Goal: Transaction & Acquisition: Purchase product/service

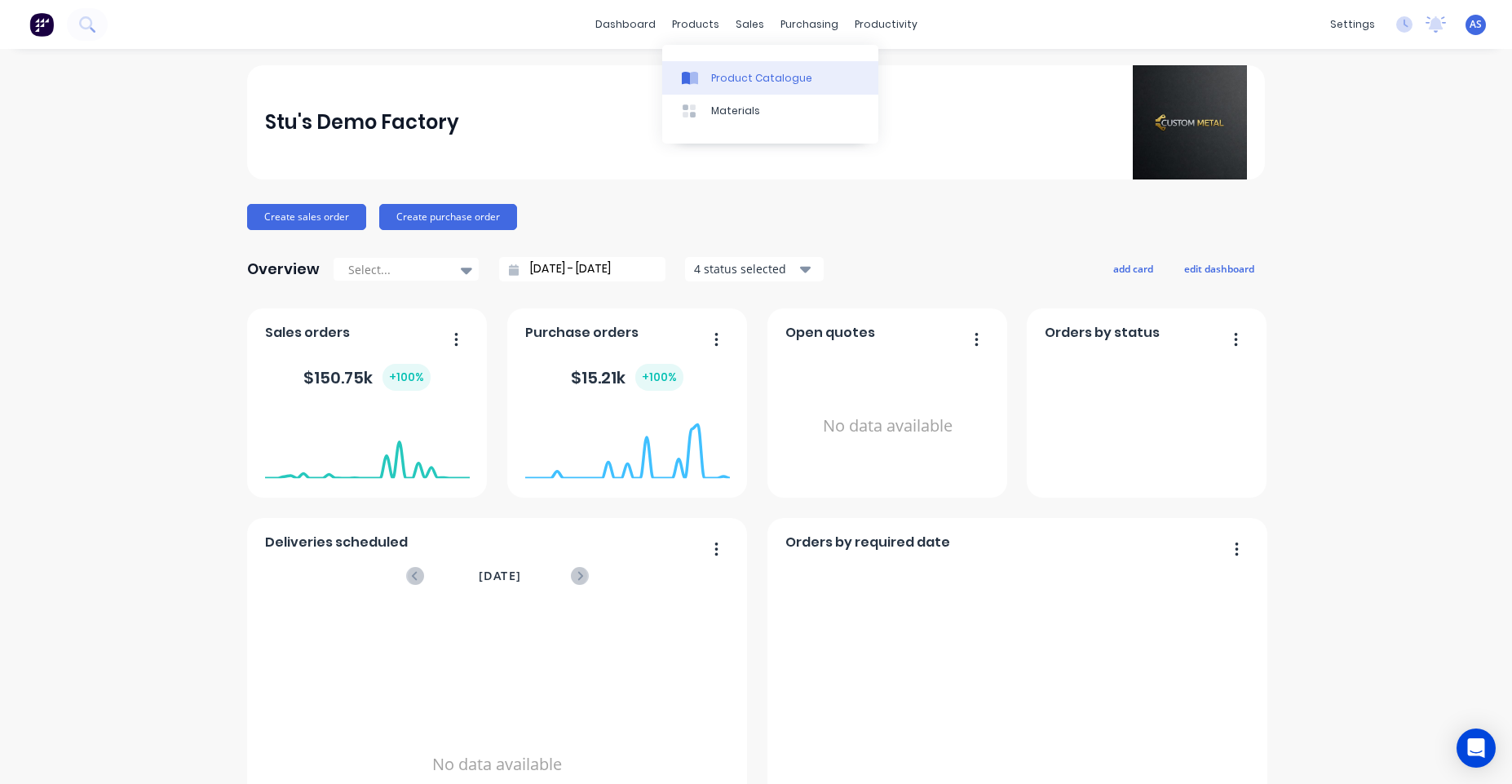
click at [727, 84] on div "Product Catalogue" at bounding box center [762, 78] width 101 height 14
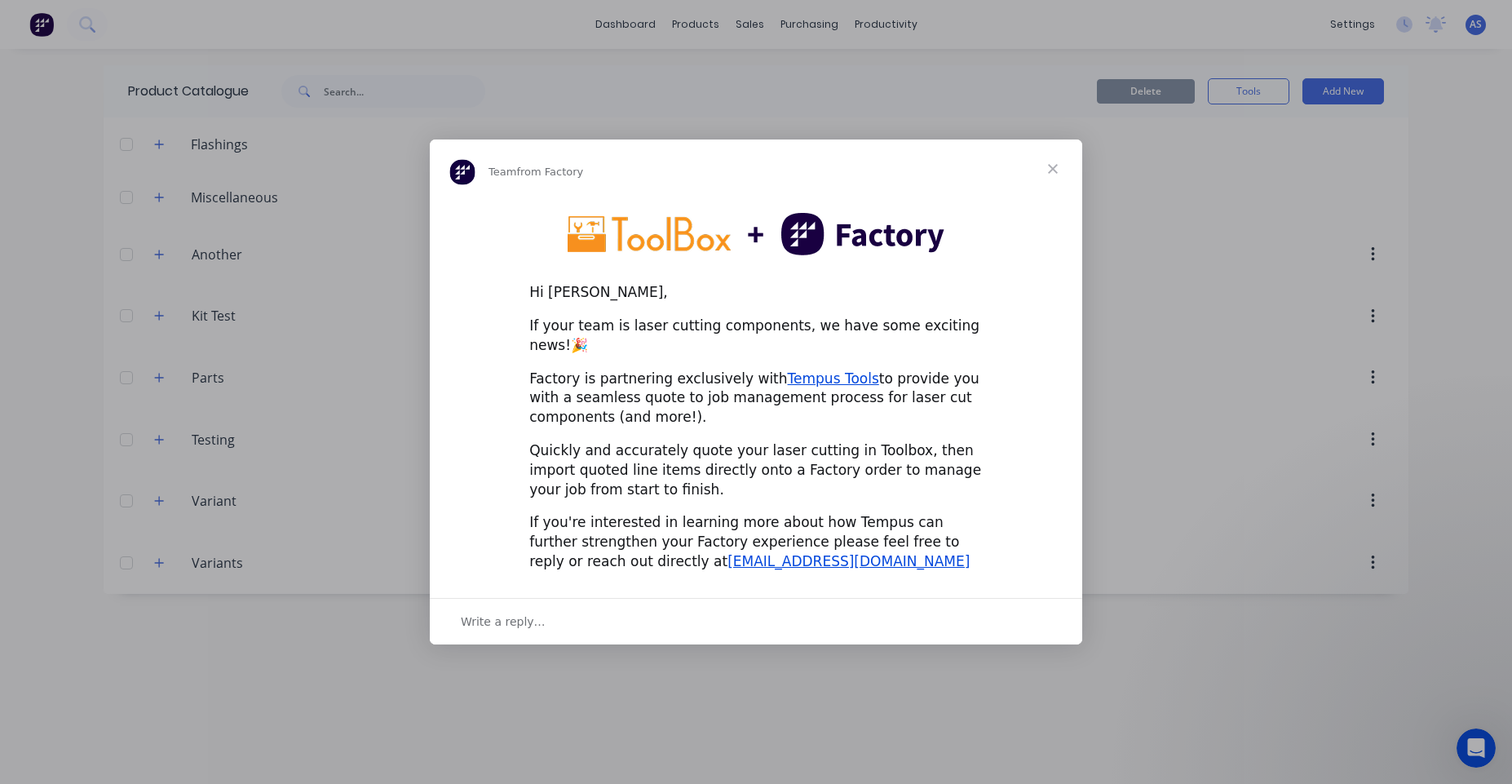
click at [1050, 177] on span "Close" at bounding box center [1053, 169] width 59 height 59
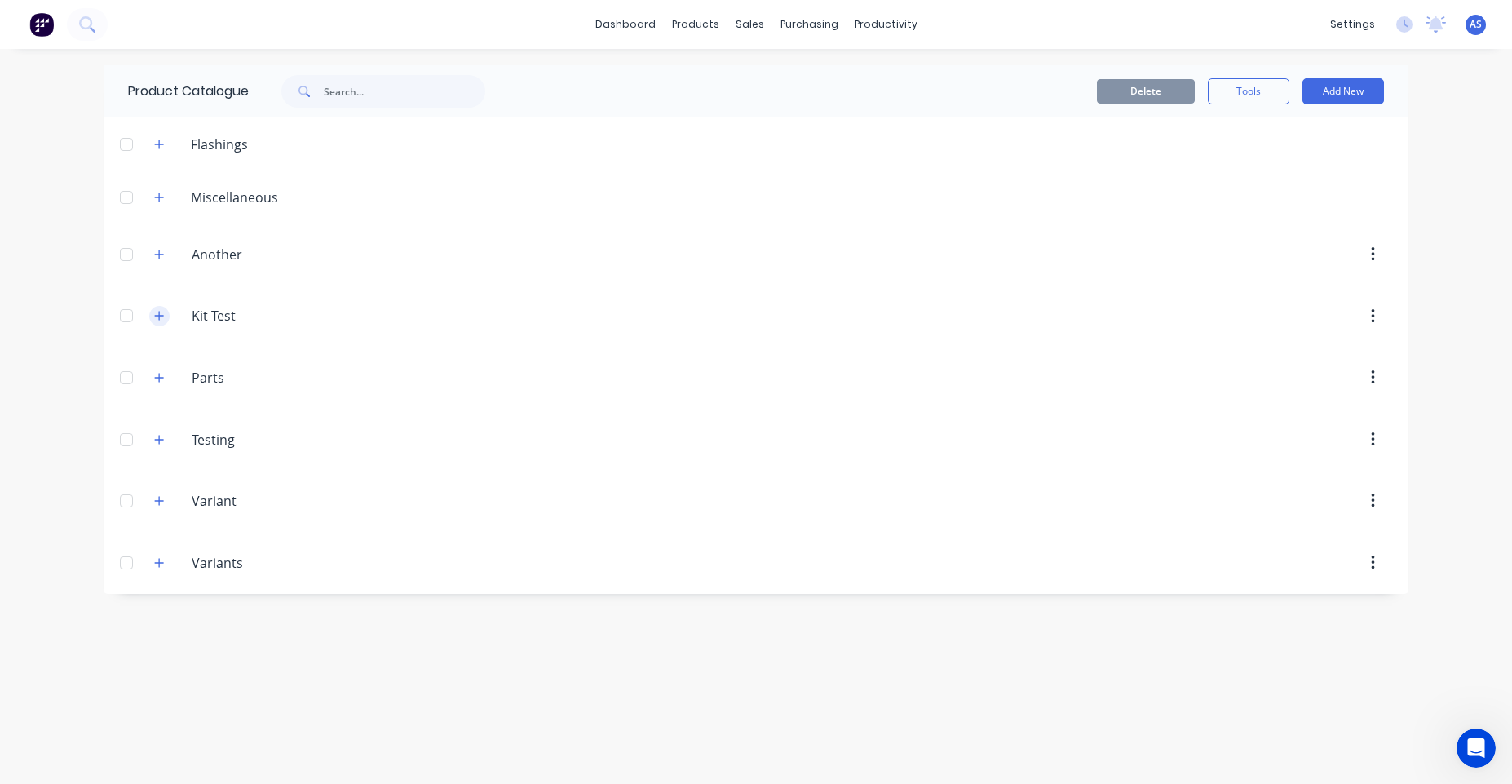
click at [158, 318] on icon "button" at bounding box center [158, 315] width 10 height 12
click at [162, 564] on icon "button" at bounding box center [158, 562] width 10 height 12
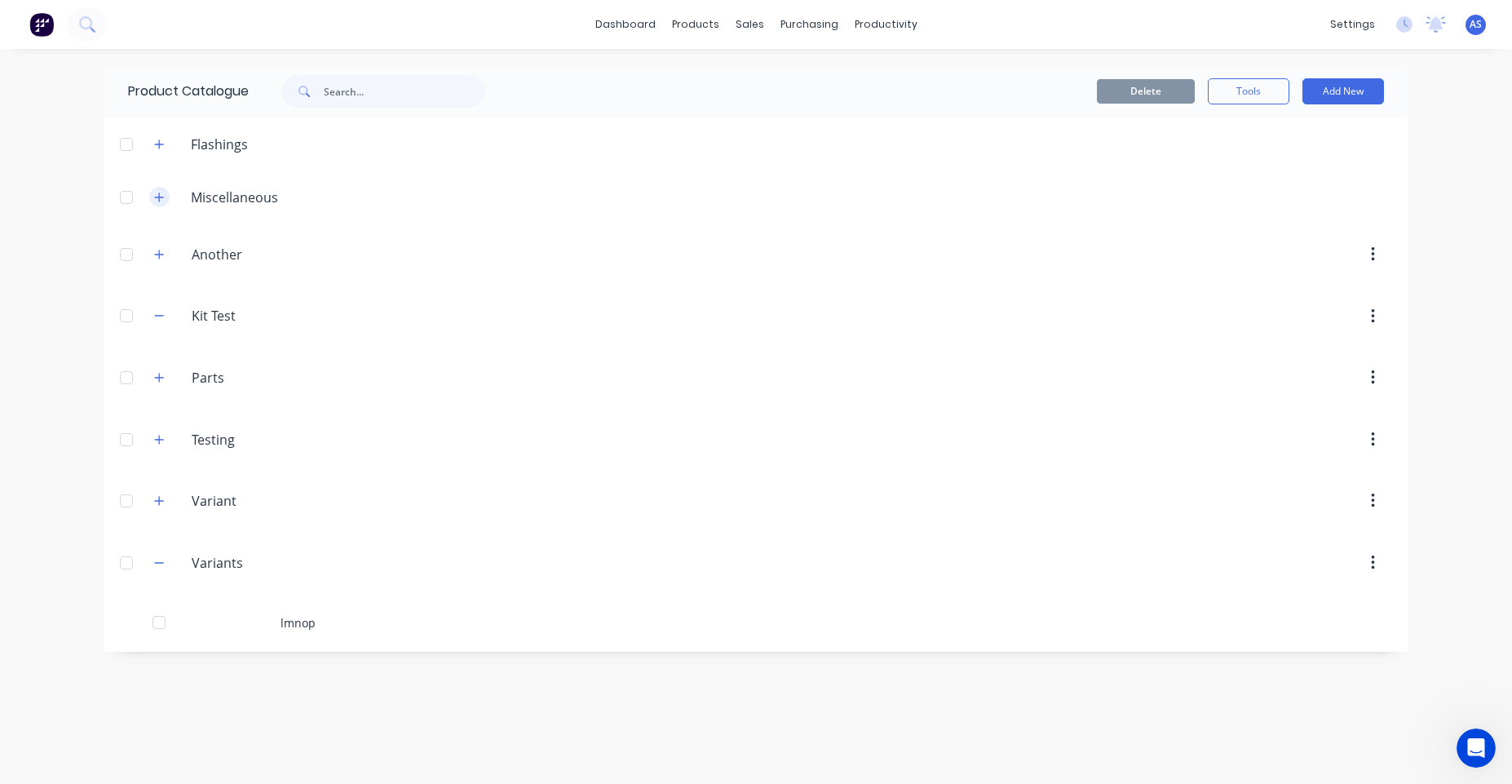
click at [153, 189] on button "button" at bounding box center [159, 197] width 20 height 20
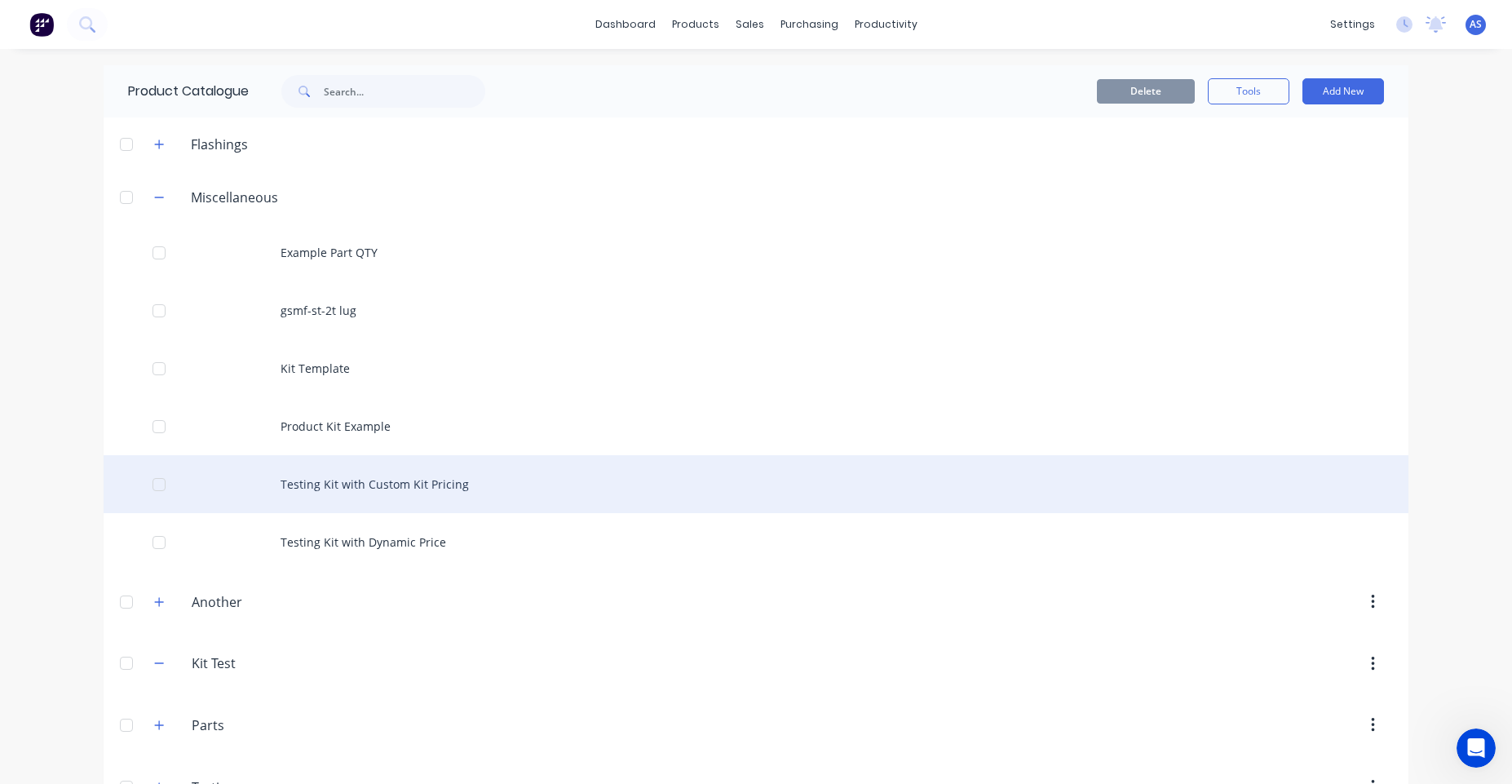
click at [376, 490] on div "Testing Kit with Custom Kit Pricing" at bounding box center [756, 483] width 1305 height 58
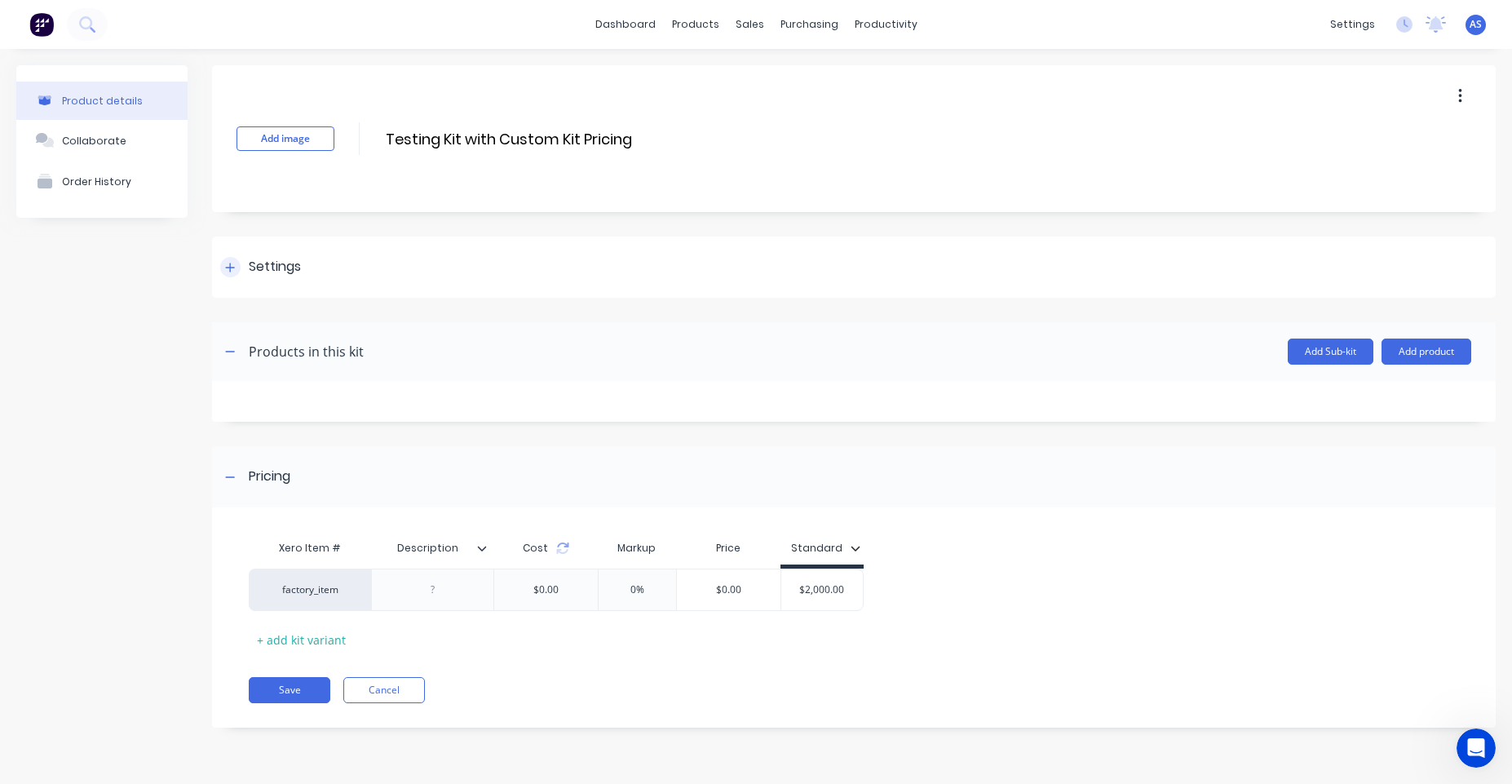
click at [234, 269] on icon at bounding box center [230, 267] width 10 height 12
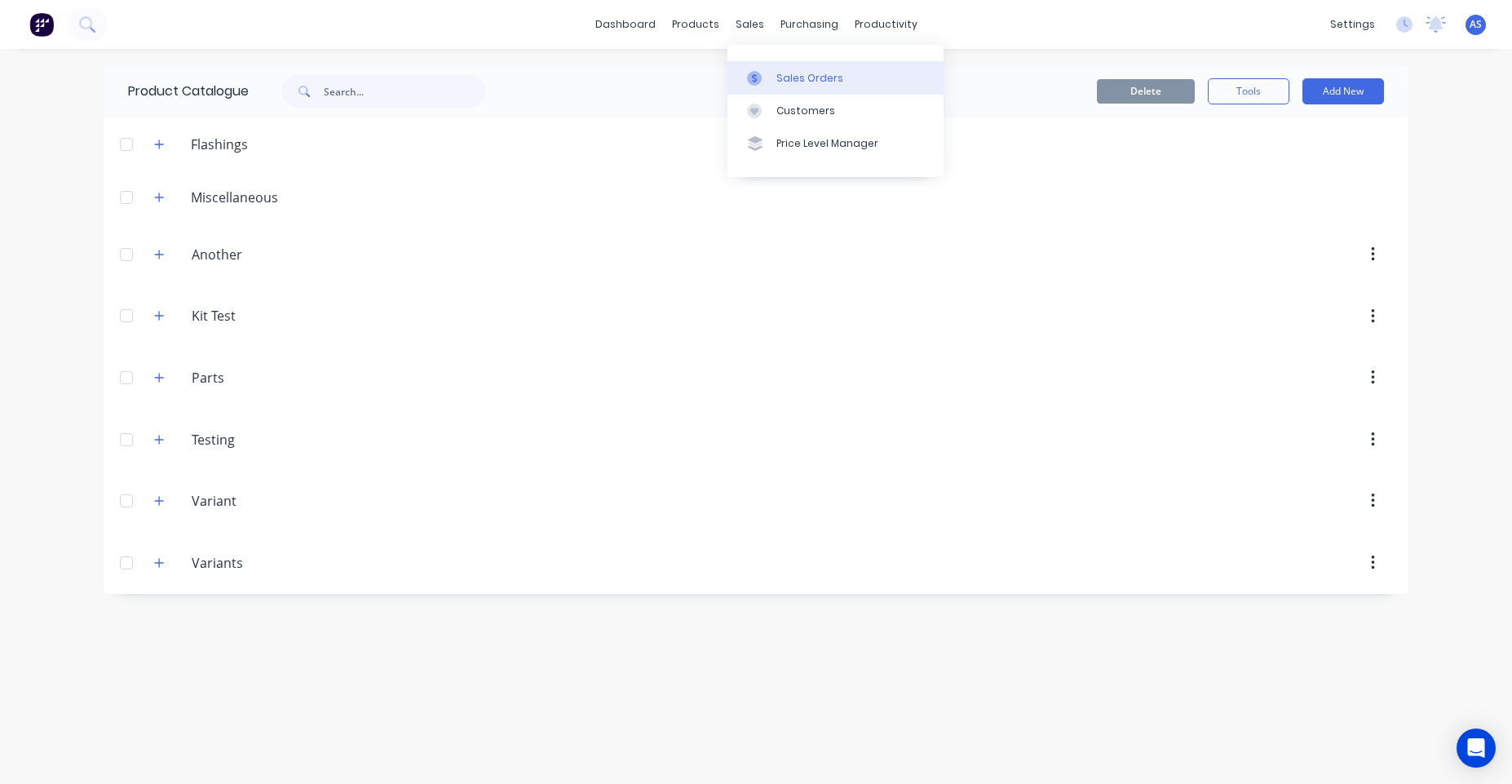
click at [768, 74] on div at bounding box center [758, 78] width 24 height 14
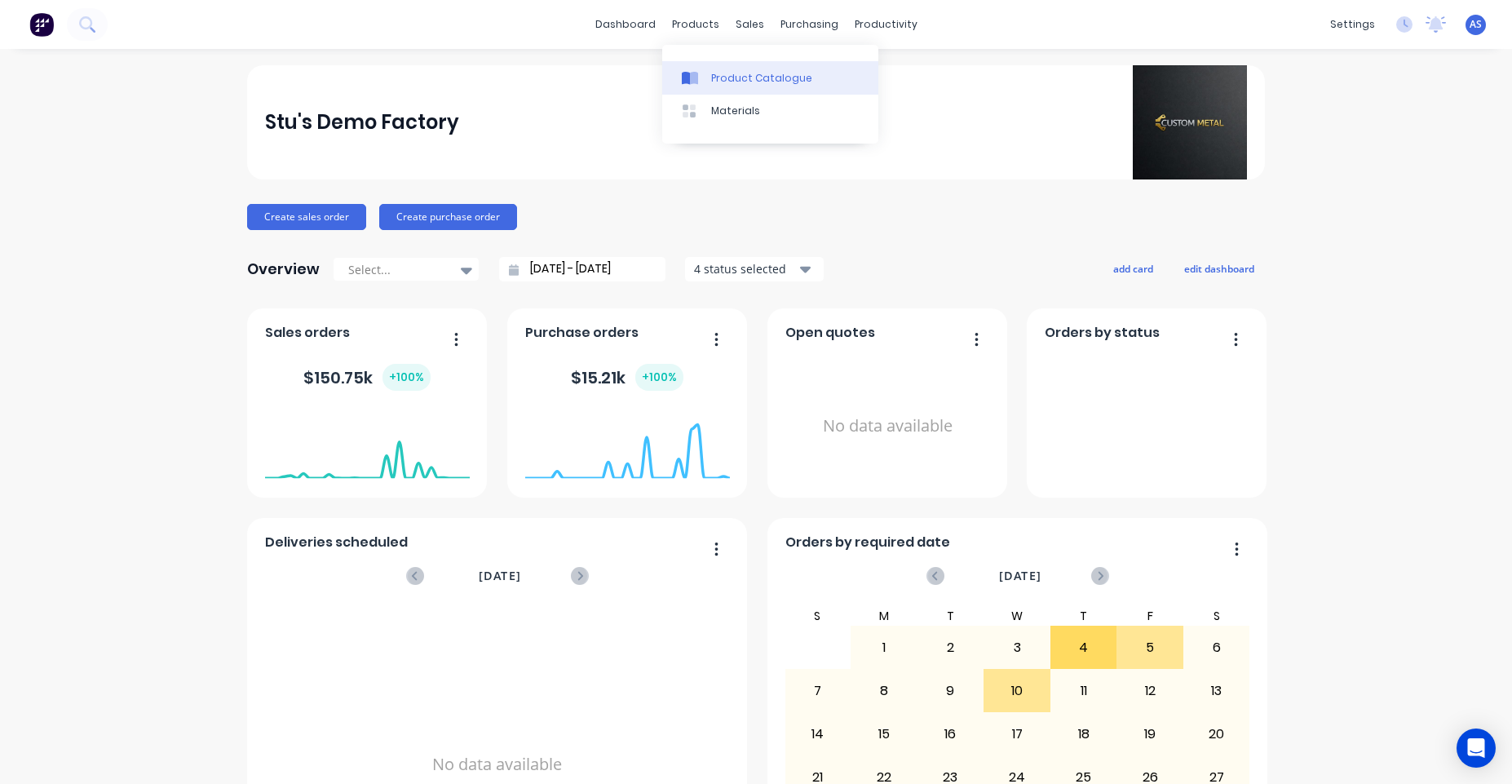
click at [719, 67] on link "Product Catalogue" at bounding box center [770, 77] width 216 height 33
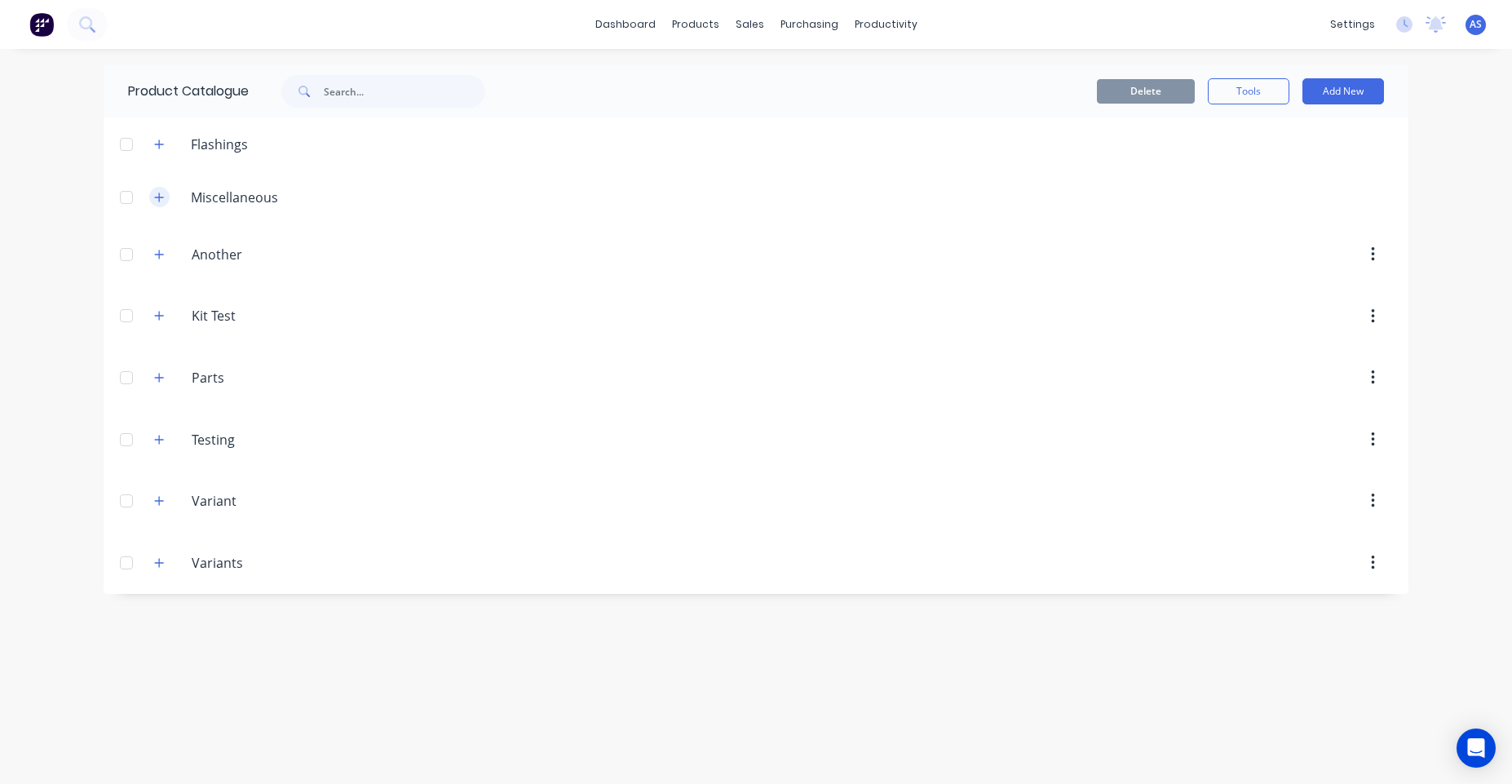
click at [158, 192] on icon "button" at bounding box center [158, 197] width 10 height 12
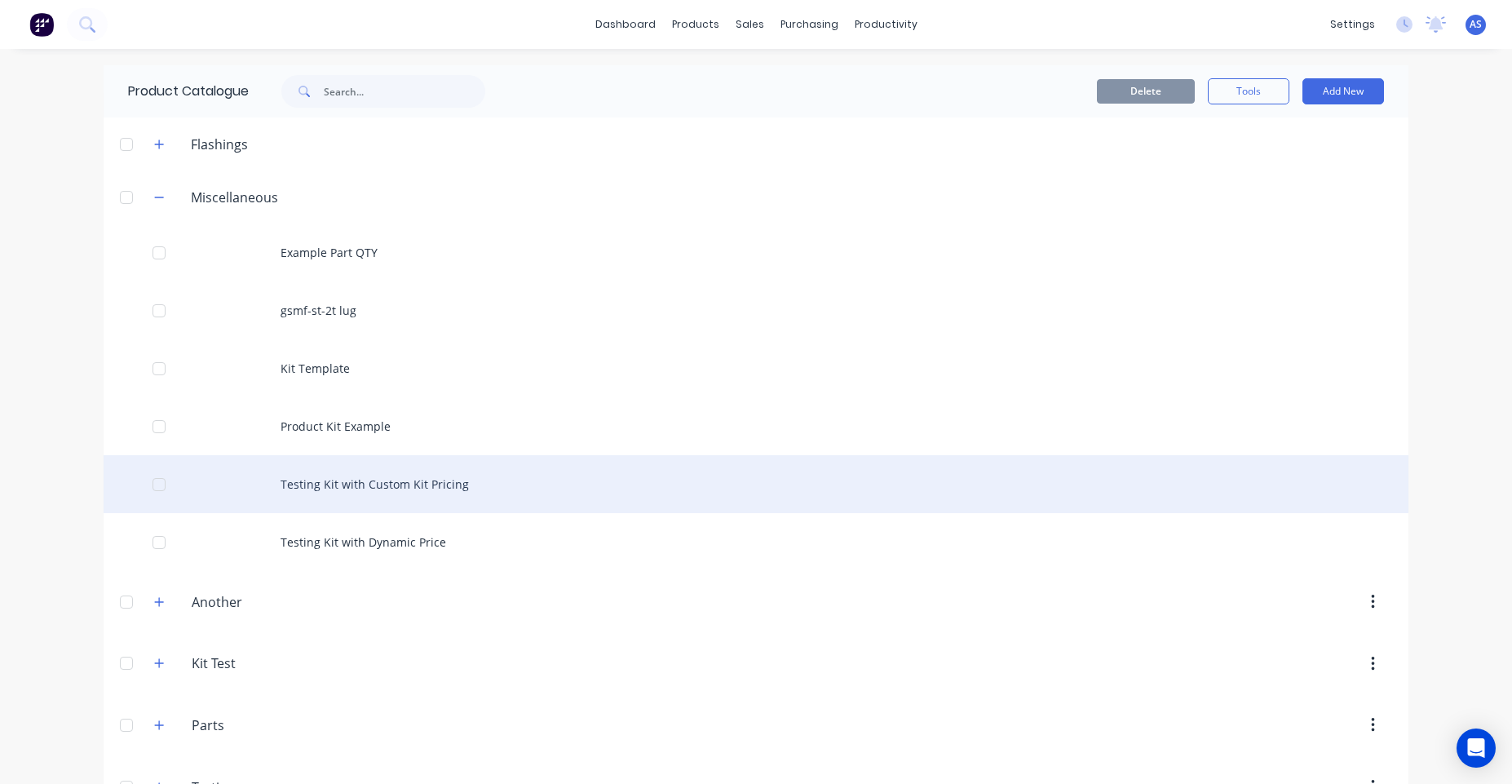
click at [448, 496] on div "Testing Kit with Custom Kit Pricing" at bounding box center [756, 483] width 1305 height 58
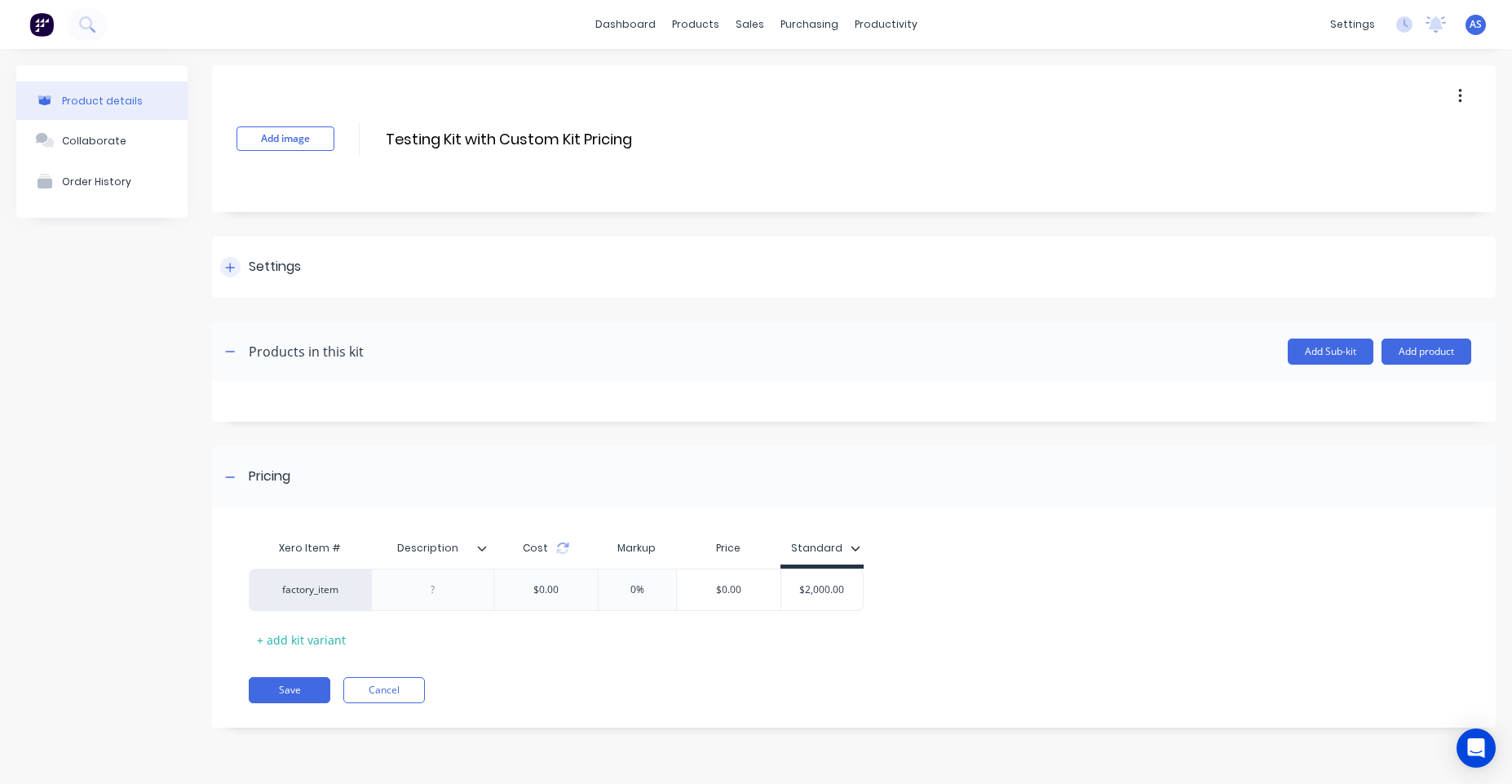
click at [377, 266] on div "Settings" at bounding box center [853, 267] width 1283 height 61
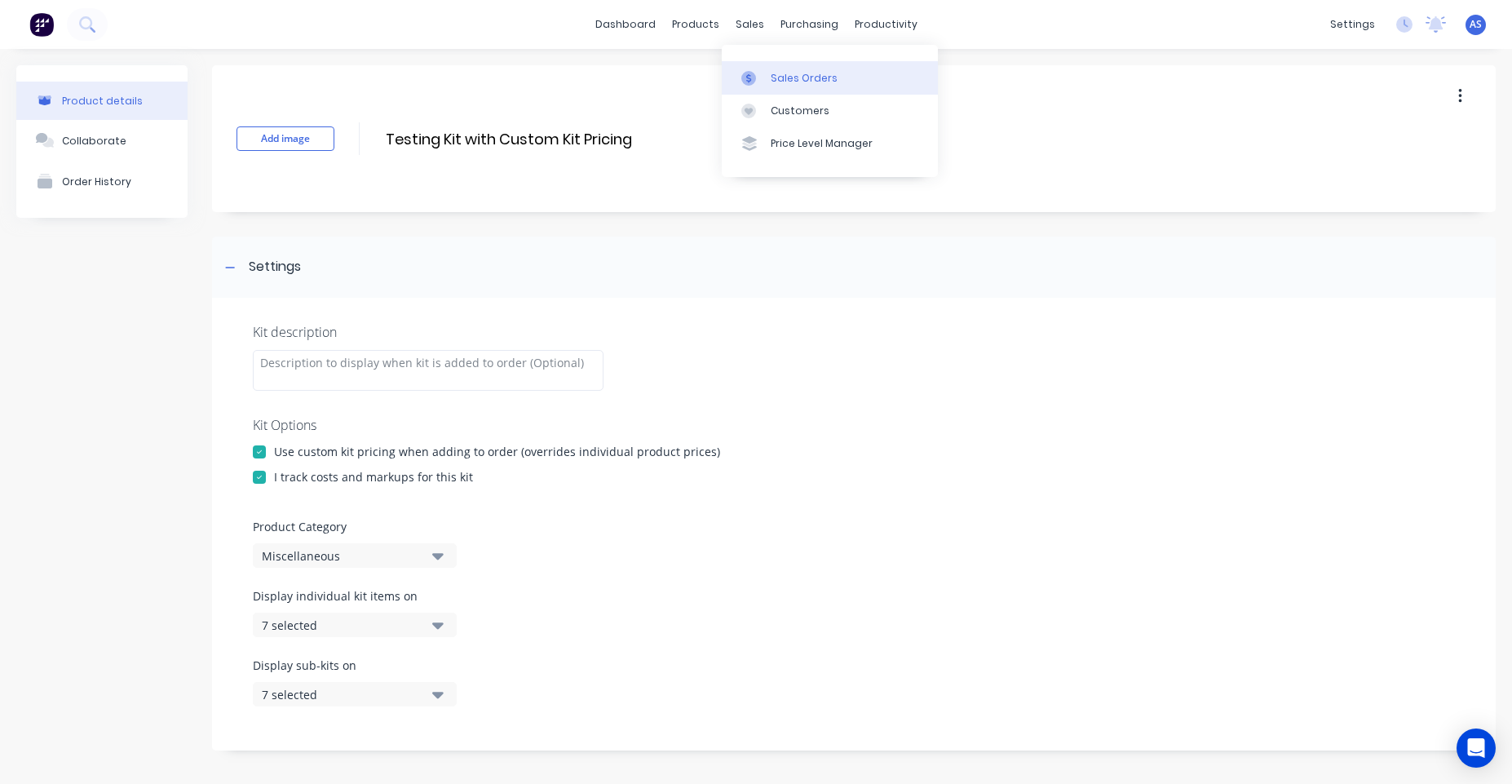
click at [772, 74] on div "Sales Orders" at bounding box center [804, 78] width 67 height 14
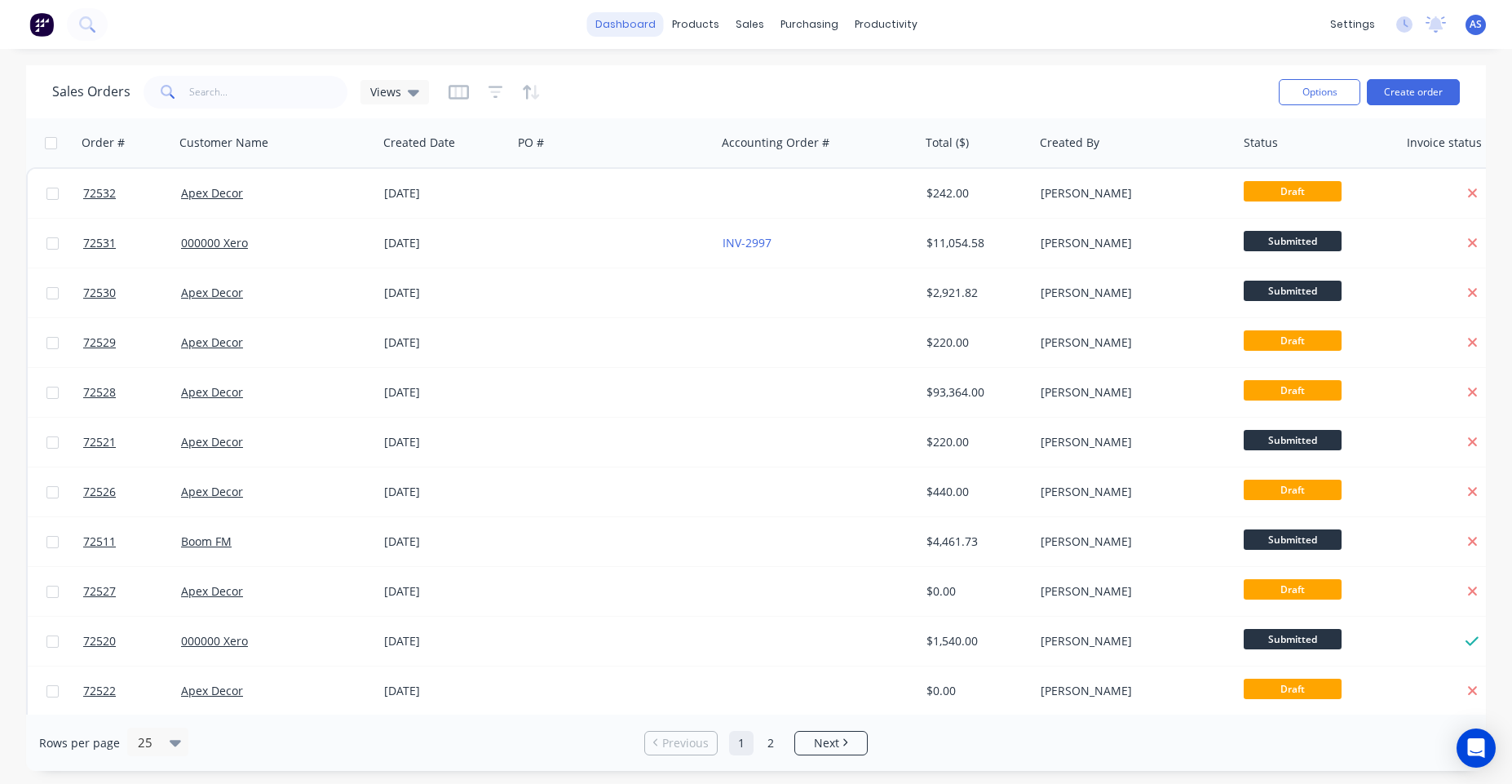
click at [632, 30] on link "dashboard" at bounding box center [626, 24] width 77 height 24
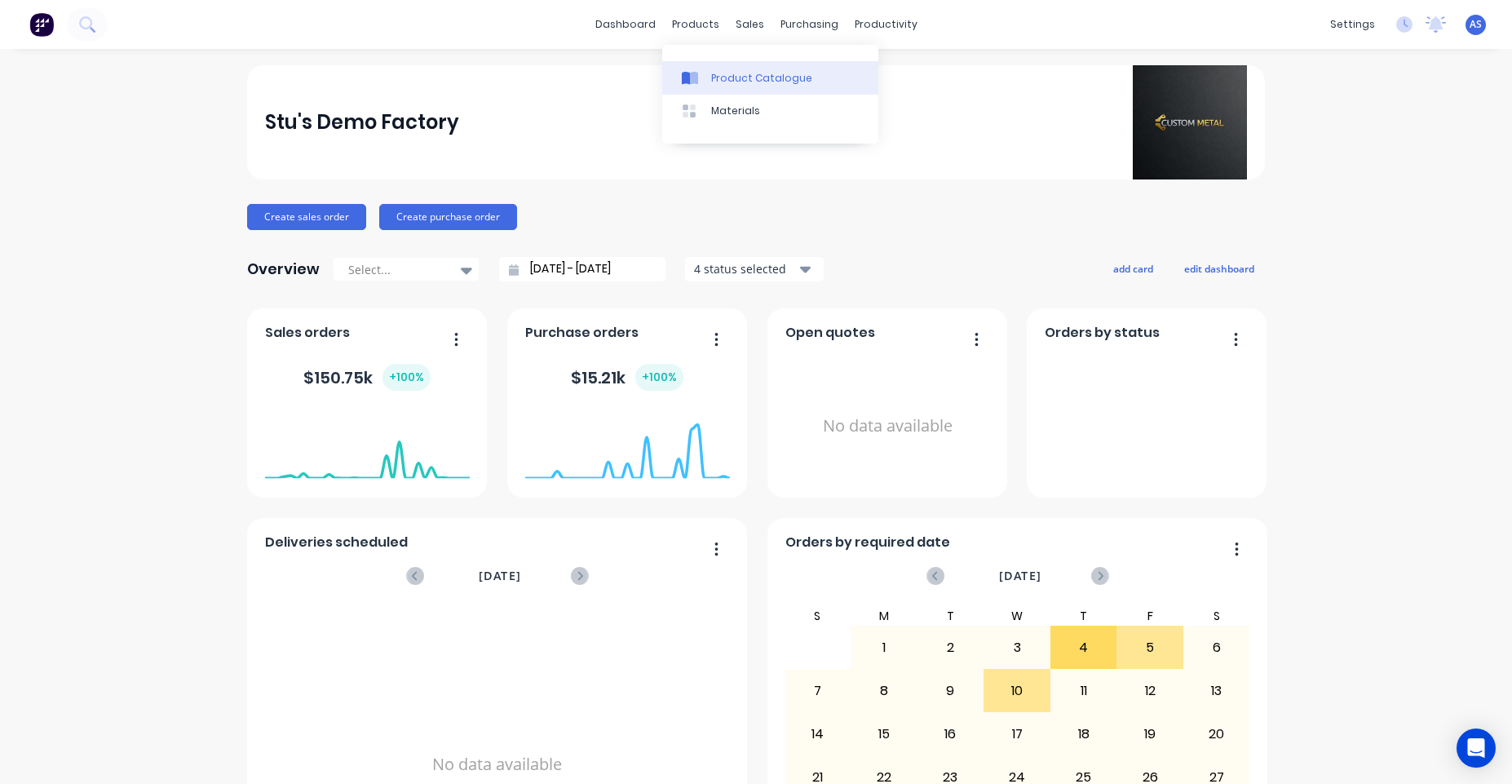
click at [725, 77] on div "Product Catalogue" at bounding box center [762, 78] width 101 height 14
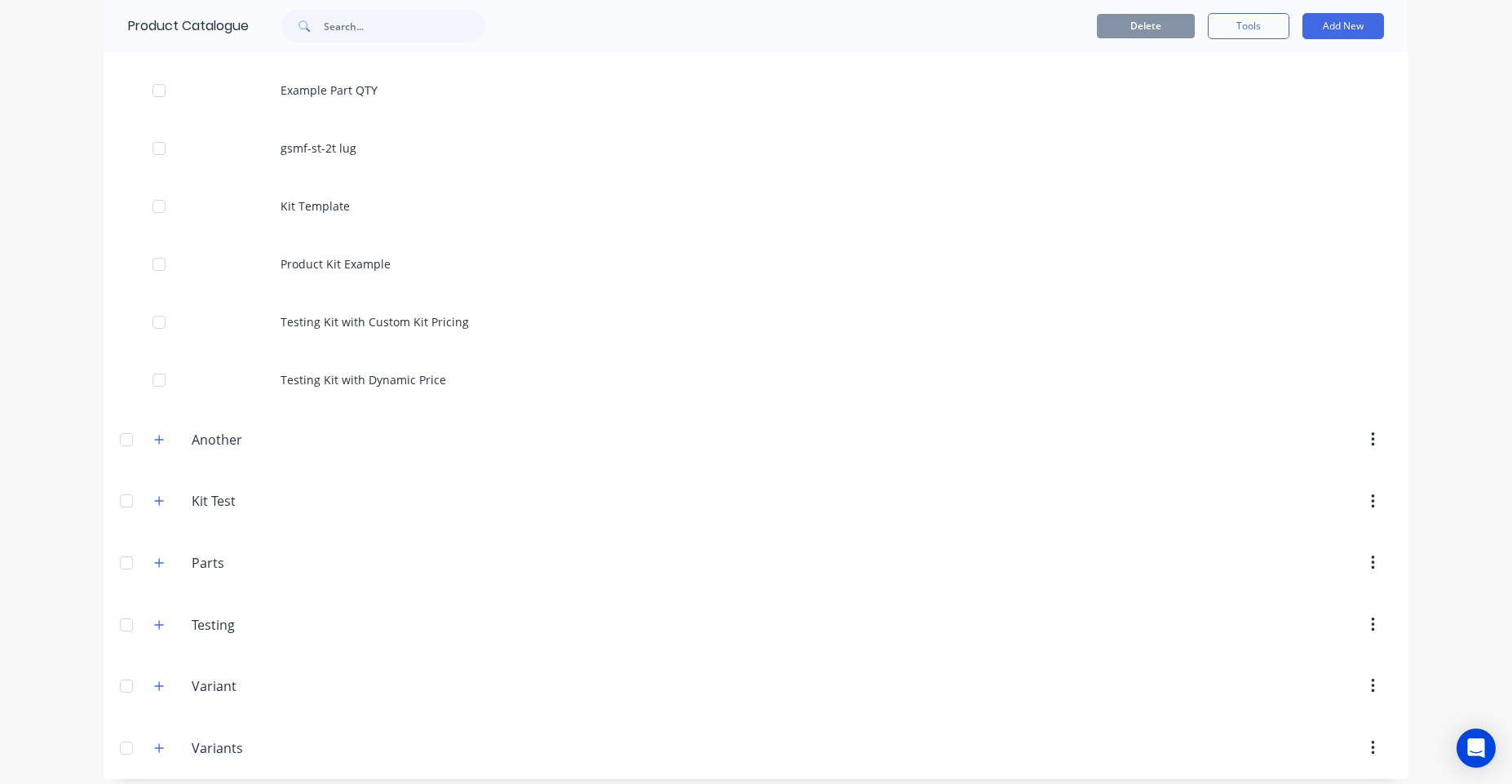
scroll to position [174, 0]
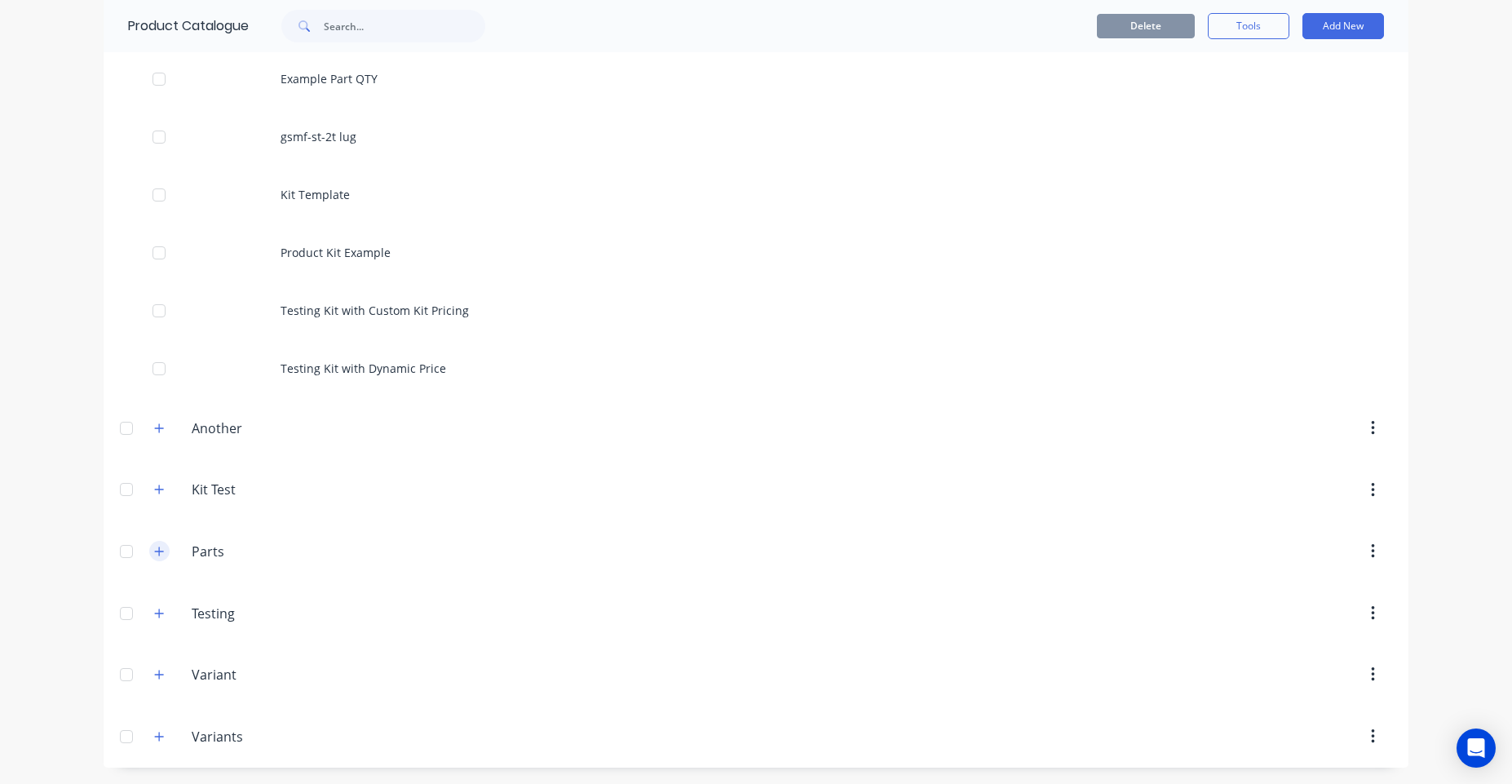
click at [154, 555] on icon "button" at bounding box center [158, 551] width 10 height 12
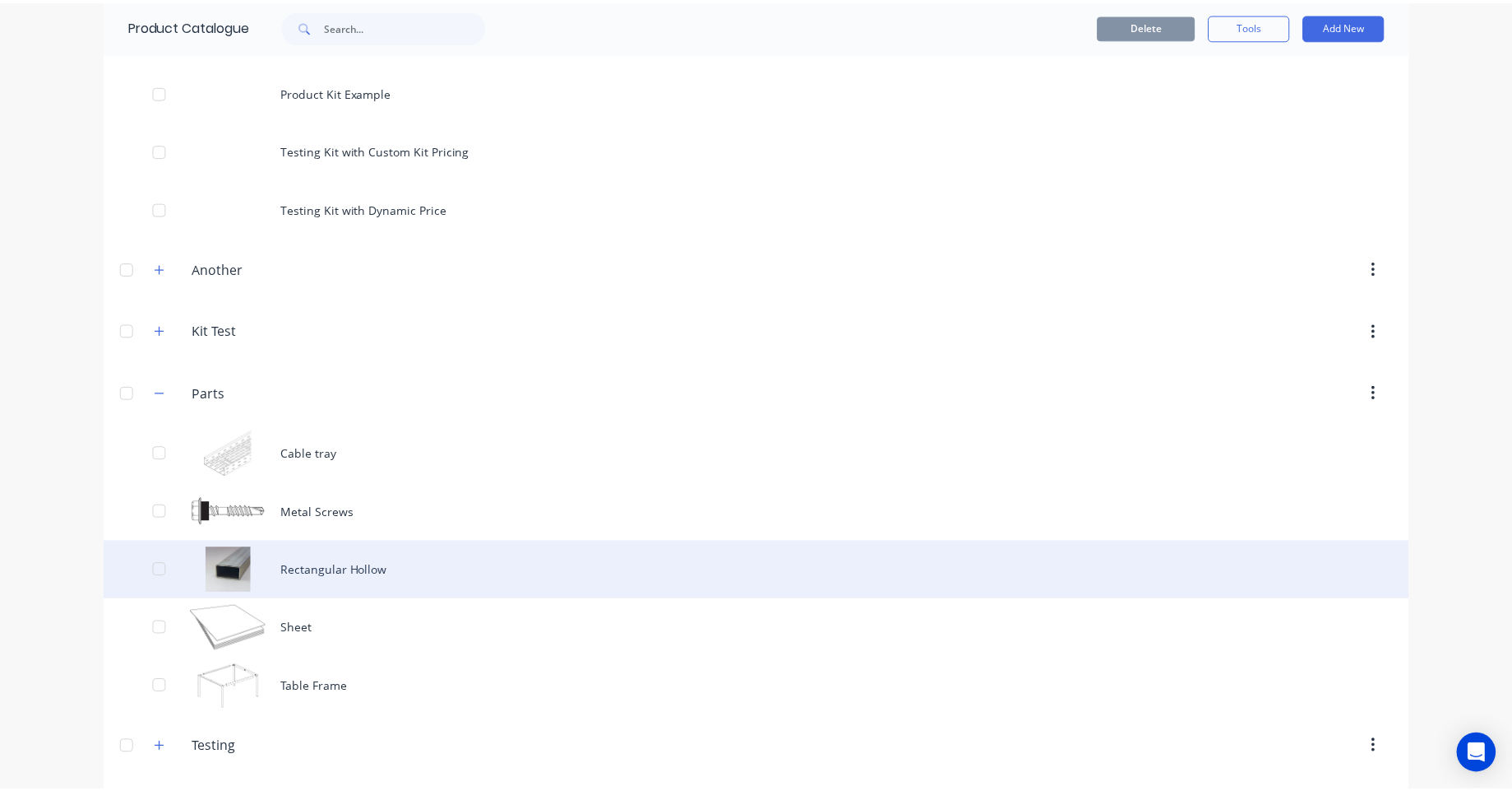
scroll to position [373, 0]
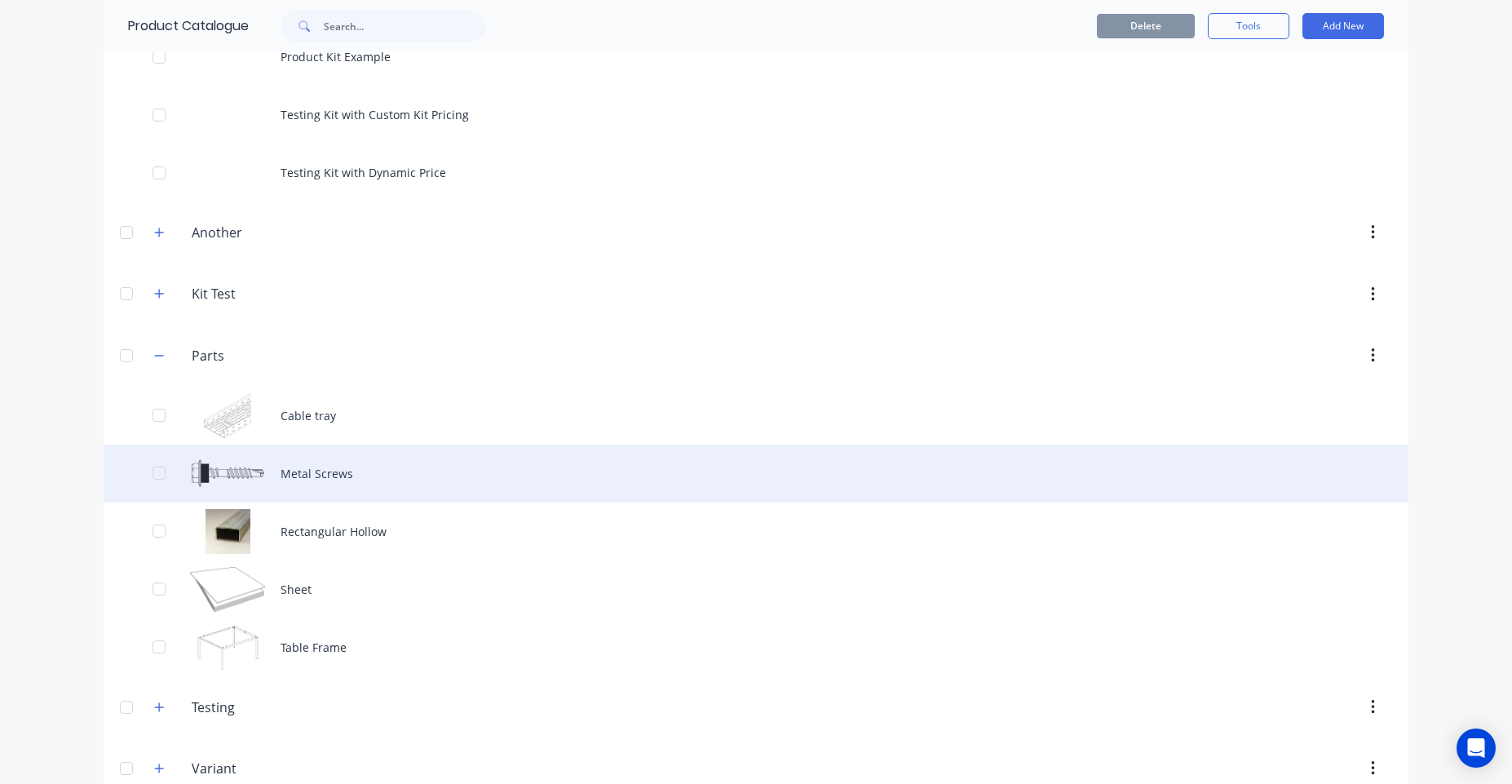
click at [435, 469] on div "Metal Screws" at bounding box center [756, 473] width 1305 height 58
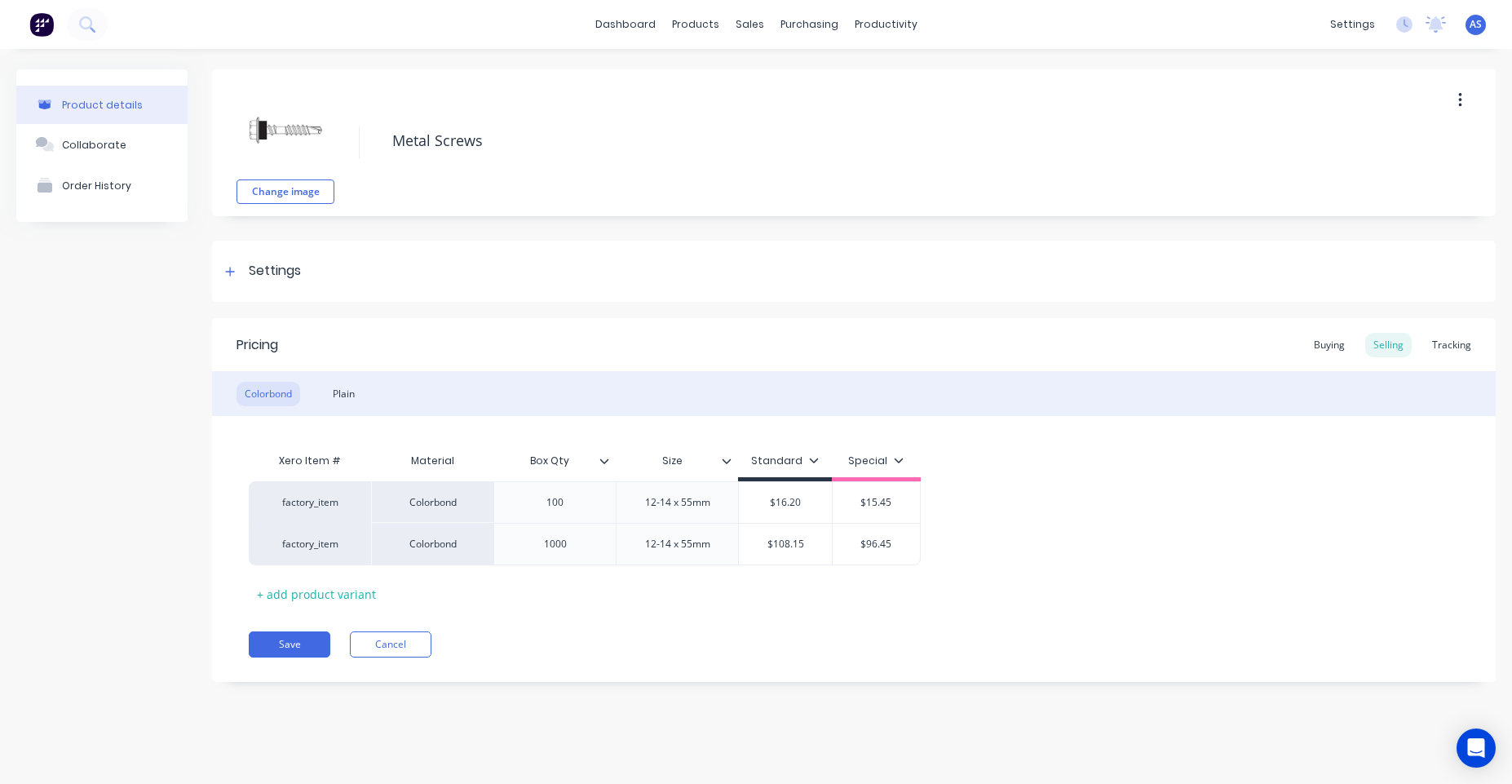
type textarea "x"
click at [1344, 340] on div "Buying" at bounding box center [1329, 344] width 47 height 24
click at [1408, 344] on div "Selling" at bounding box center [1388, 344] width 46 height 24
click at [652, 24] on link "dashboard" at bounding box center [626, 24] width 77 height 24
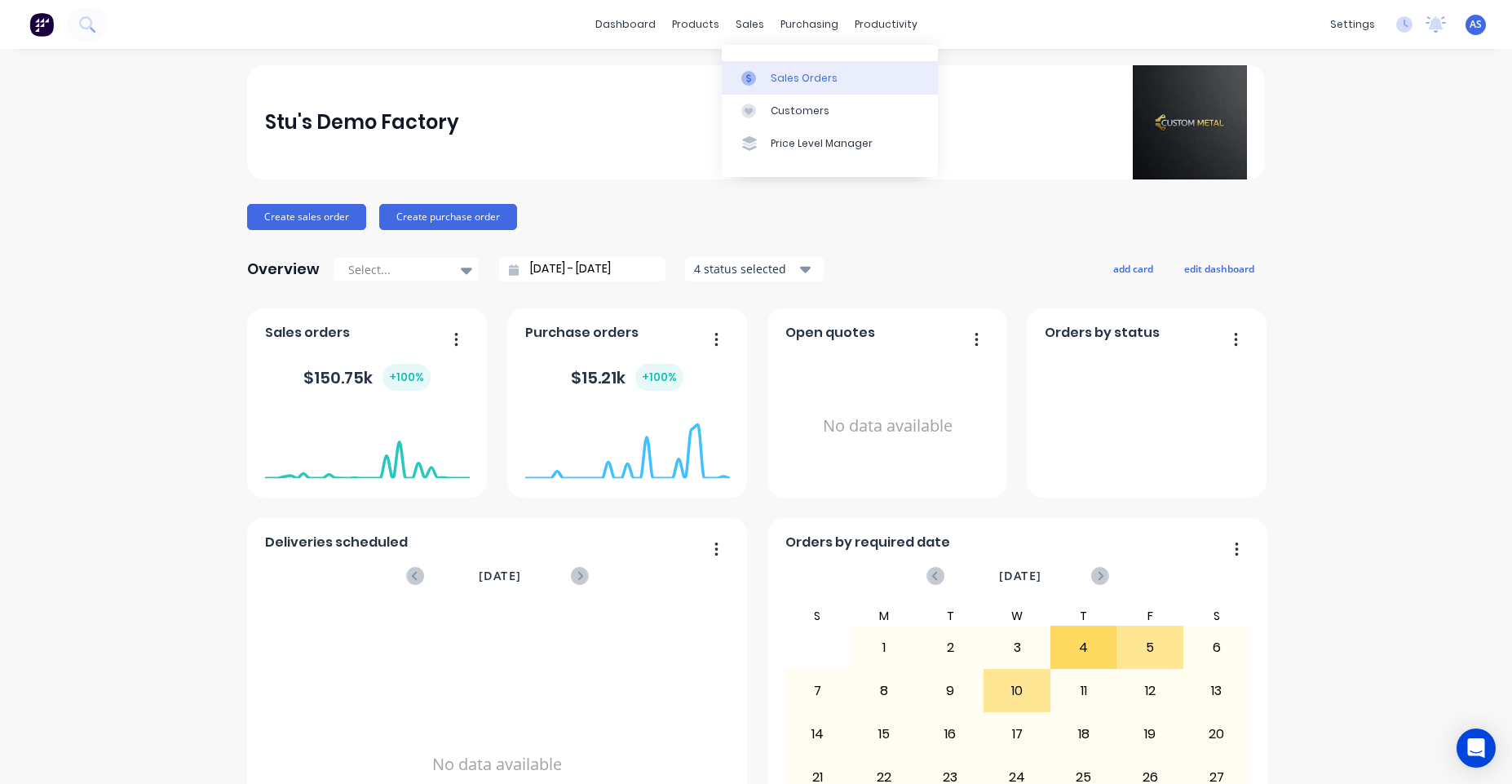
click at [774, 78] on div "Sales Orders" at bounding box center [804, 78] width 67 height 14
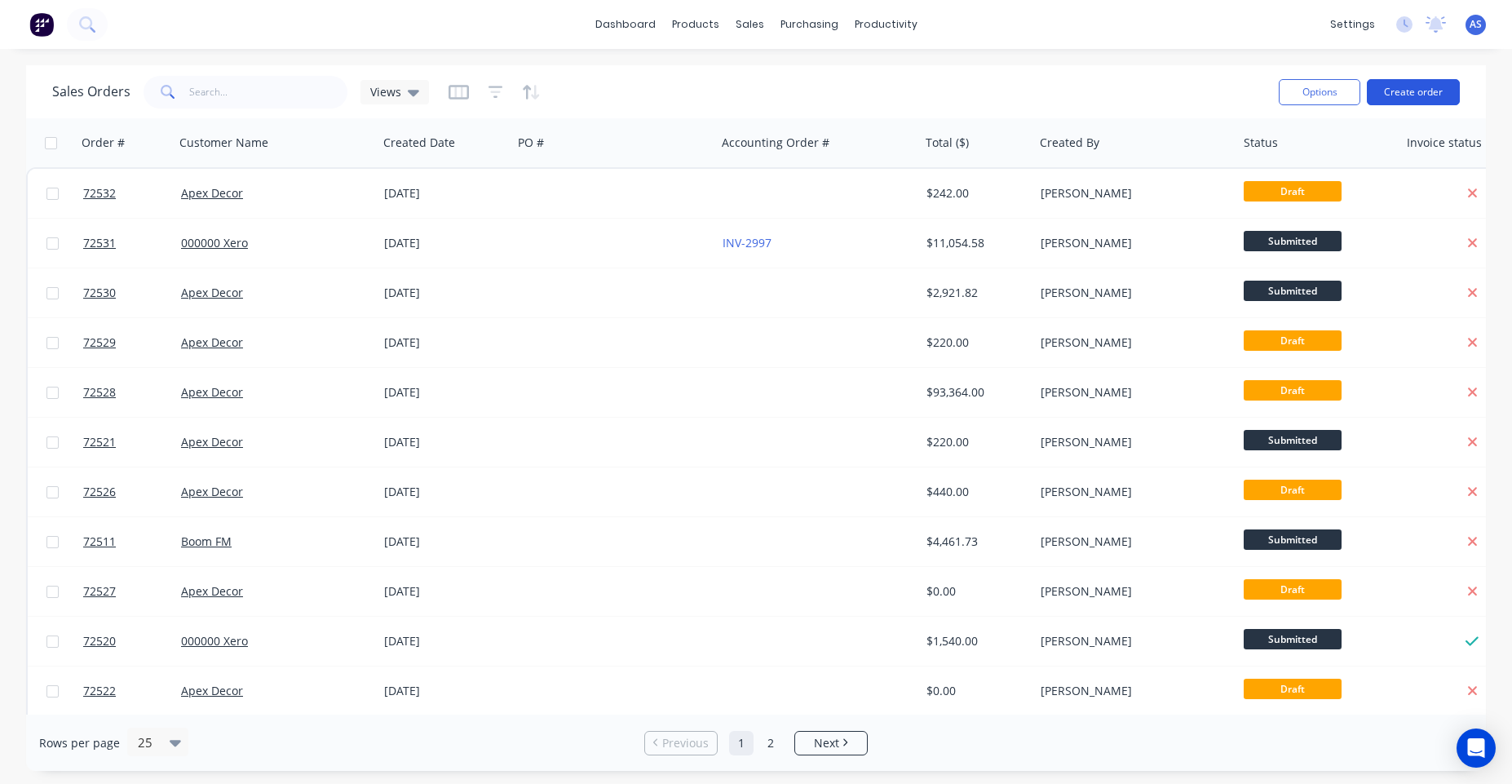
click at [1435, 89] on button "Create order" at bounding box center [1413, 92] width 93 height 26
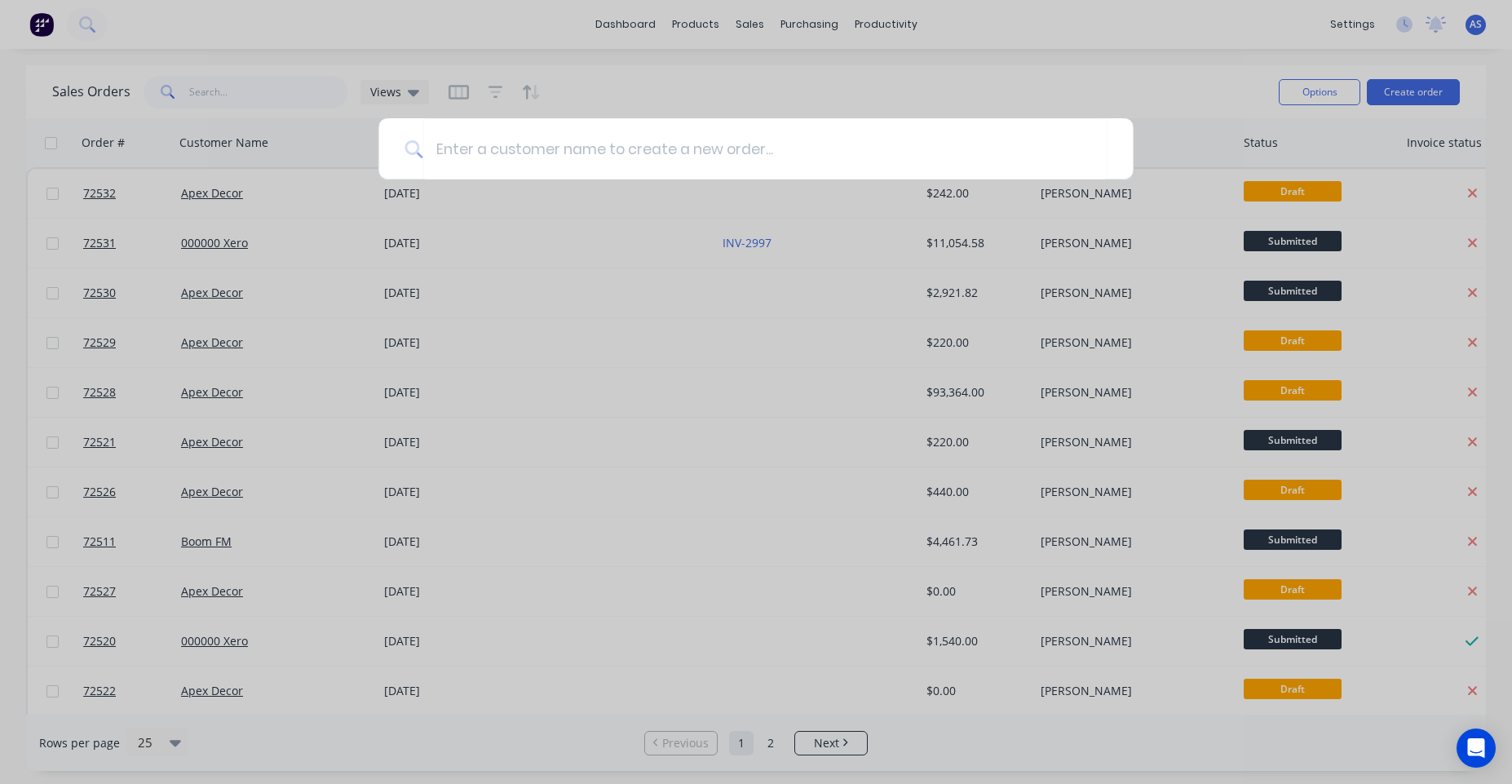
click at [786, 3] on div at bounding box center [756, 392] width 1512 height 784
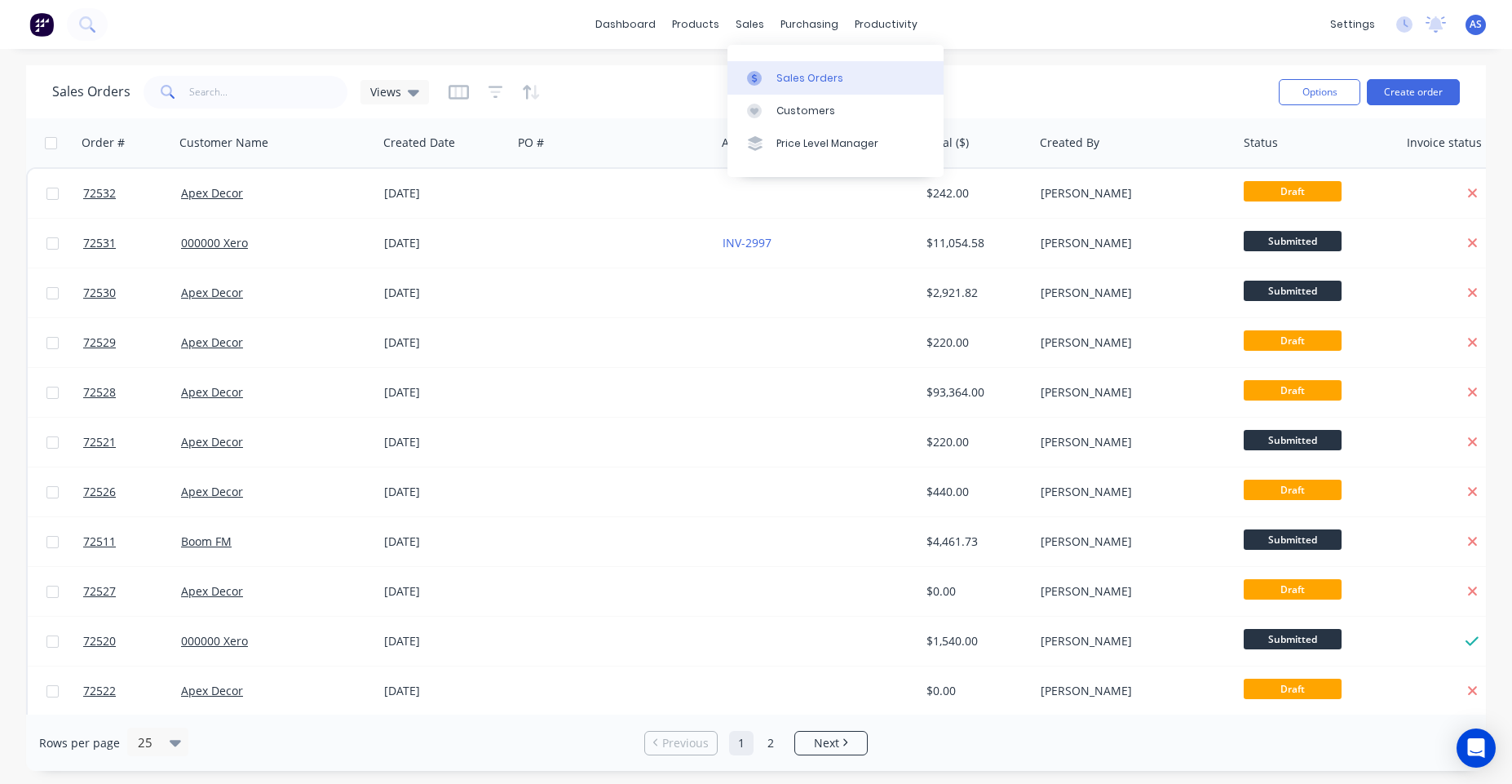
click at [769, 81] on div at bounding box center [758, 78] width 24 height 14
click at [806, 104] on div "Customers" at bounding box center [805, 110] width 59 height 14
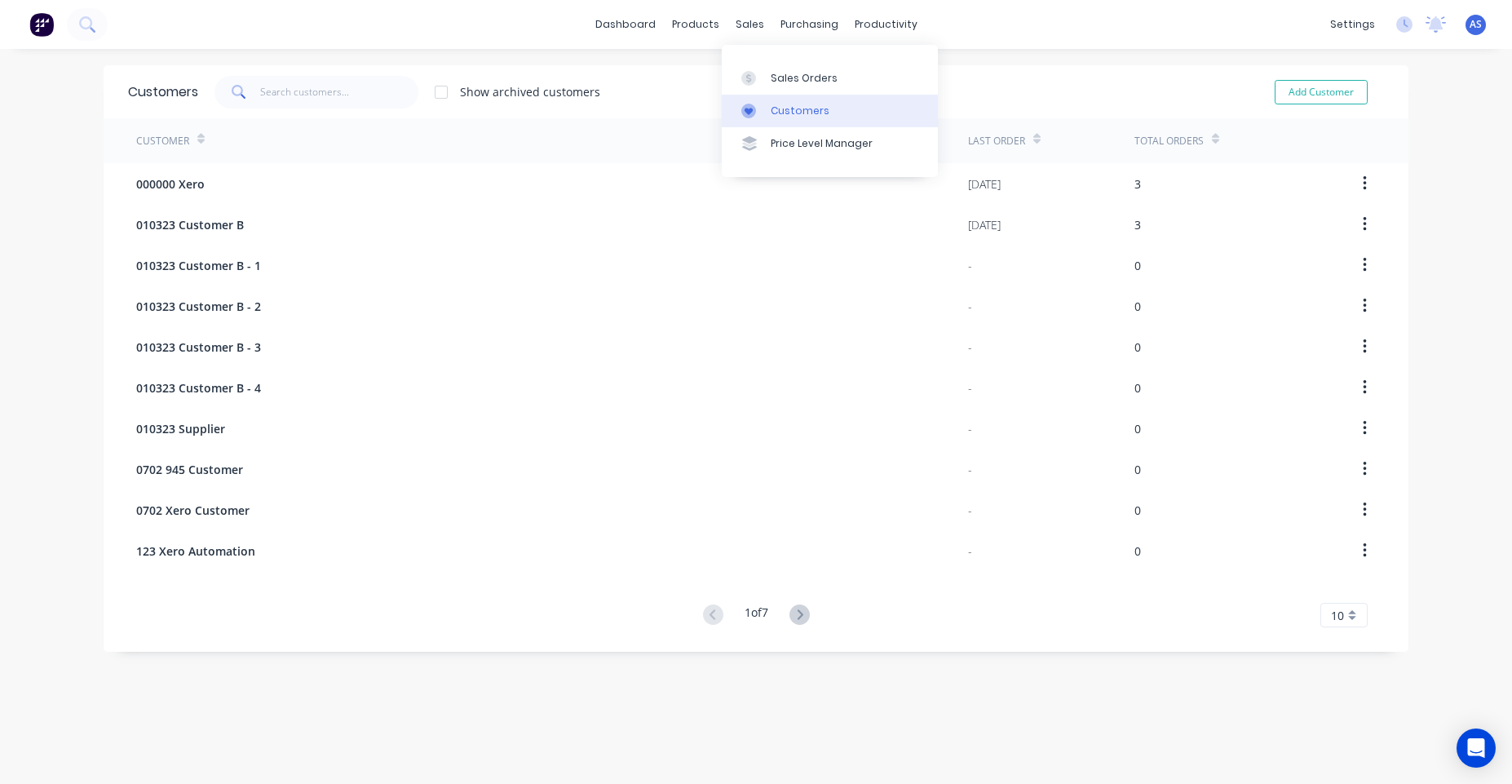
click at [789, 109] on div "Customers" at bounding box center [800, 110] width 59 height 14
click at [800, 613] on icon at bounding box center [799, 614] width 20 height 20
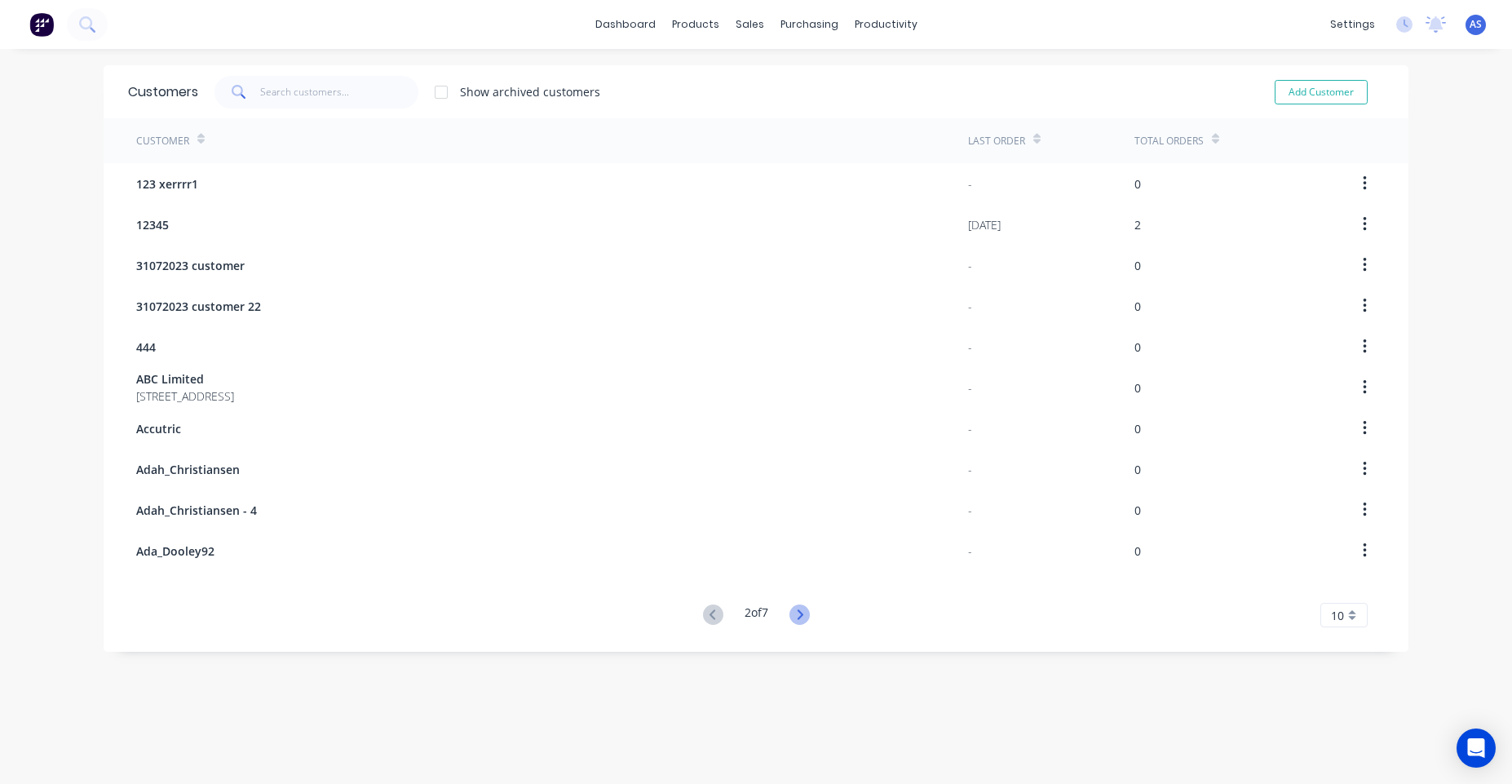
click at [800, 611] on icon at bounding box center [799, 614] width 20 height 20
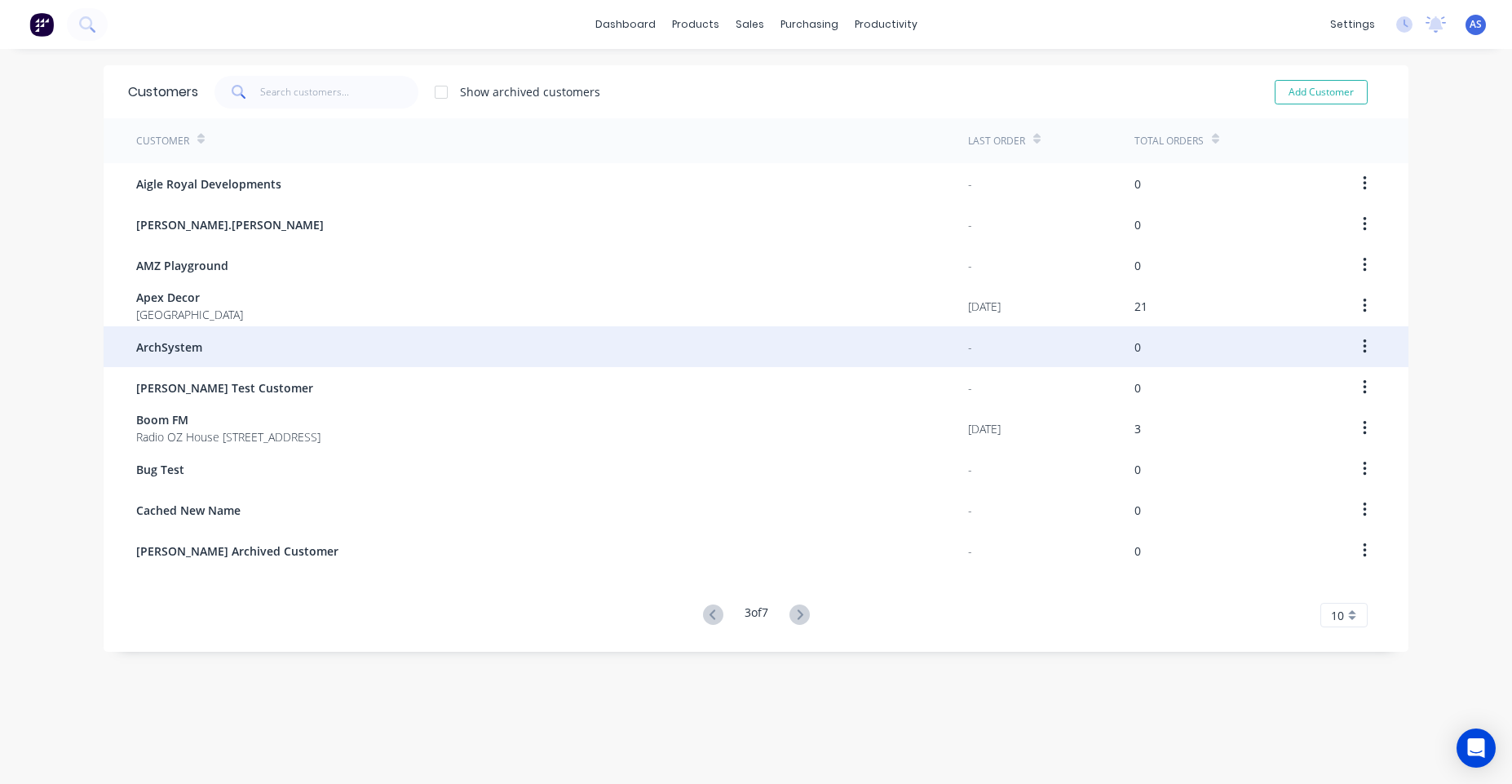
click at [852, 336] on div "ArchSystem" at bounding box center [552, 346] width 832 height 41
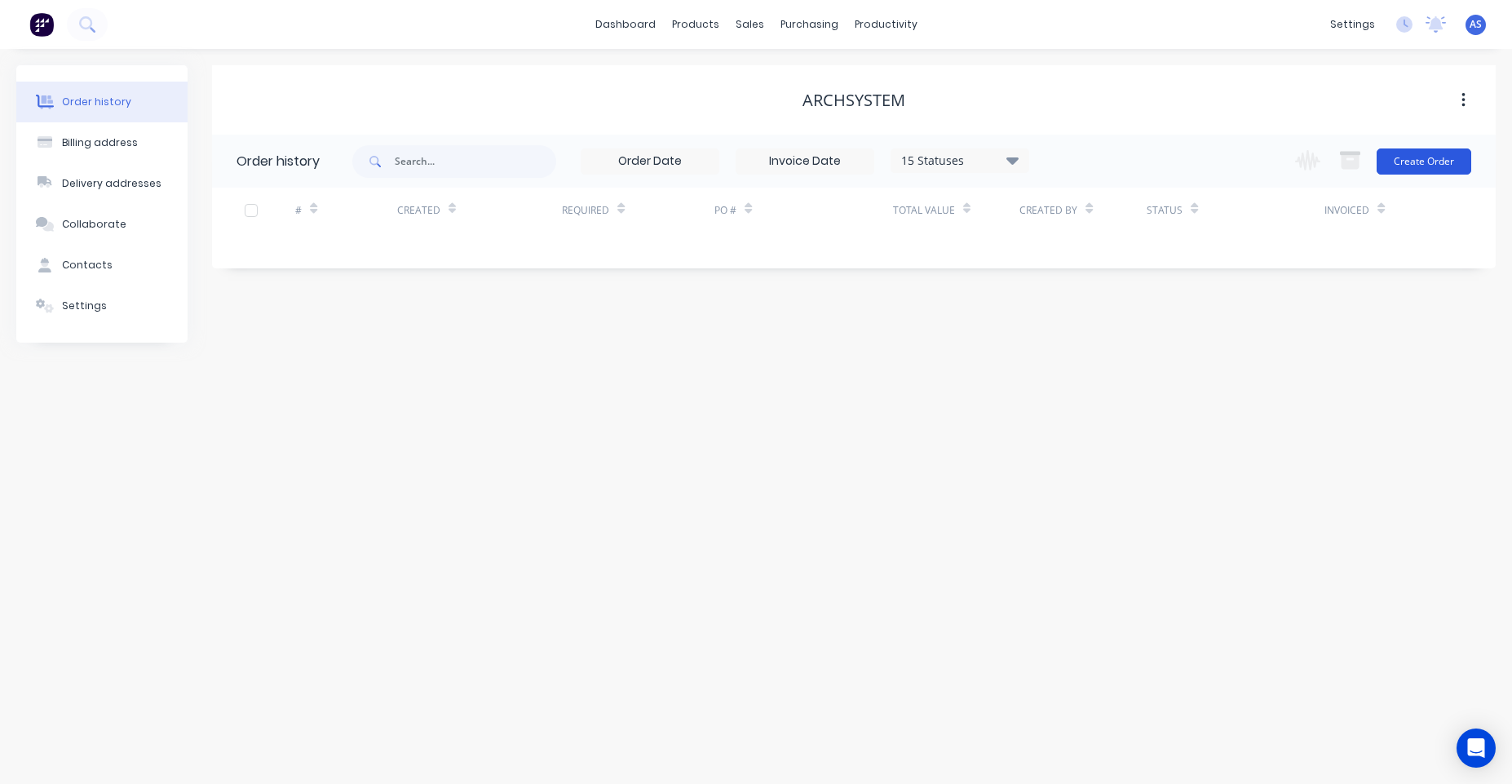
click at [1398, 170] on button "Create Order" at bounding box center [1424, 161] width 94 height 26
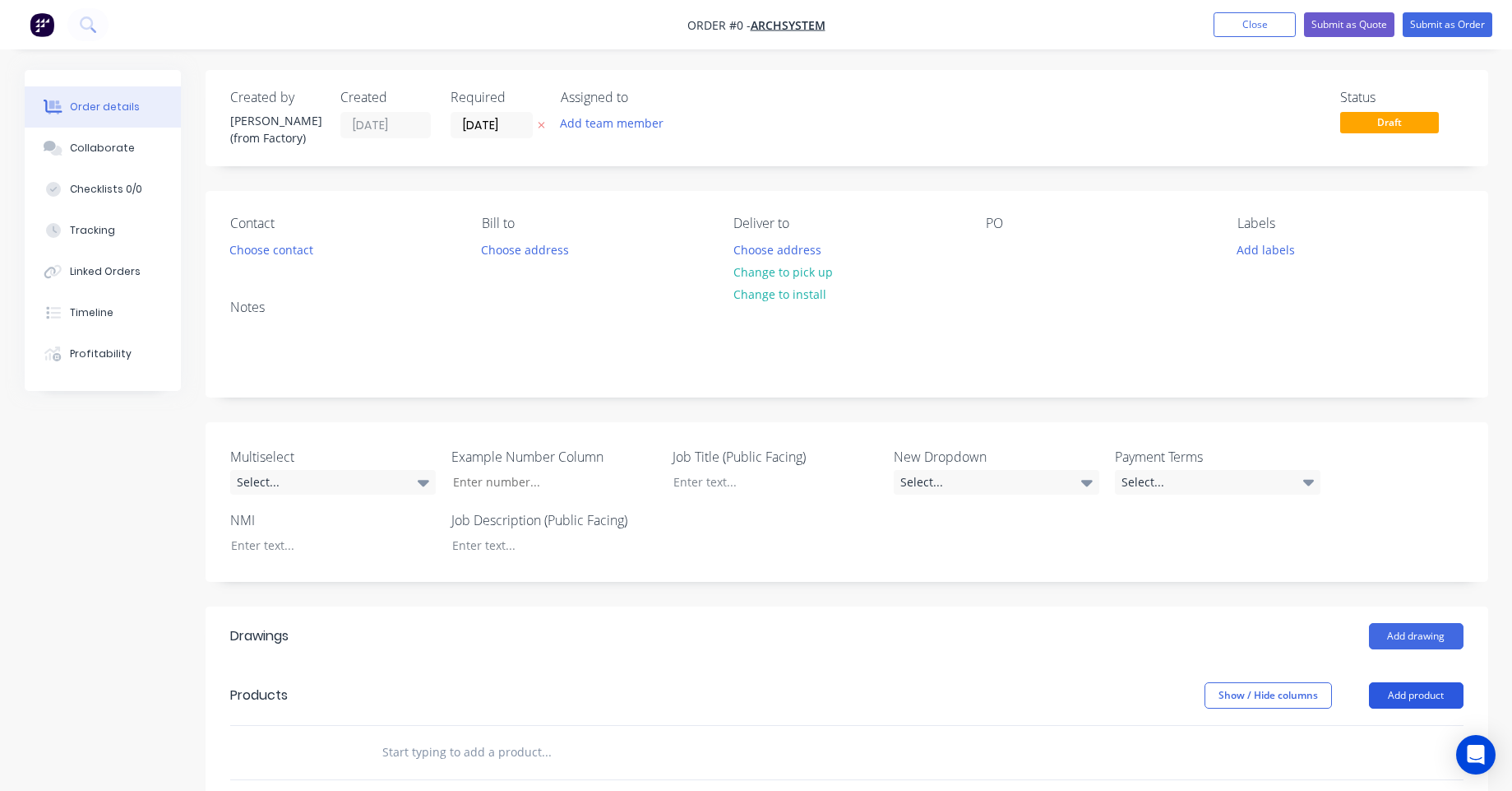
drag, startPoint x: 1412, startPoint y: 692, endPoint x: 1390, endPoint y: 690, distance: 22.1
click at [1411, 692] on button "Add product" at bounding box center [1416, 695] width 94 height 26
click at [1362, 750] on button "Product catalogue" at bounding box center [1385, 737] width 156 height 33
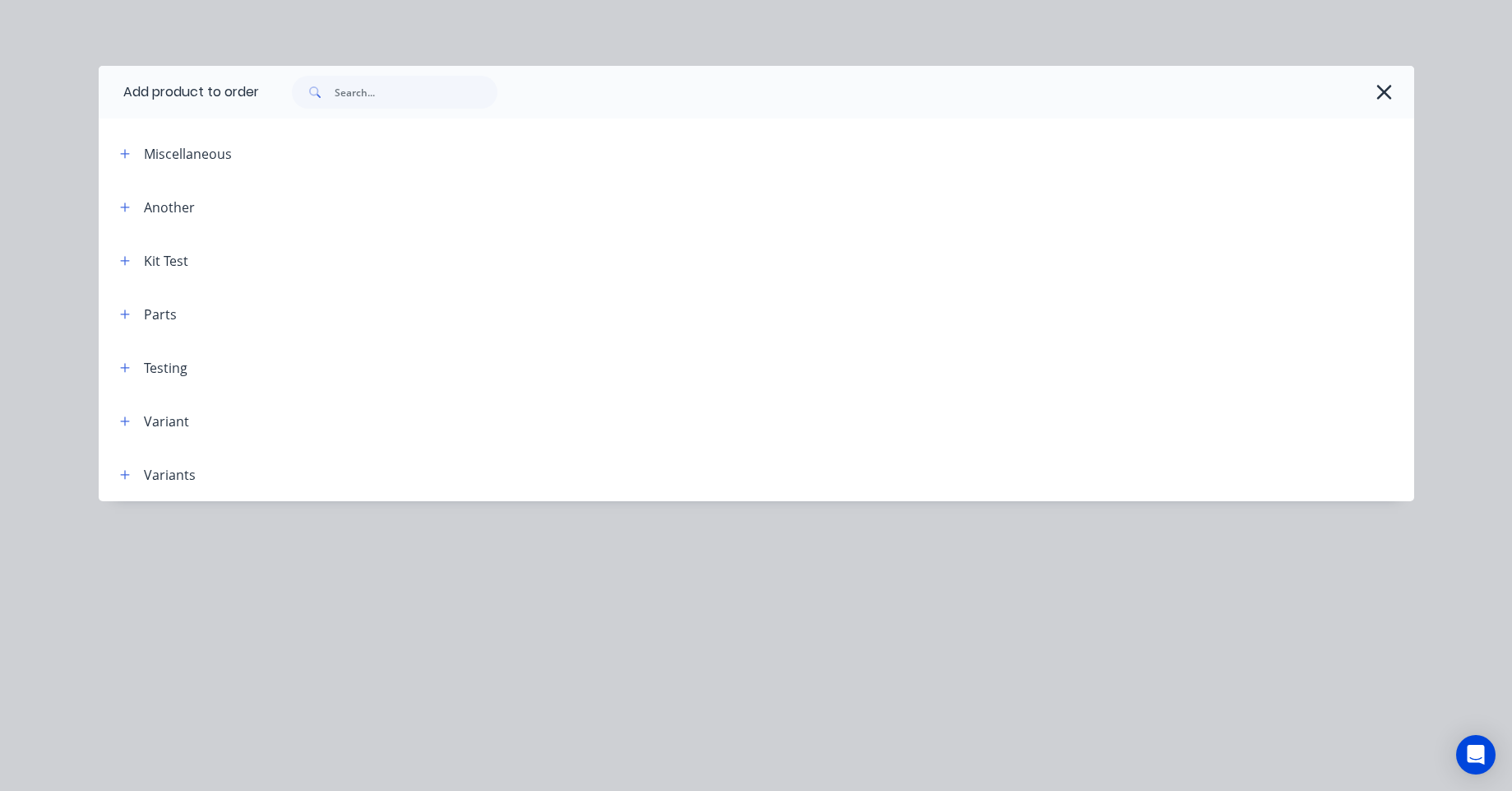
drag, startPoint x: 125, startPoint y: 151, endPoint x: 162, endPoint y: 175, distance: 44.1
click at [126, 151] on icon "button" at bounding box center [125, 154] width 10 height 12
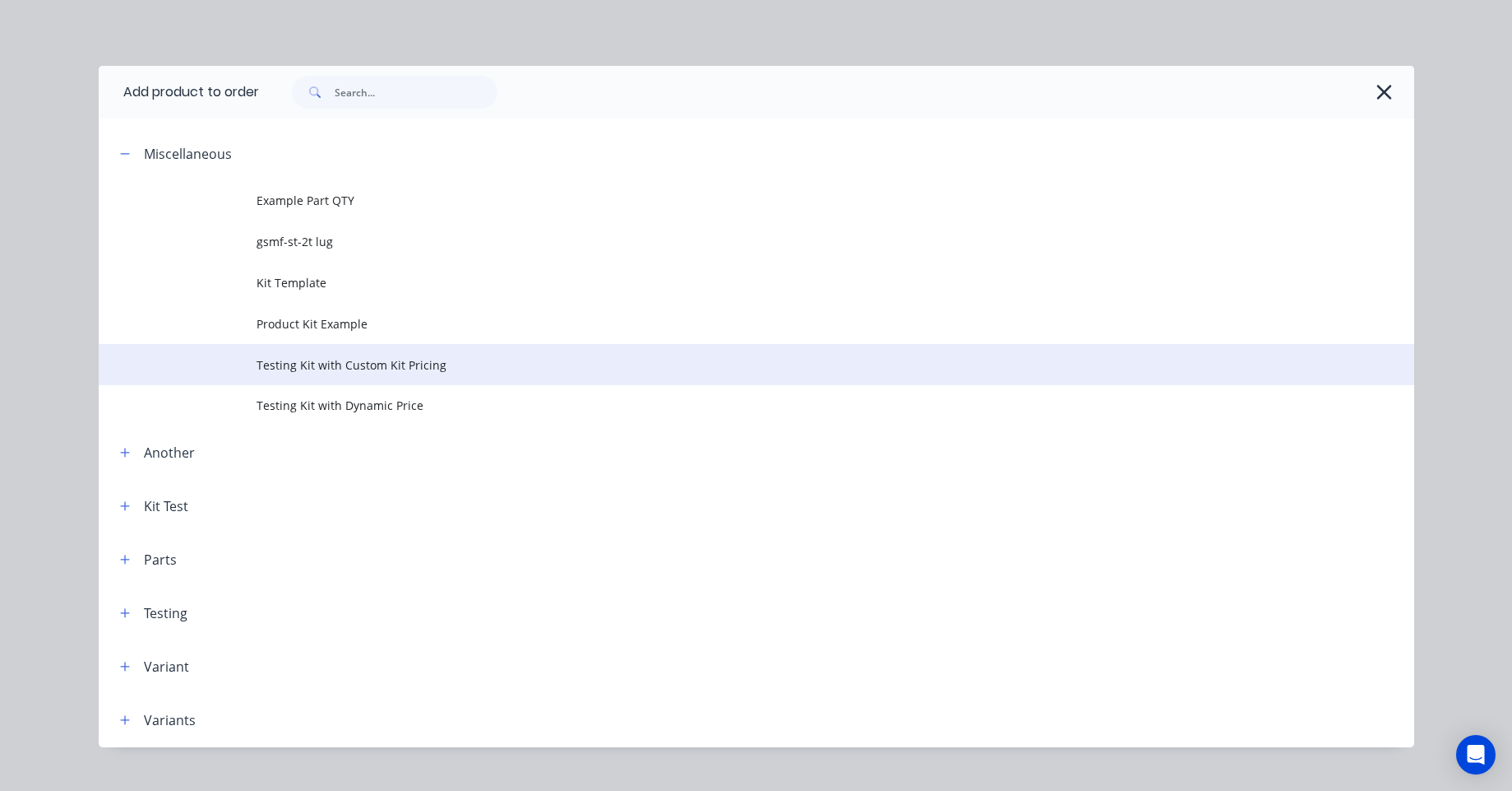
click at [384, 351] on td "Testing Kit with Custom Kit Pricing" at bounding box center [835, 365] width 1158 height 41
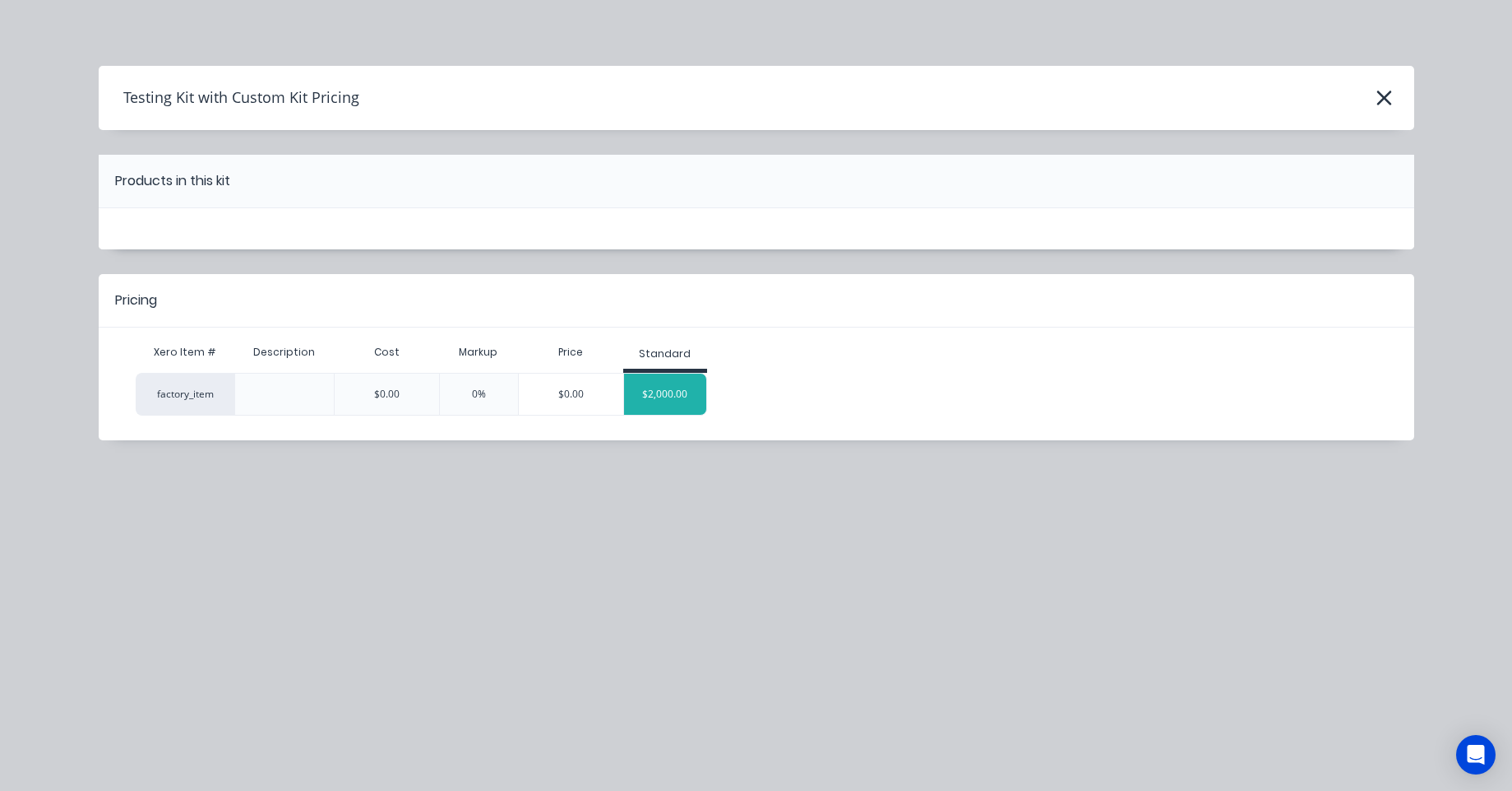
click at [641, 398] on div "$2,000.00" at bounding box center [665, 394] width 83 height 41
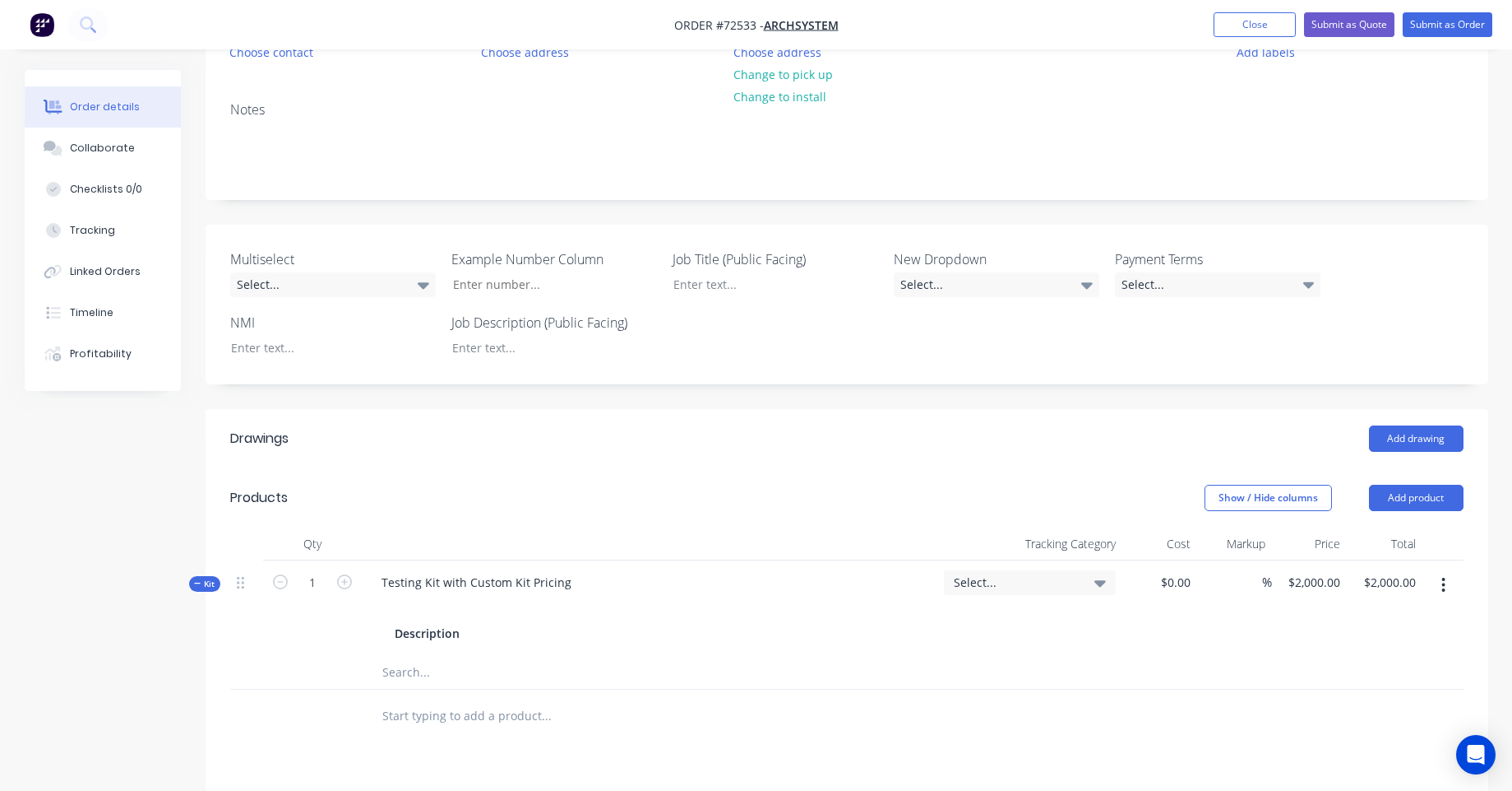
scroll to position [569, 0]
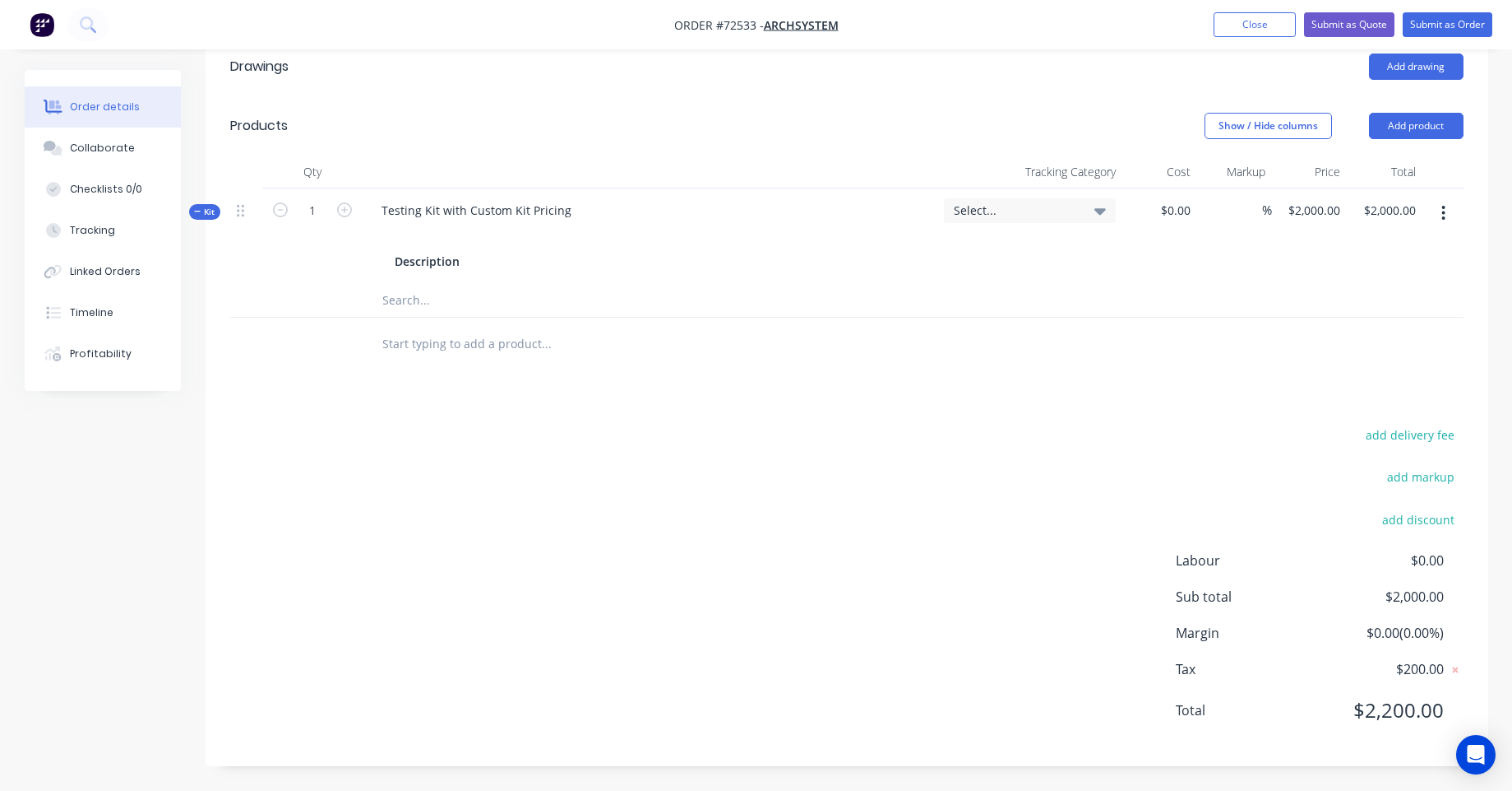
click at [418, 288] on input "text" at bounding box center [546, 300] width 328 height 33
type input "m"
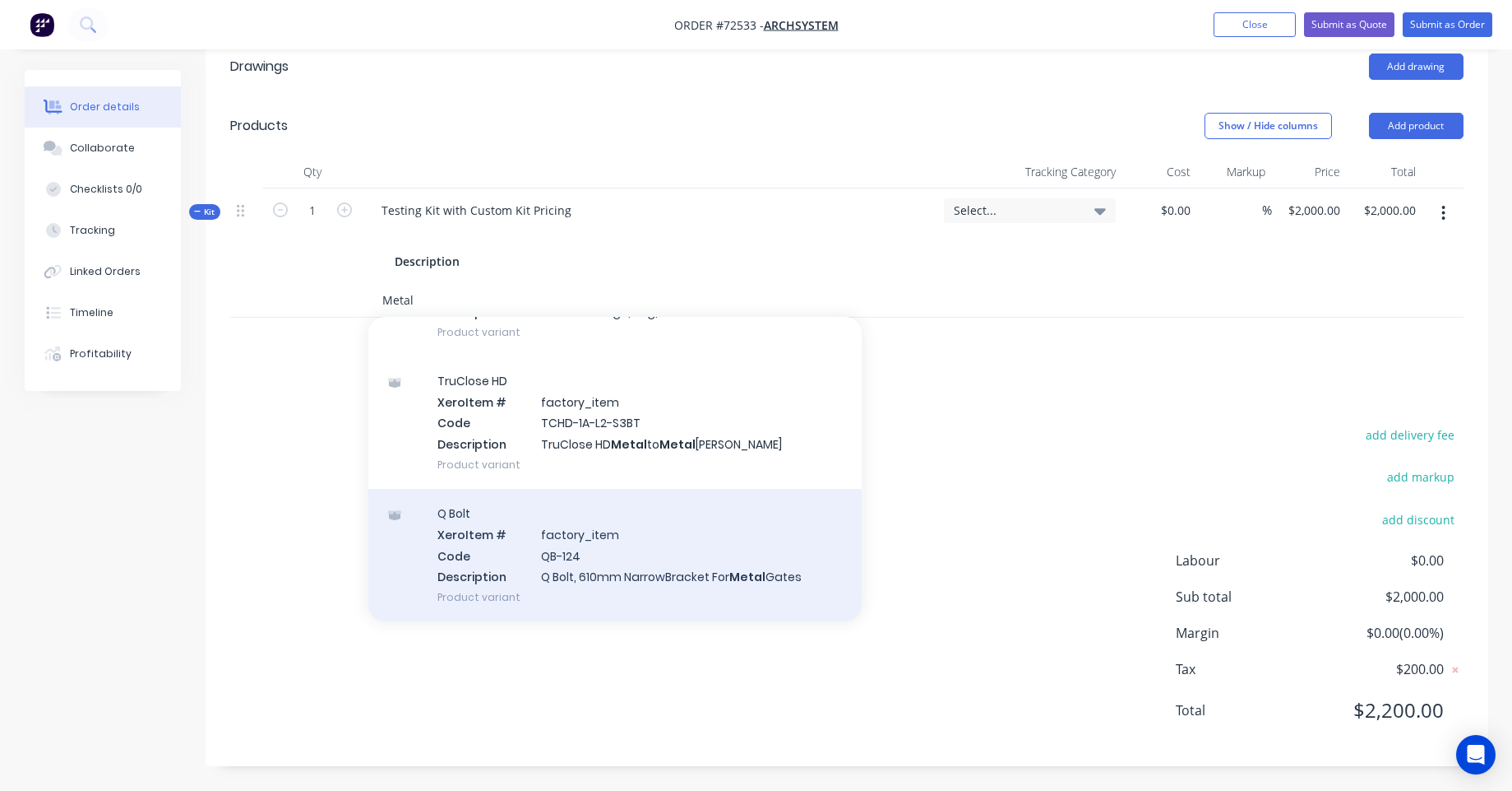
scroll to position [296, 0]
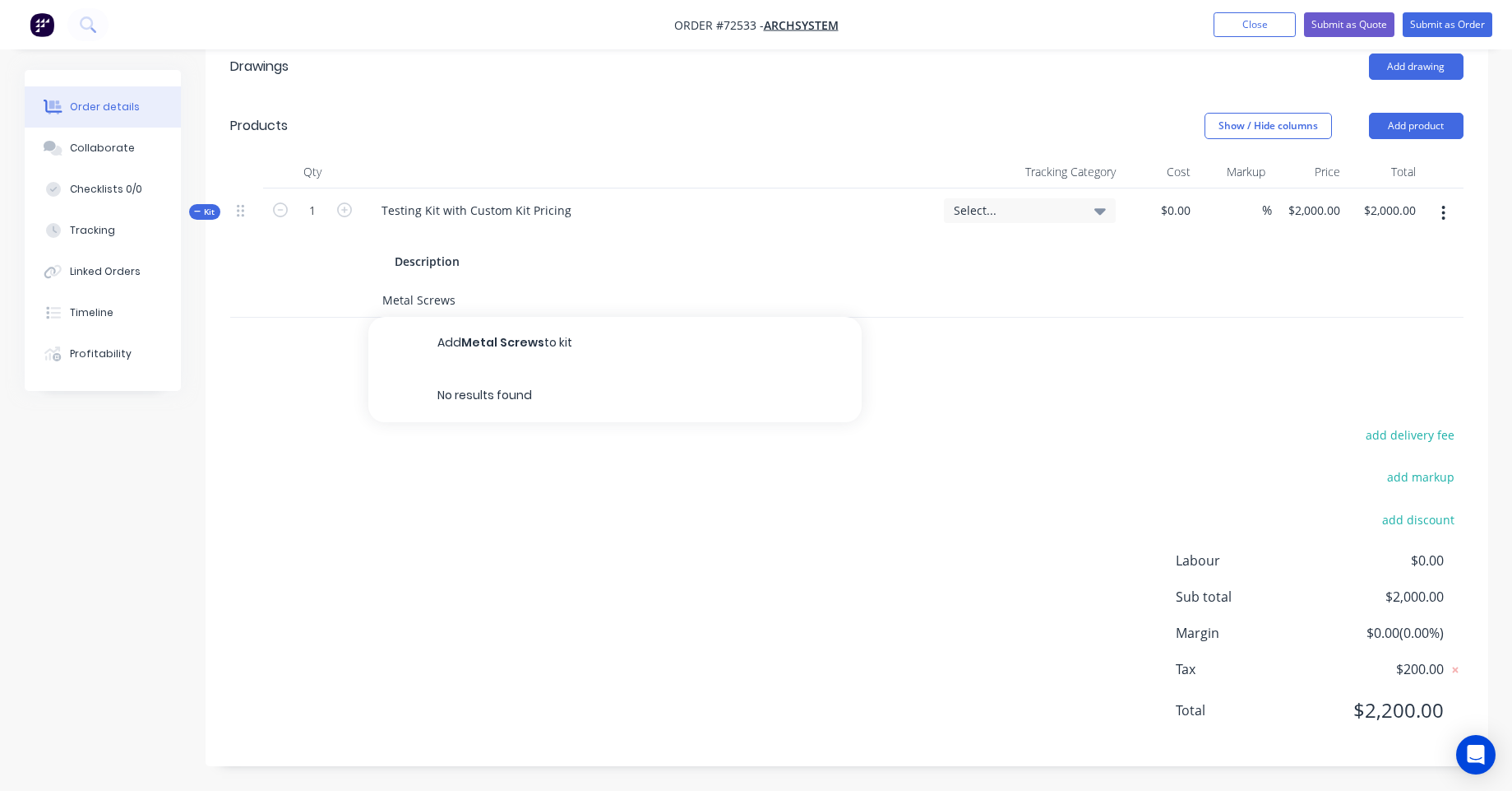
type input "Metal Screws"
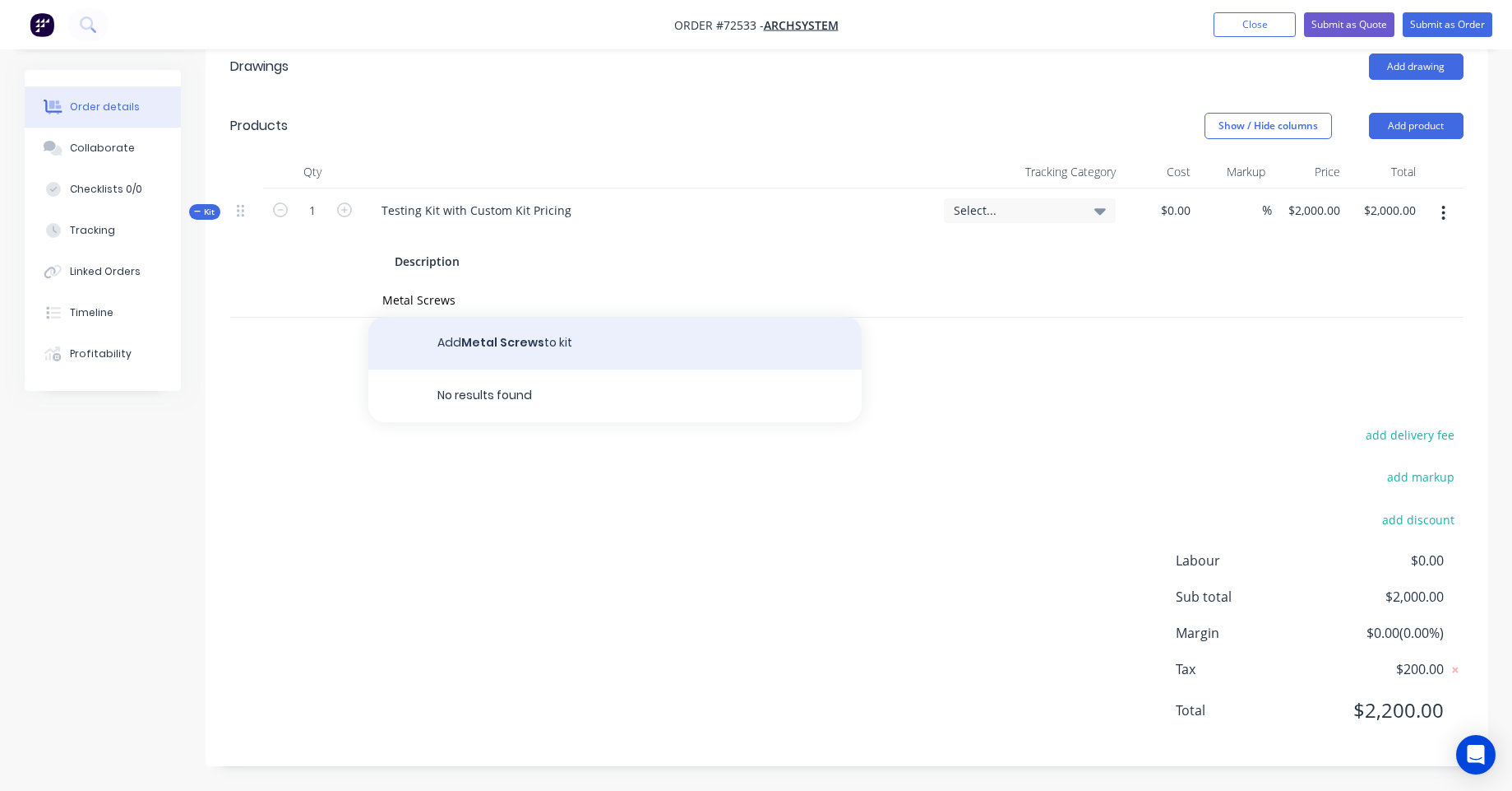
click at [554, 347] on button "Add Metal Screws to kit" at bounding box center [615, 343] width 494 height 53
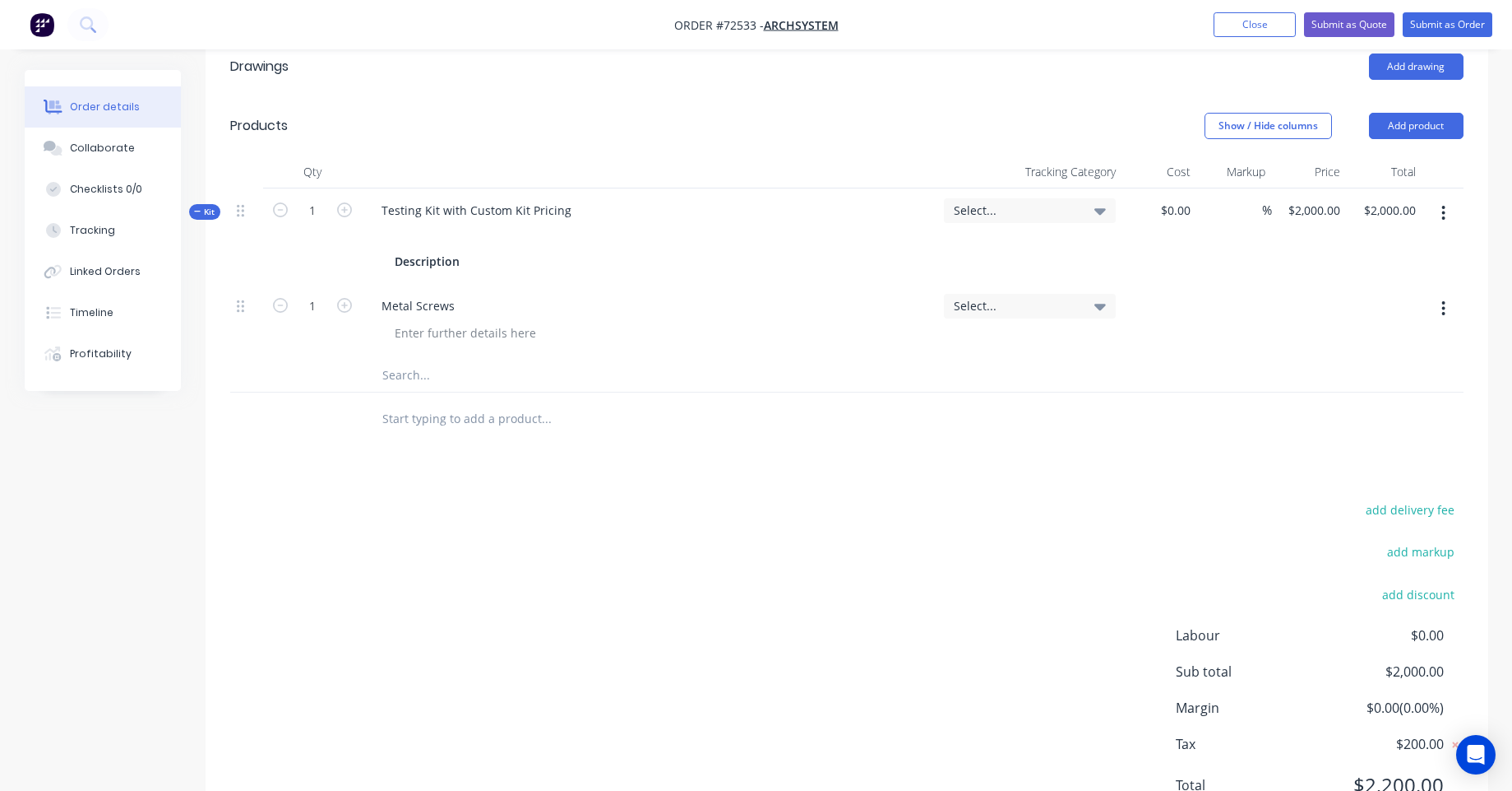
click at [1052, 307] on span "Select..." at bounding box center [1016, 305] width 124 height 17
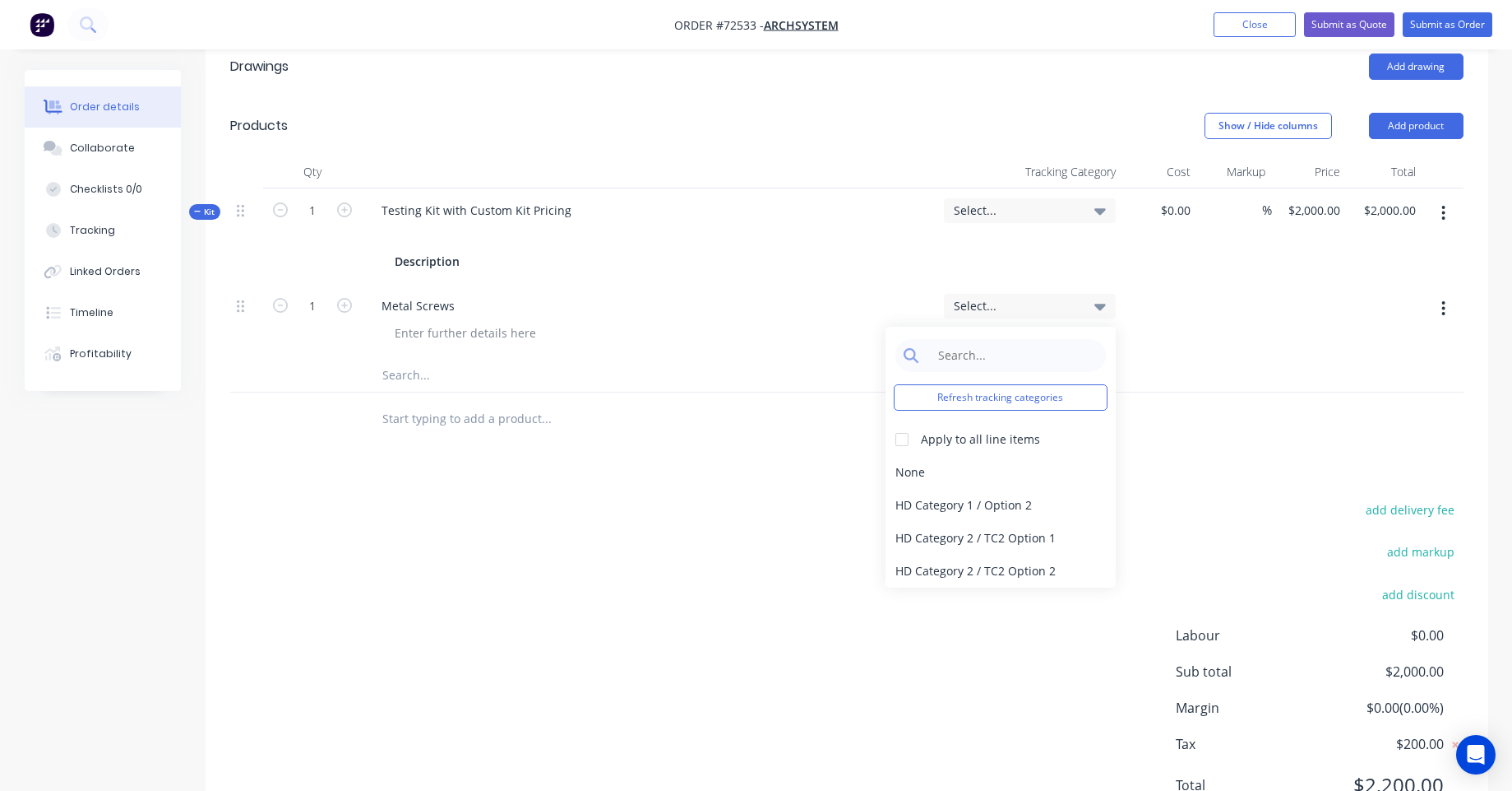
click at [1050, 307] on span "Select..." at bounding box center [1016, 305] width 124 height 17
click at [1443, 300] on icon "button" at bounding box center [1443, 309] width 4 height 18
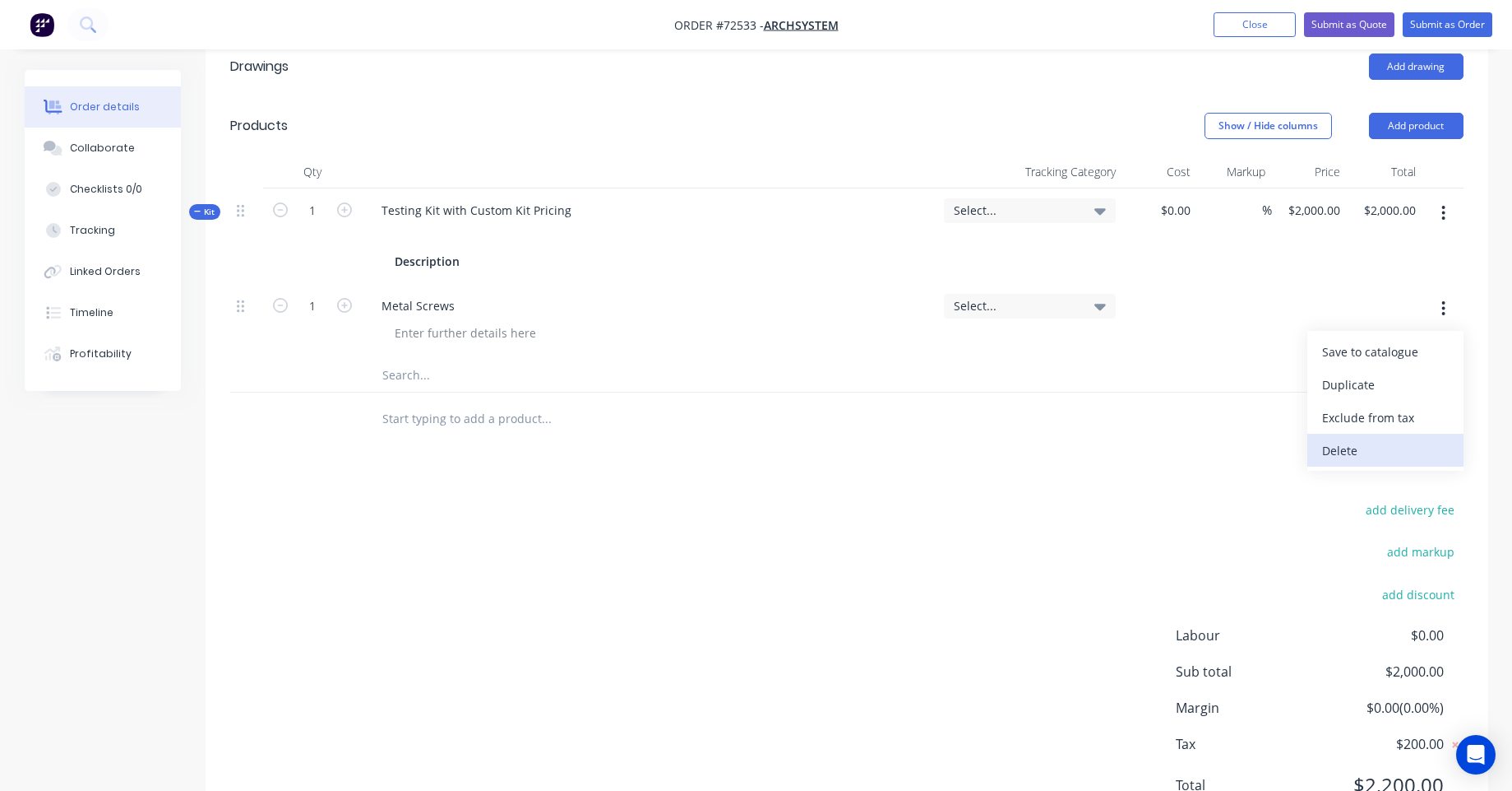
click at [1379, 440] on div "Delete" at bounding box center [1385, 450] width 127 height 24
type input "$0.00"
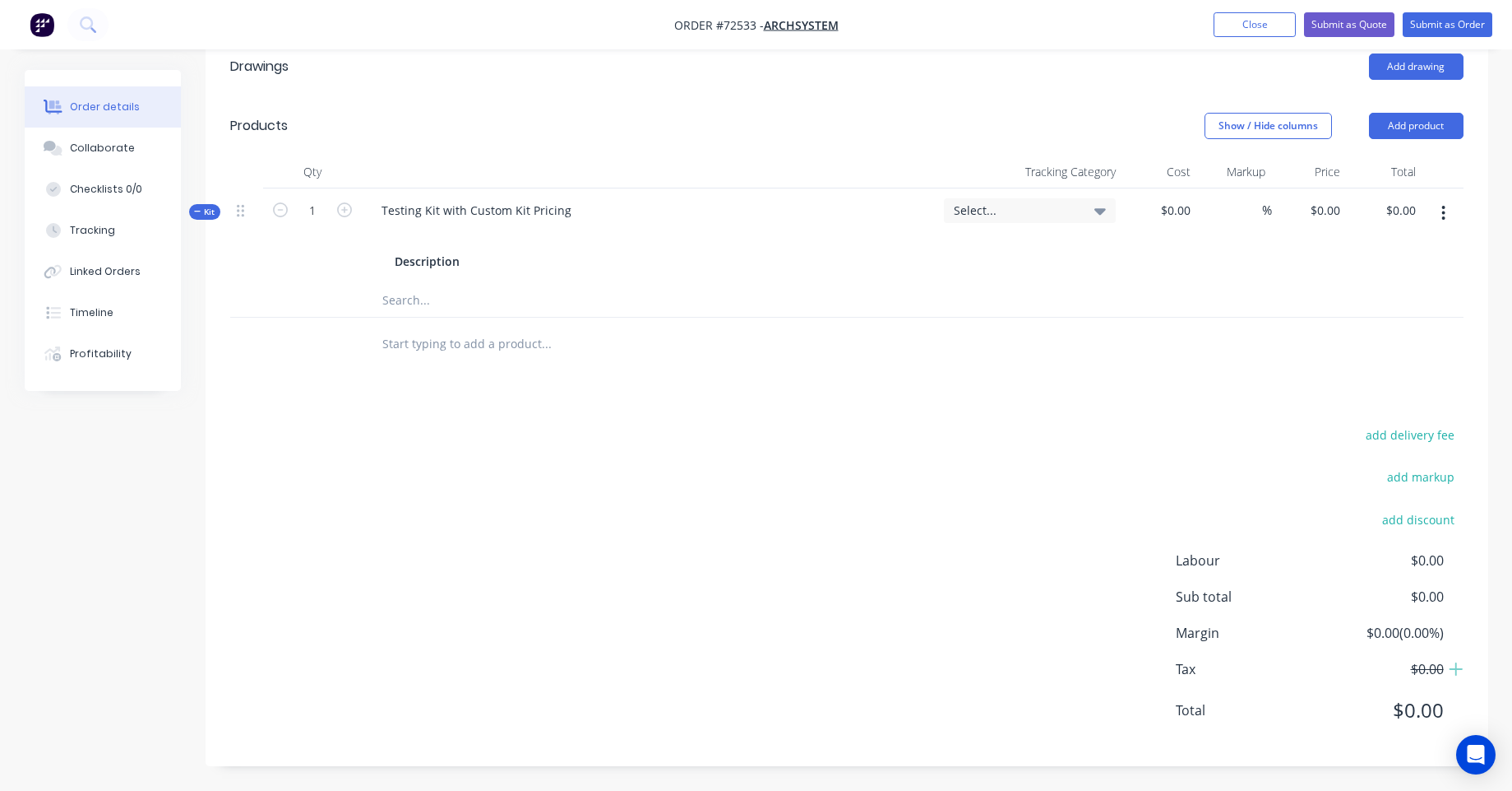
click at [1447, 219] on button "button" at bounding box center [1443, 213] width 39 height 30
click at [1393, 374] on button "Delete" at bounding box center [1385, 387] width 156 height 33
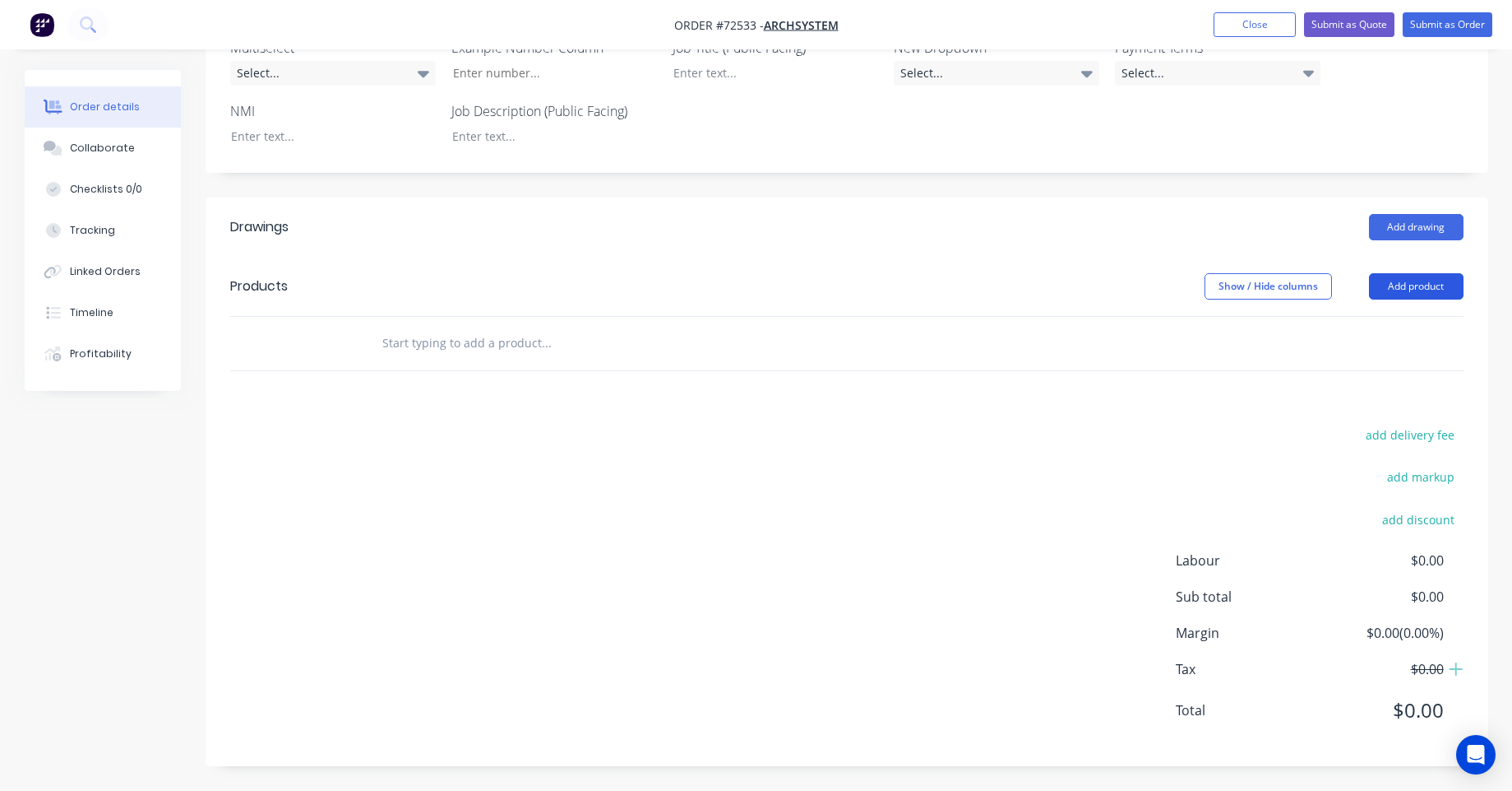
click at [1423, 280] on button "Add product" at bounding box center [1416, 286] width 94 height 26
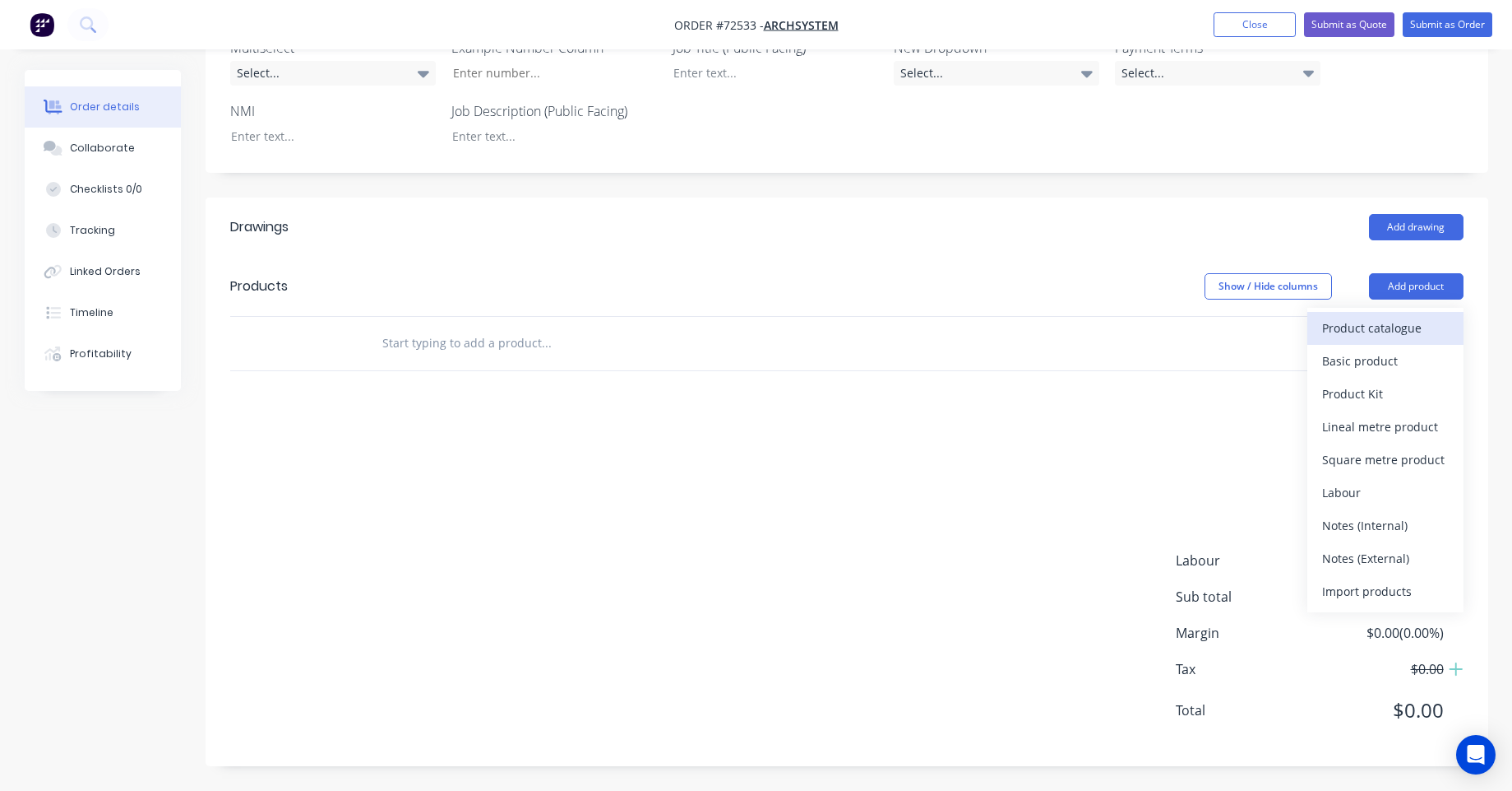
click at [1377, 321] on div "Product catalogue" at bounding box center [1385, 328] width 127 height 24
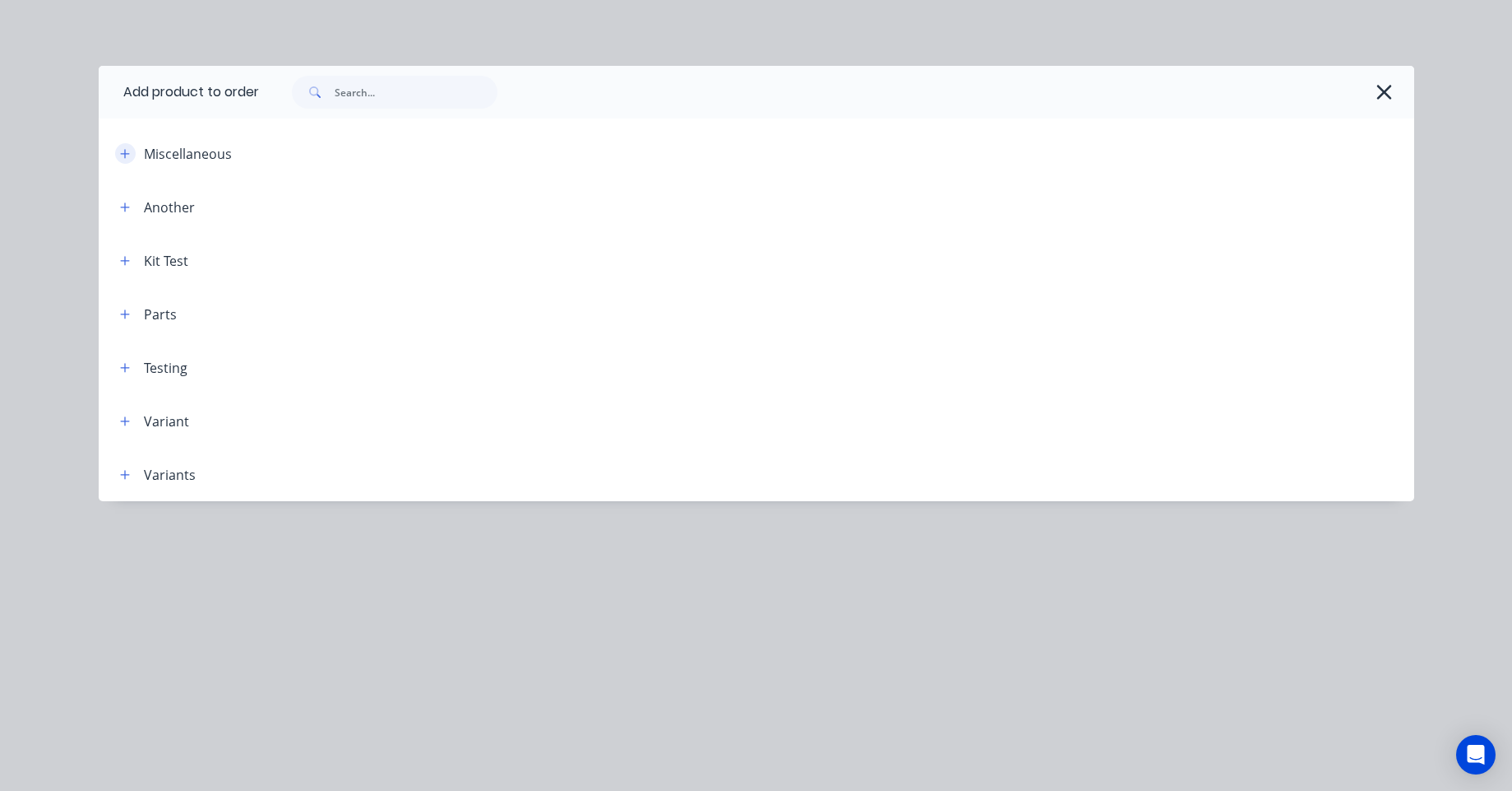
click at [127, 163] on button "button" at bounding box center [125, 153] width 21 height 21
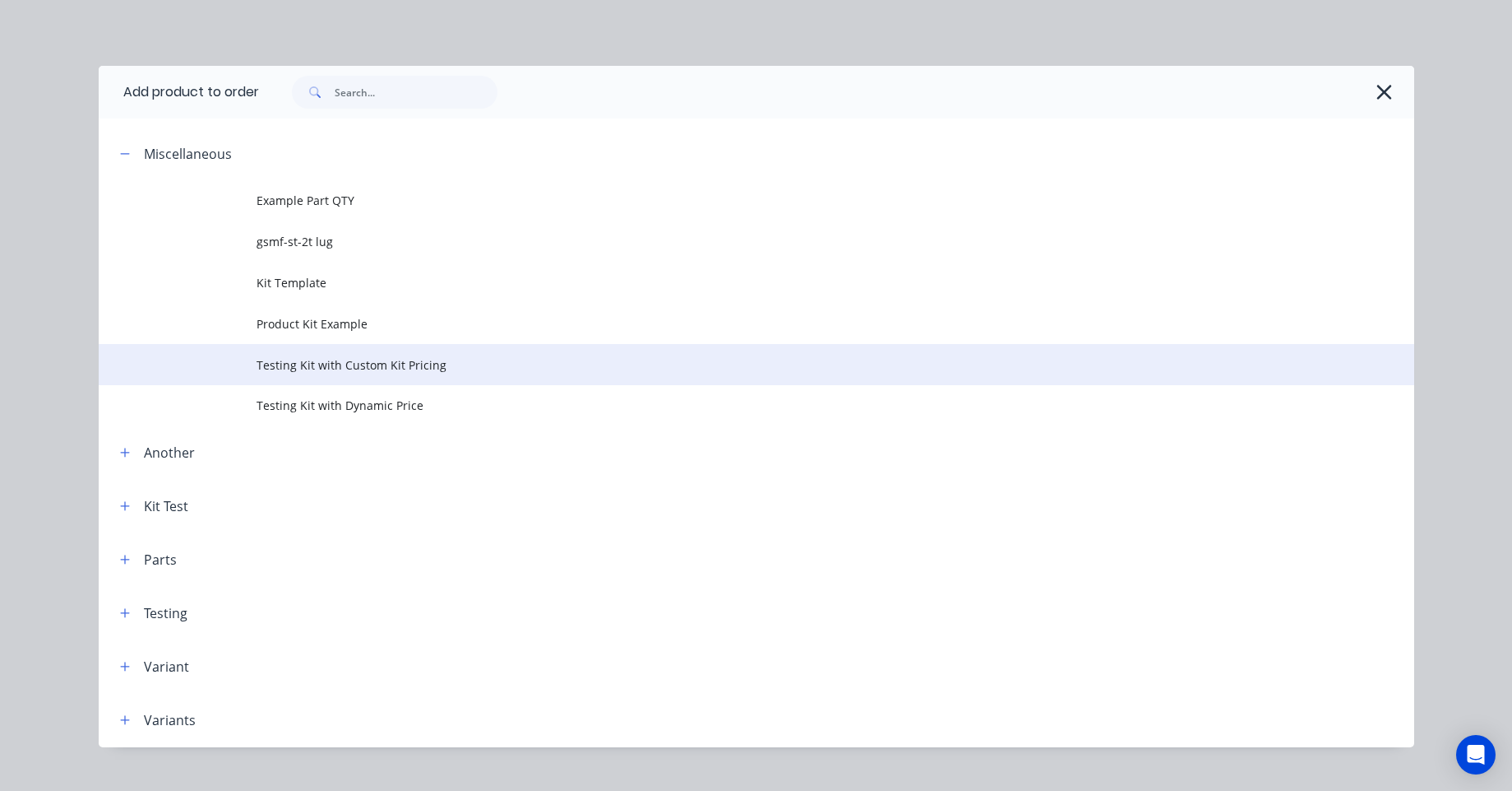
click at [328, 351] on td "Testing Kit with Custom Kit Pricing" at bounding box center [835, 365] width 1158 height 41
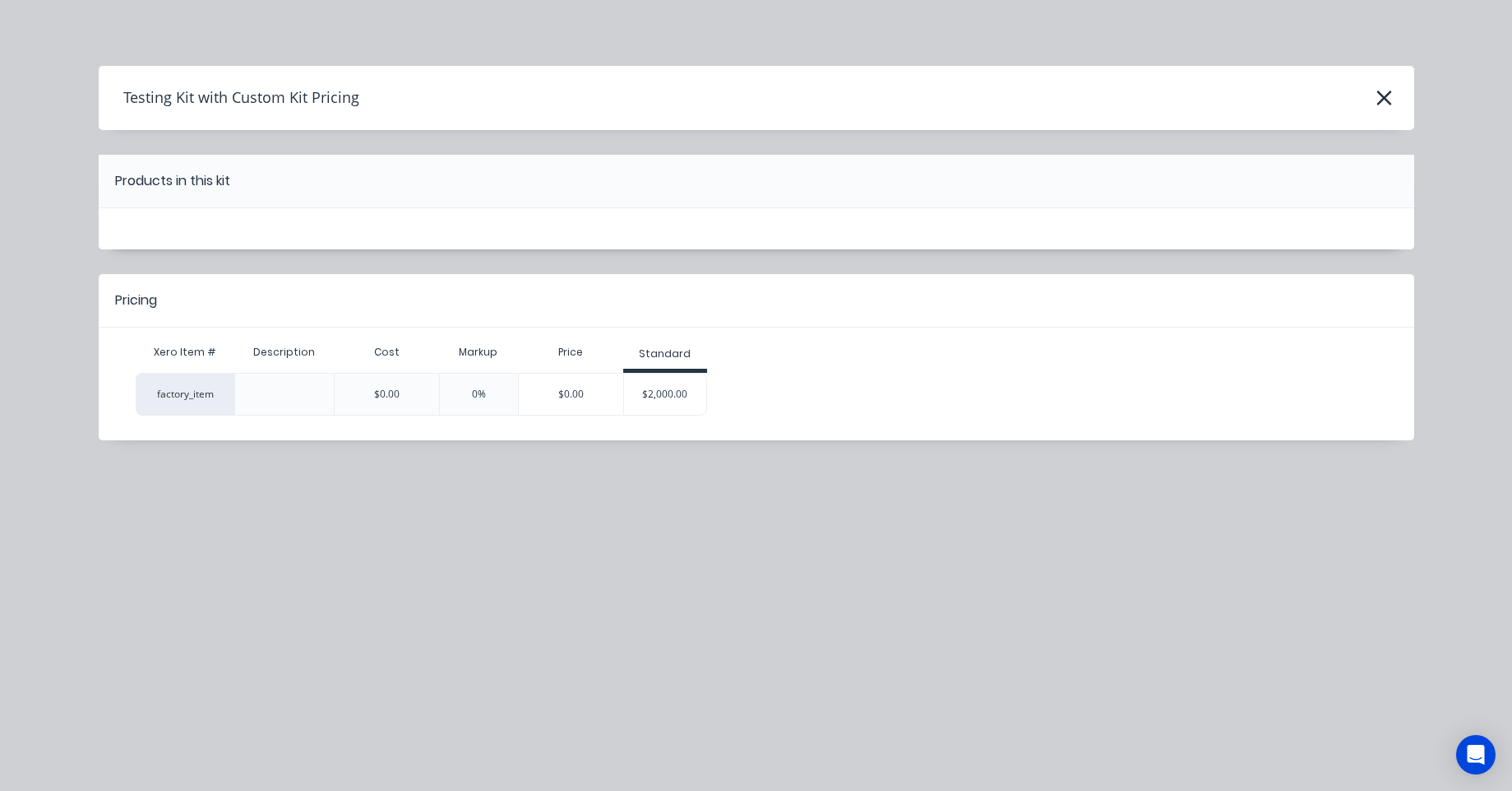
click at [702, 398] on div "$2,000.00" at bounding box center [665, 394] width 83 height 41
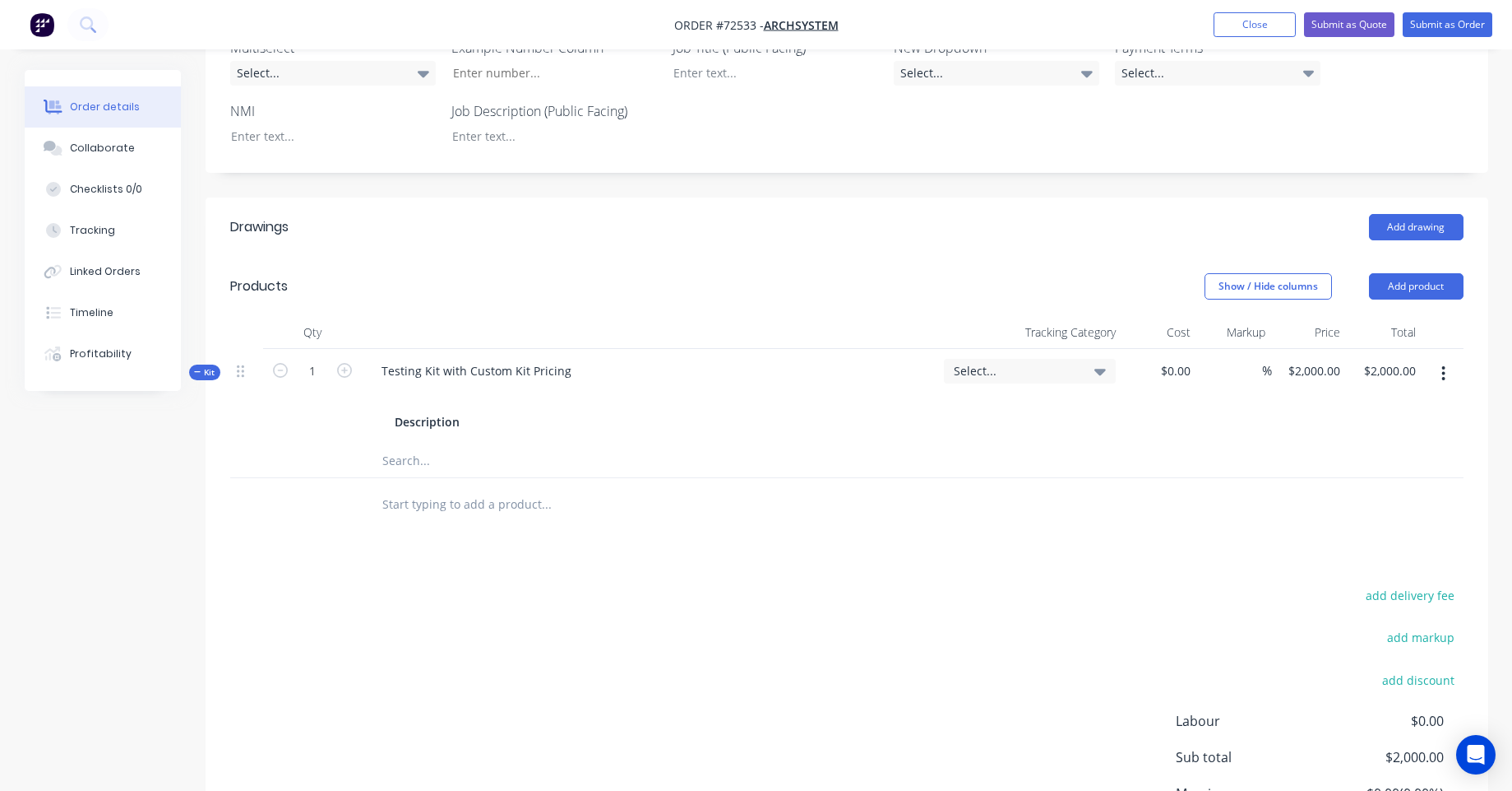
click at [425, 454] on input "text" at bounding box center [546, 461] width 328 height 33
type input "Colorbond"
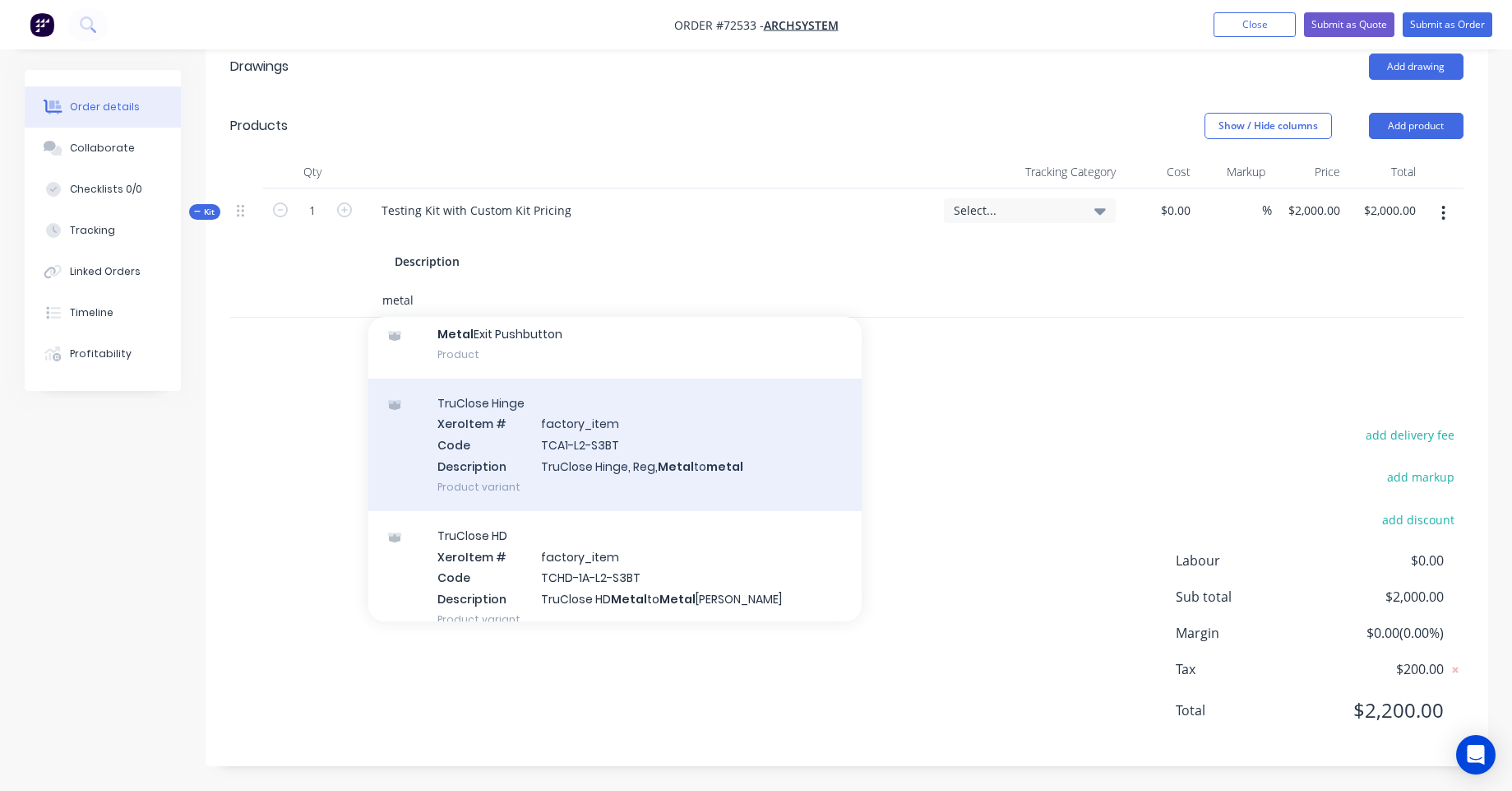
scroll to position [0, 0]
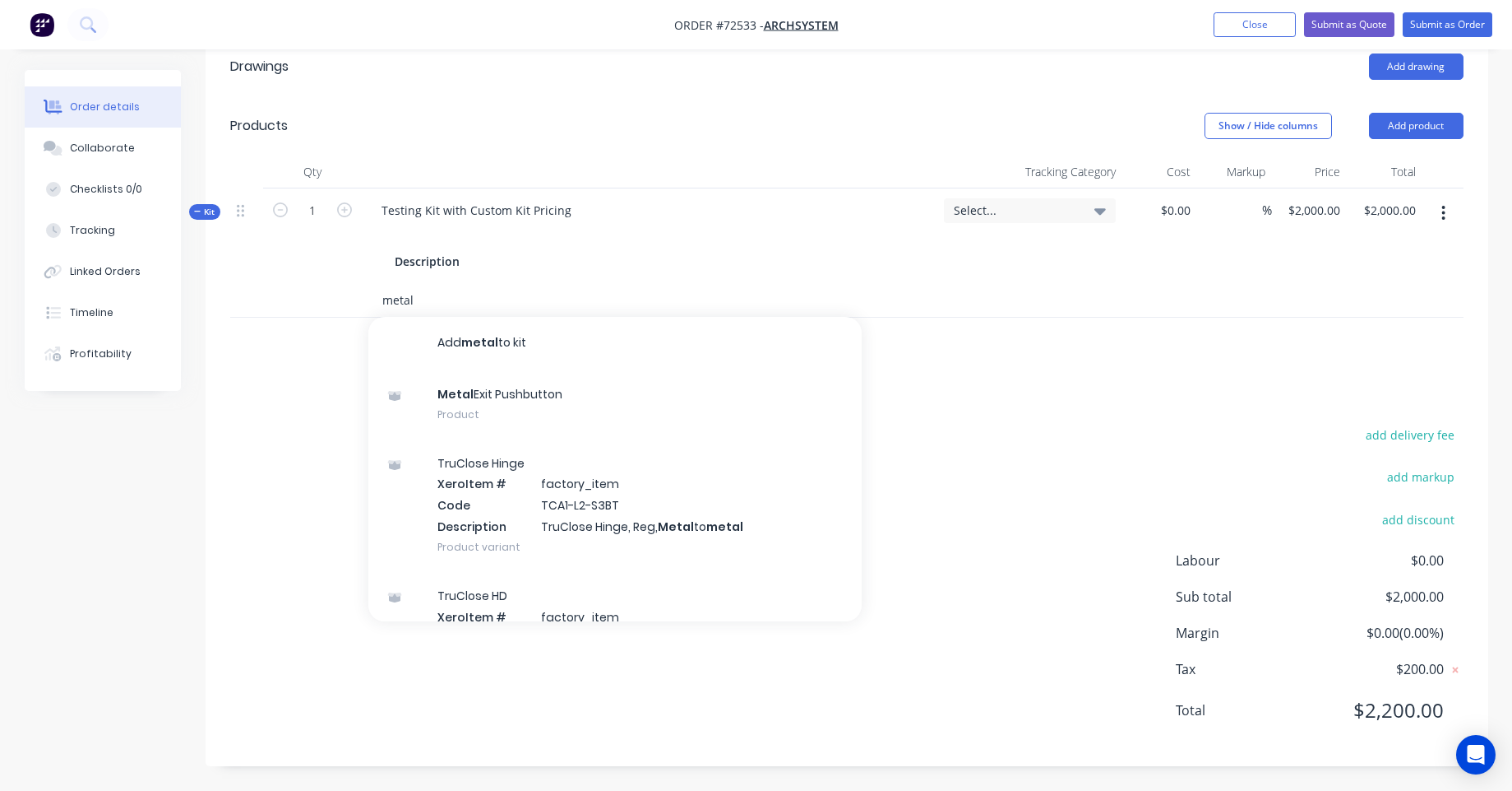
type input "metal"
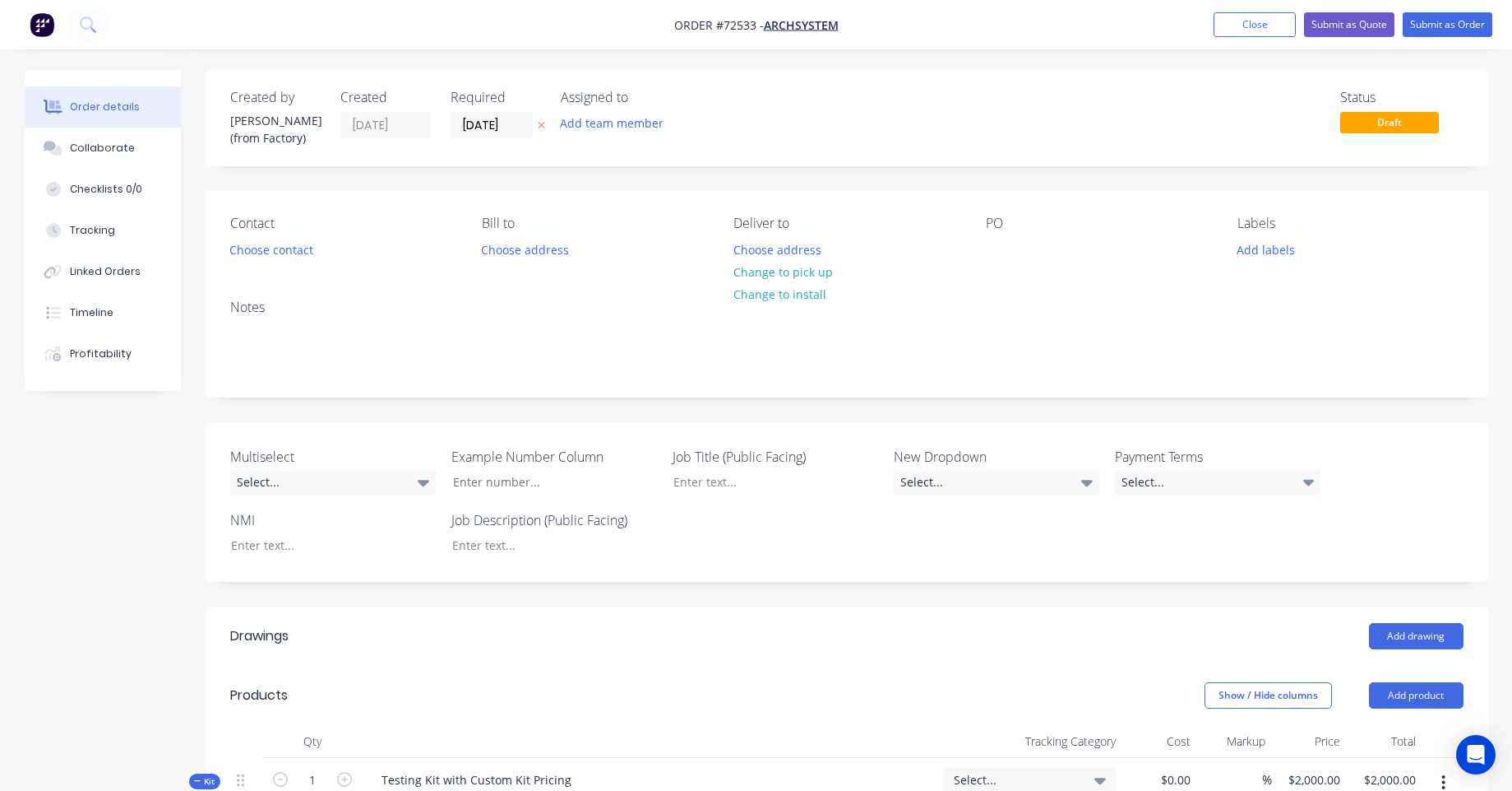
click at [53, 27] on img "button" at bounding box center [41, 24] width 24 height 24
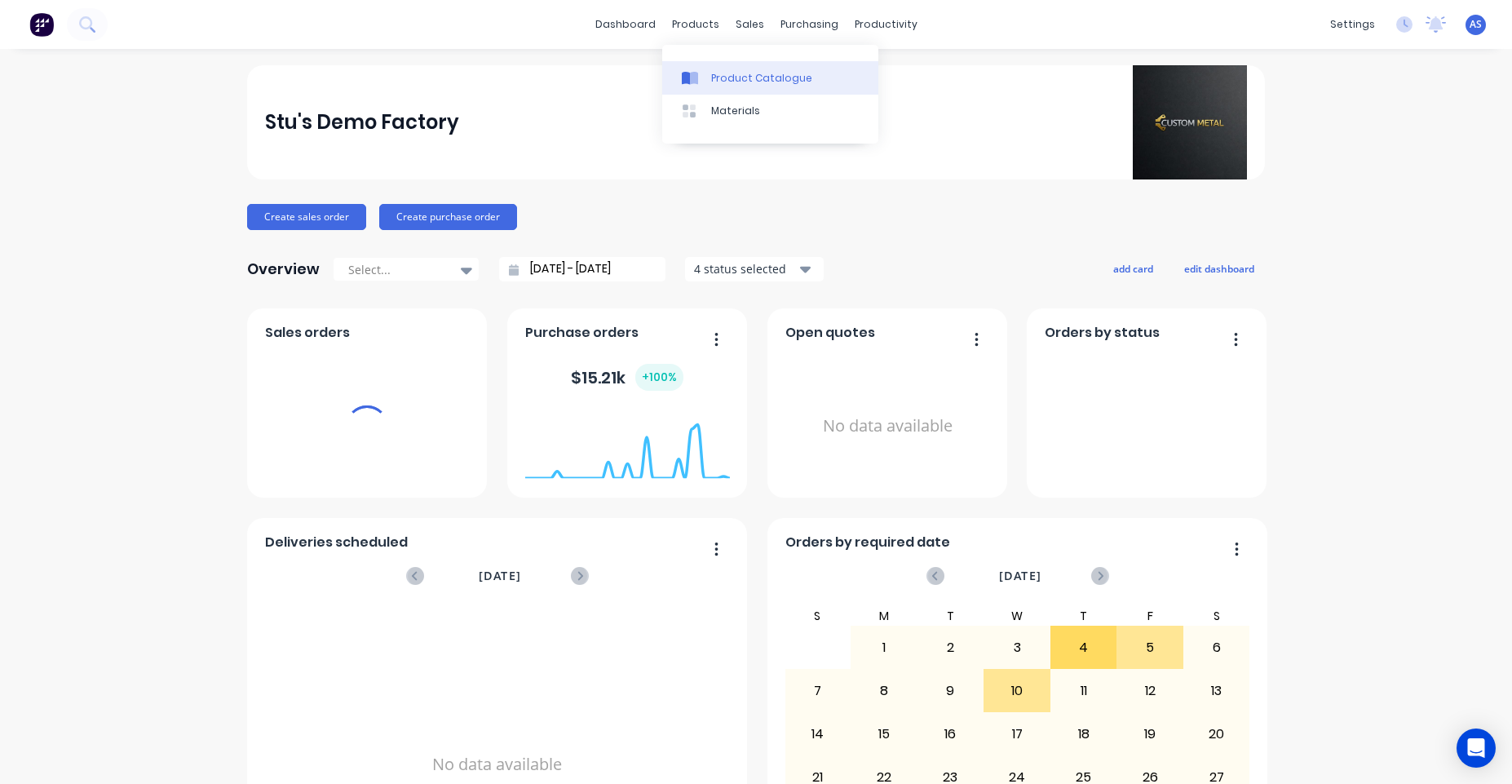
click at [721, 67] on link "Product Catalogue" at bounding box center [770, 77] width 216 height 33
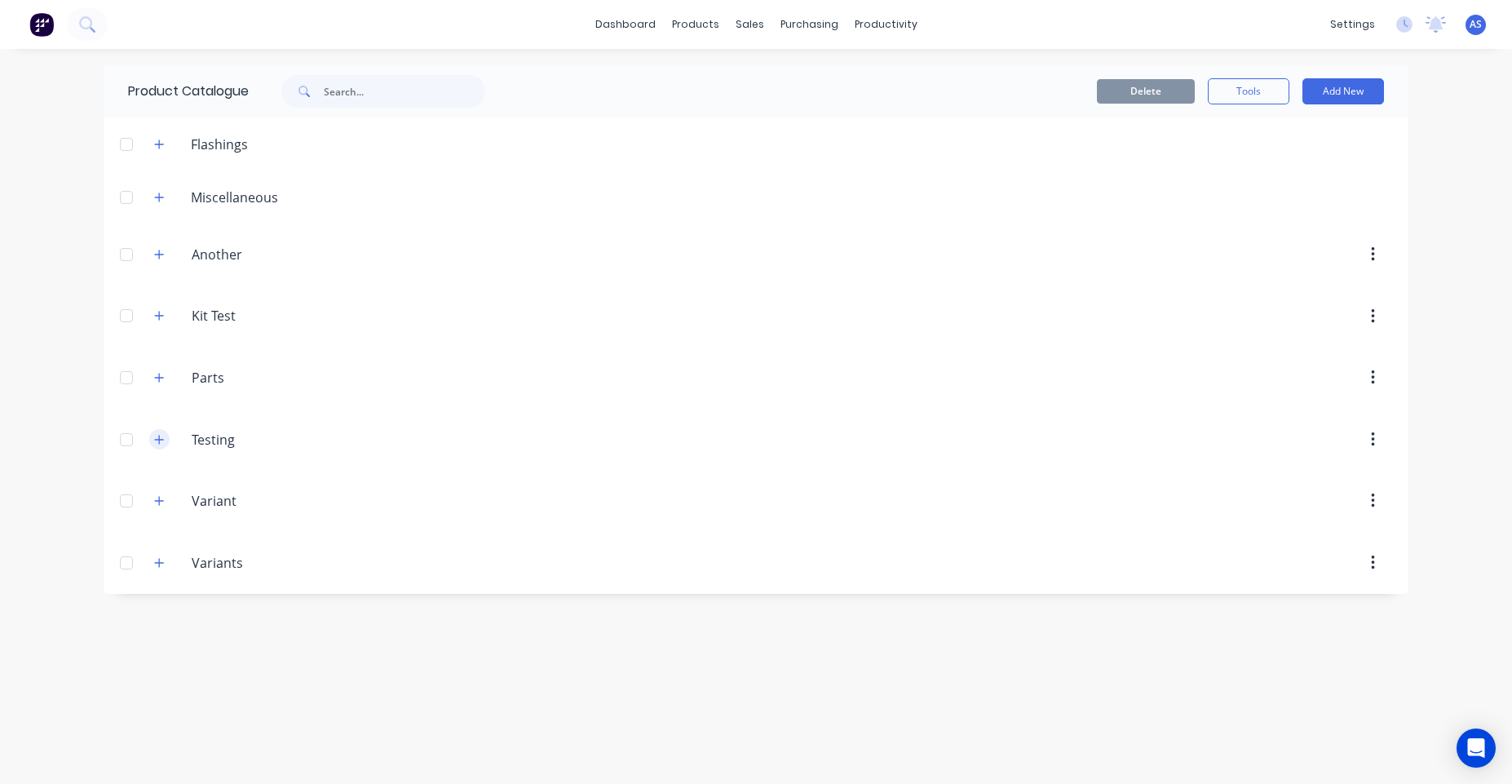
click at [160, 442] on icon "button" at bounding box center [159, 439] width 9 height 9
click at [154, 373] on button "button" at bounding box center [159, 376] width 20 height 20
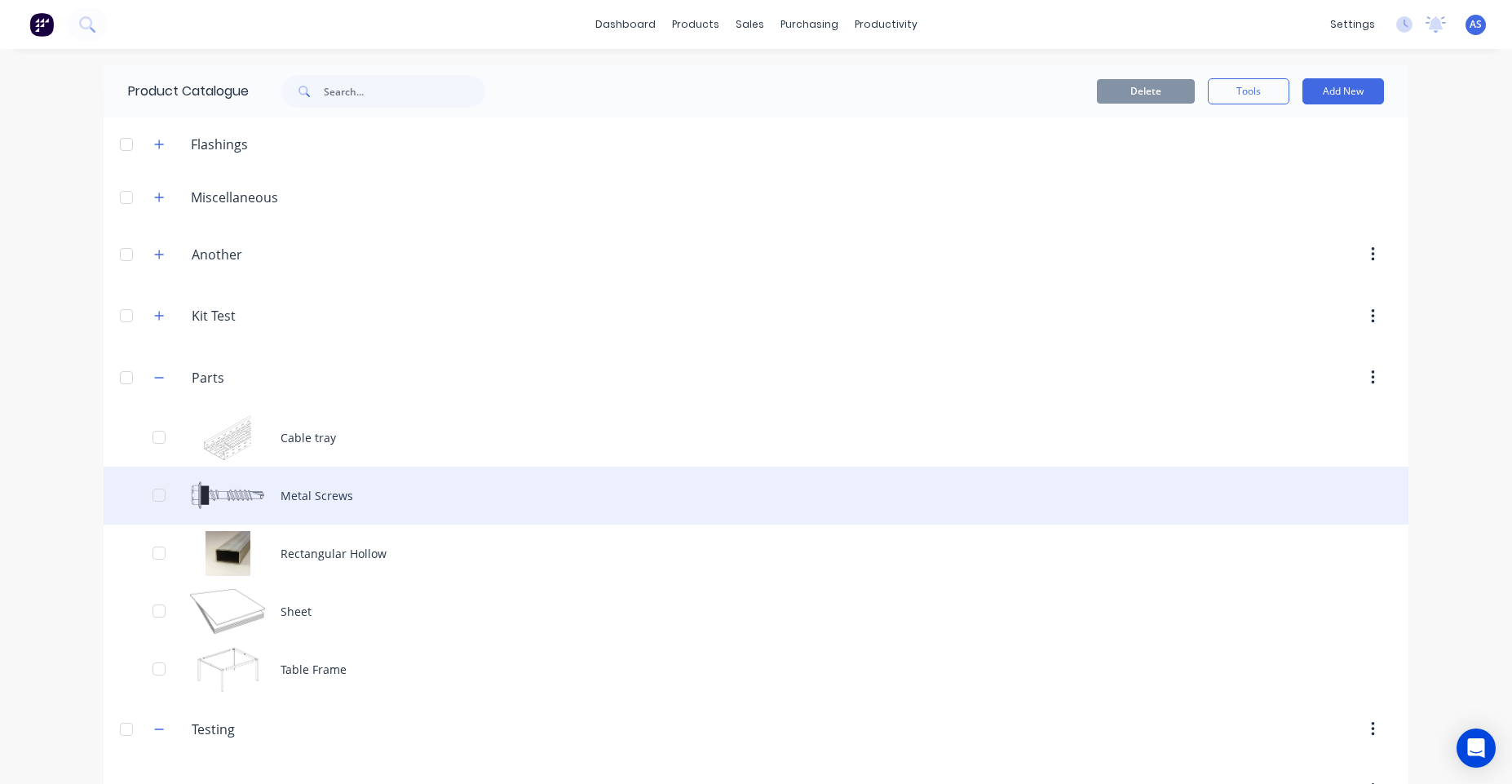
click at [379, 504] on div "Metal Screws" at bounding box center [756, 495] width 1305 height 58
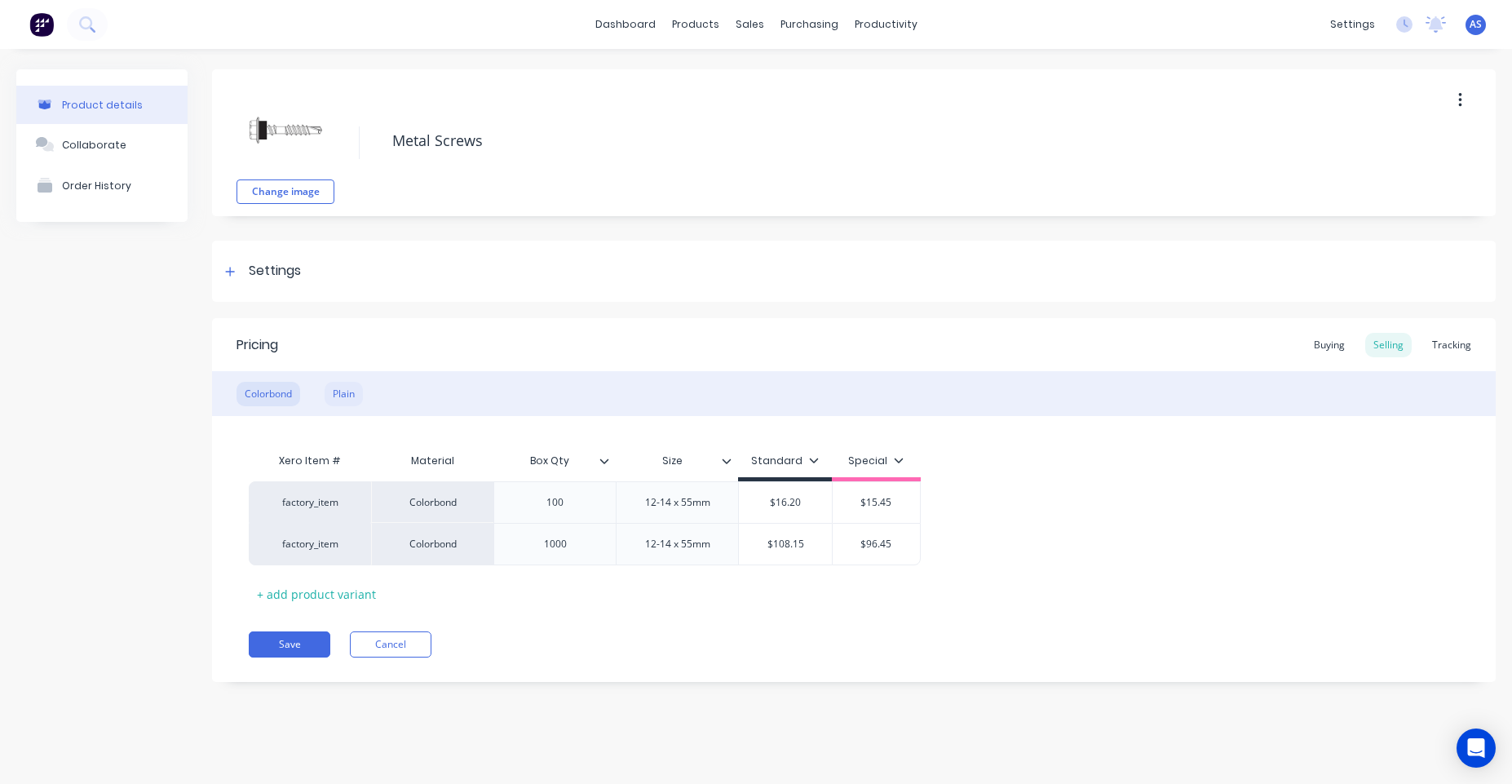
click at [326, 395] on div "Plain" at bounding box center [344, 393] width 38 height 24
click at [278, 386] on div "Colorbond" at bounding box center [268, 393] width 63 height 24
click at [328, 390] on div "Plain" at bounding box center [344, 393] width 38 height 24
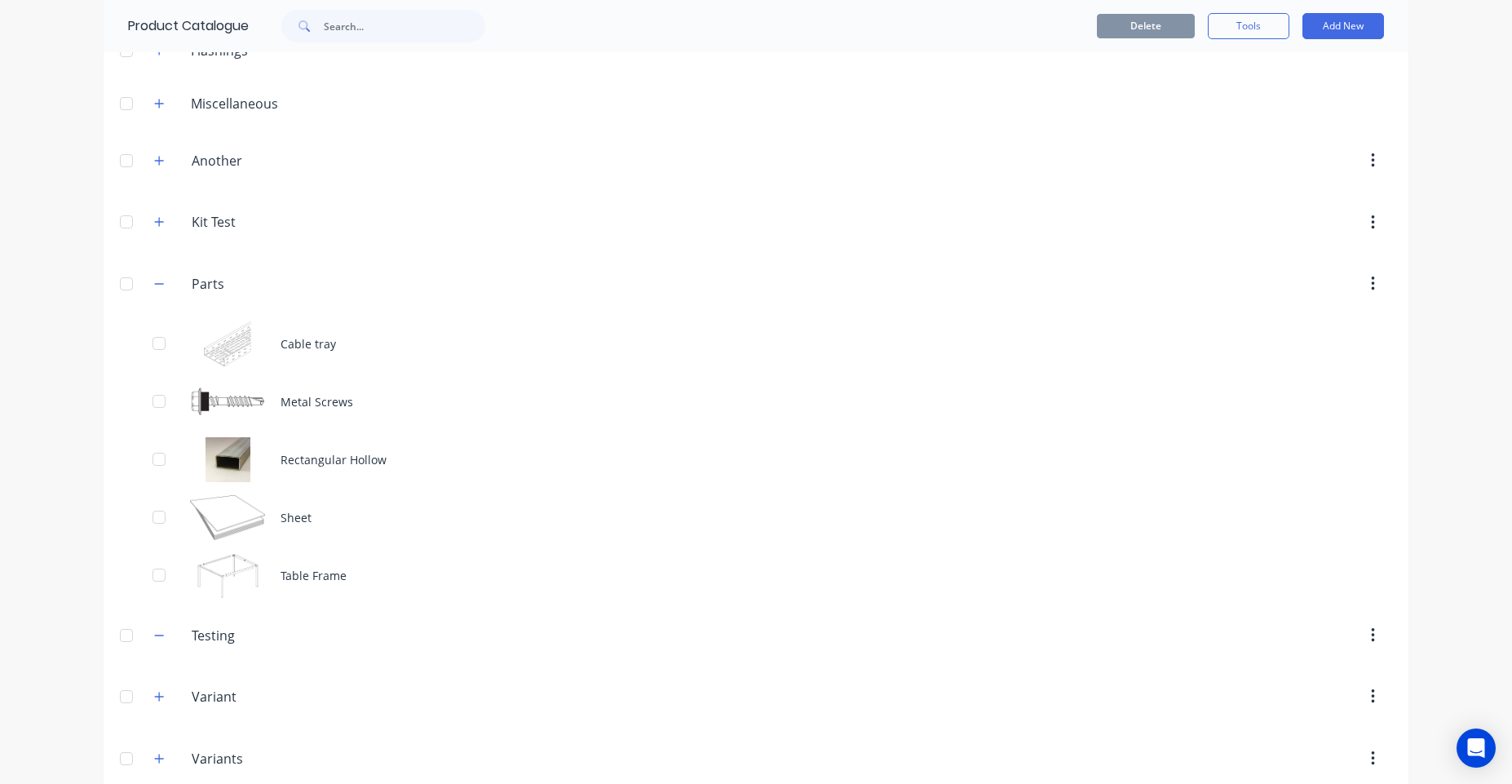
scroll to position [116, 0]
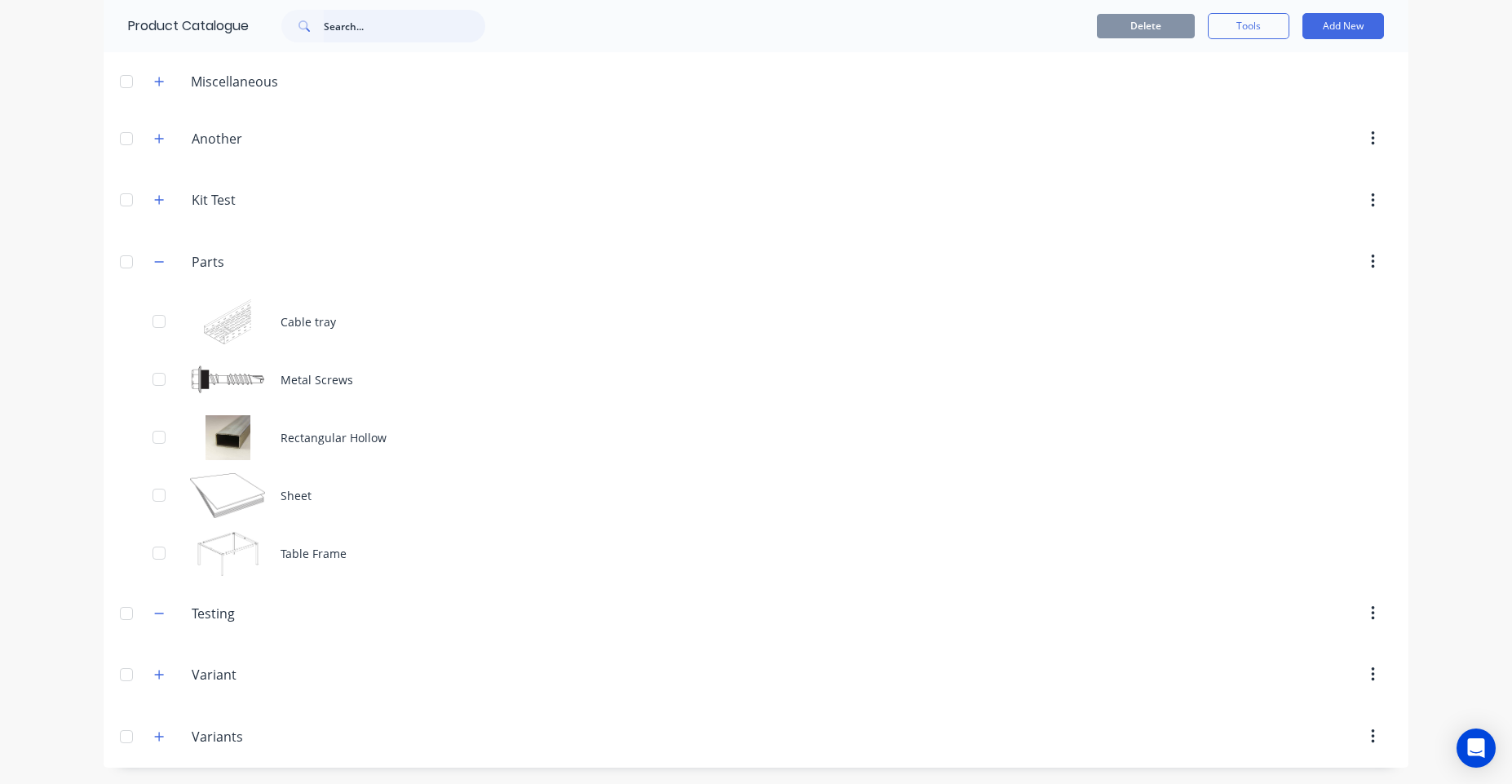
click at [370, 36] on input "text" at bounding box center [404, 26] width 161 height 33
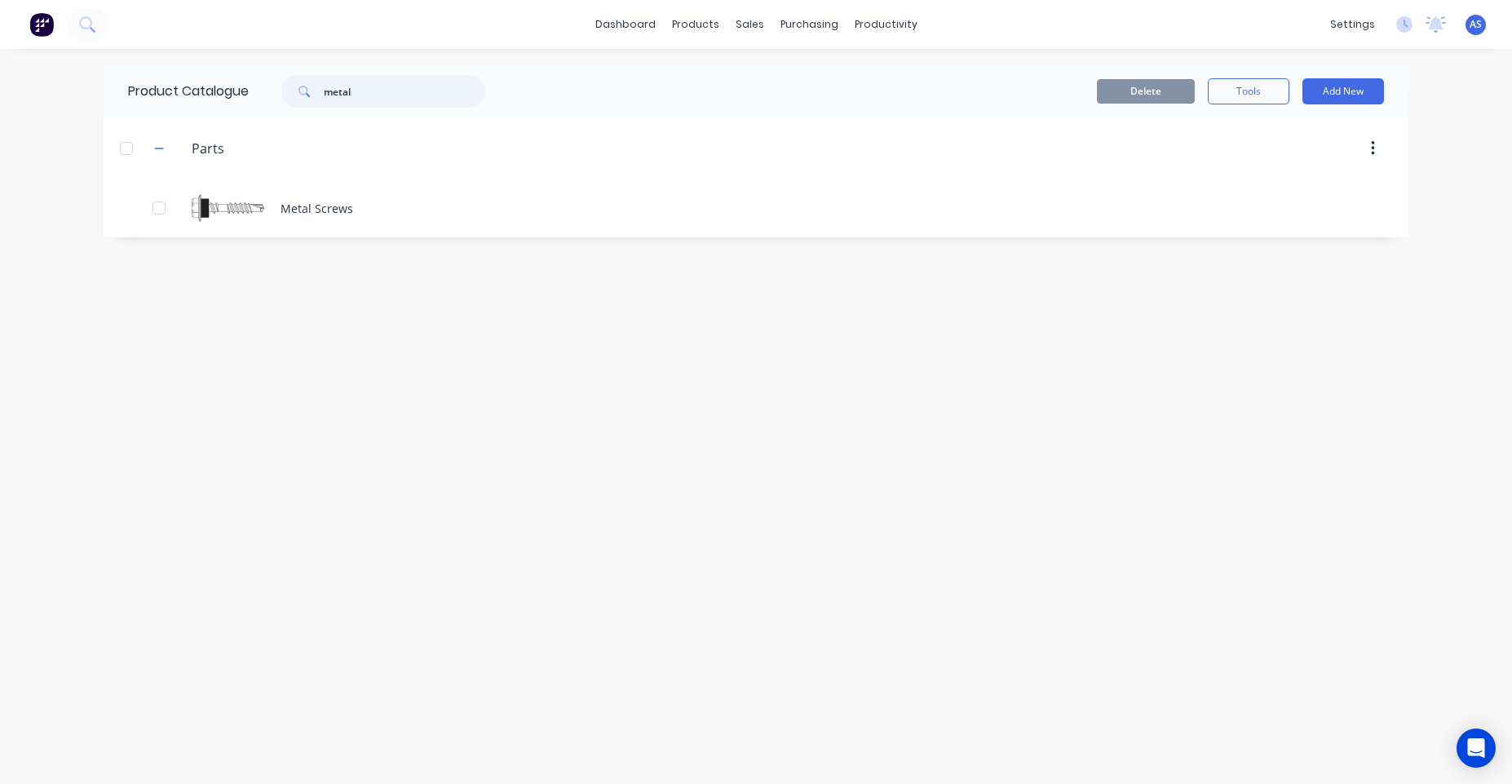
type input "metal"
click at [491, 408] on div "Product Catalogue metal Delete Tools Add New Parts Parts Metal Screws" at bounding box center [756, 416] width 1305 height 702
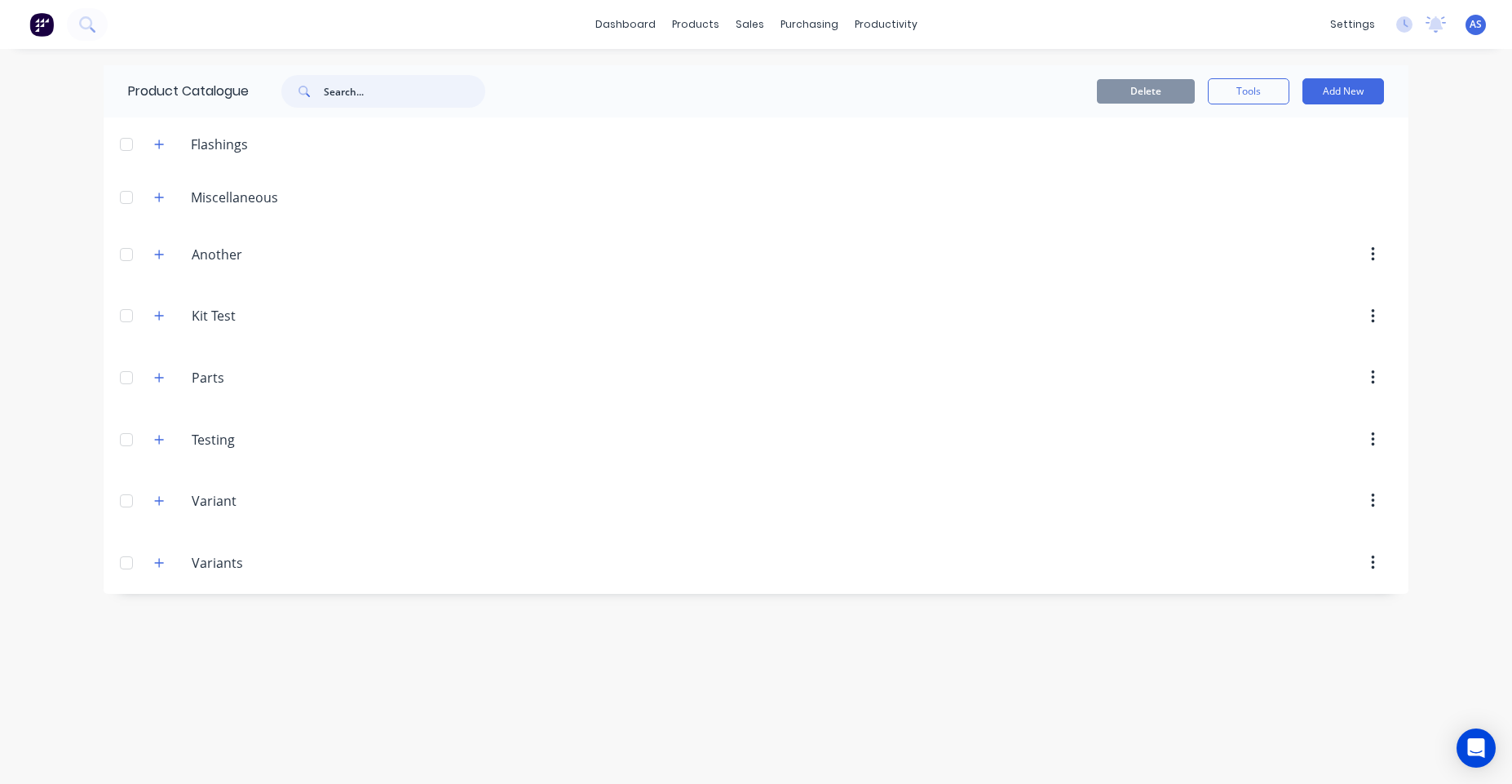
click at [375, 81] on input "text" at bounding box center [404, 91] width 161 height 33
type input "q bolt"
click at [1473, 24] on span "AS" at bounding box center [1476, 24] width 12 height 14
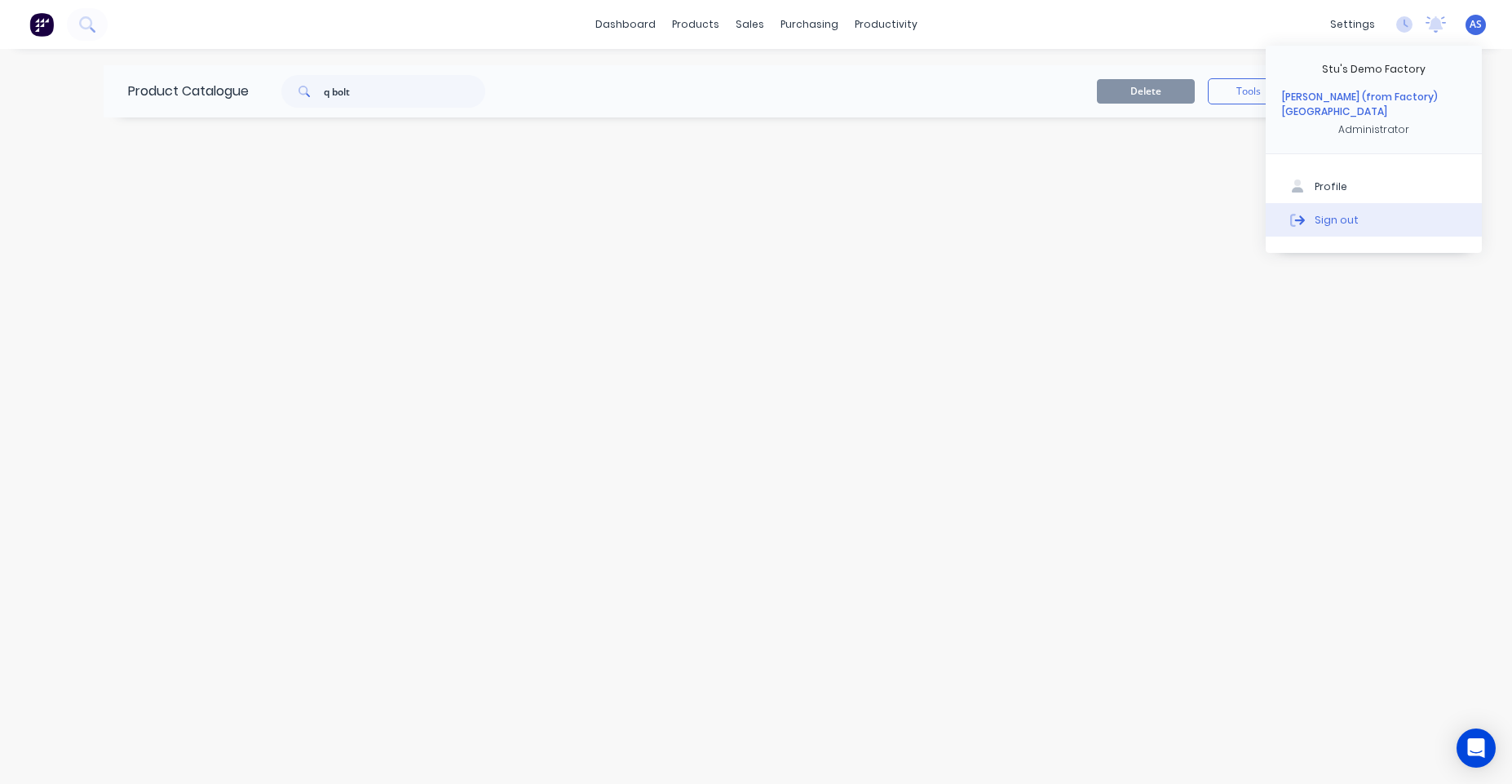
click at [1360, 210] on button "Sign out" at bounding box center [1373, 219] width 216 height 33
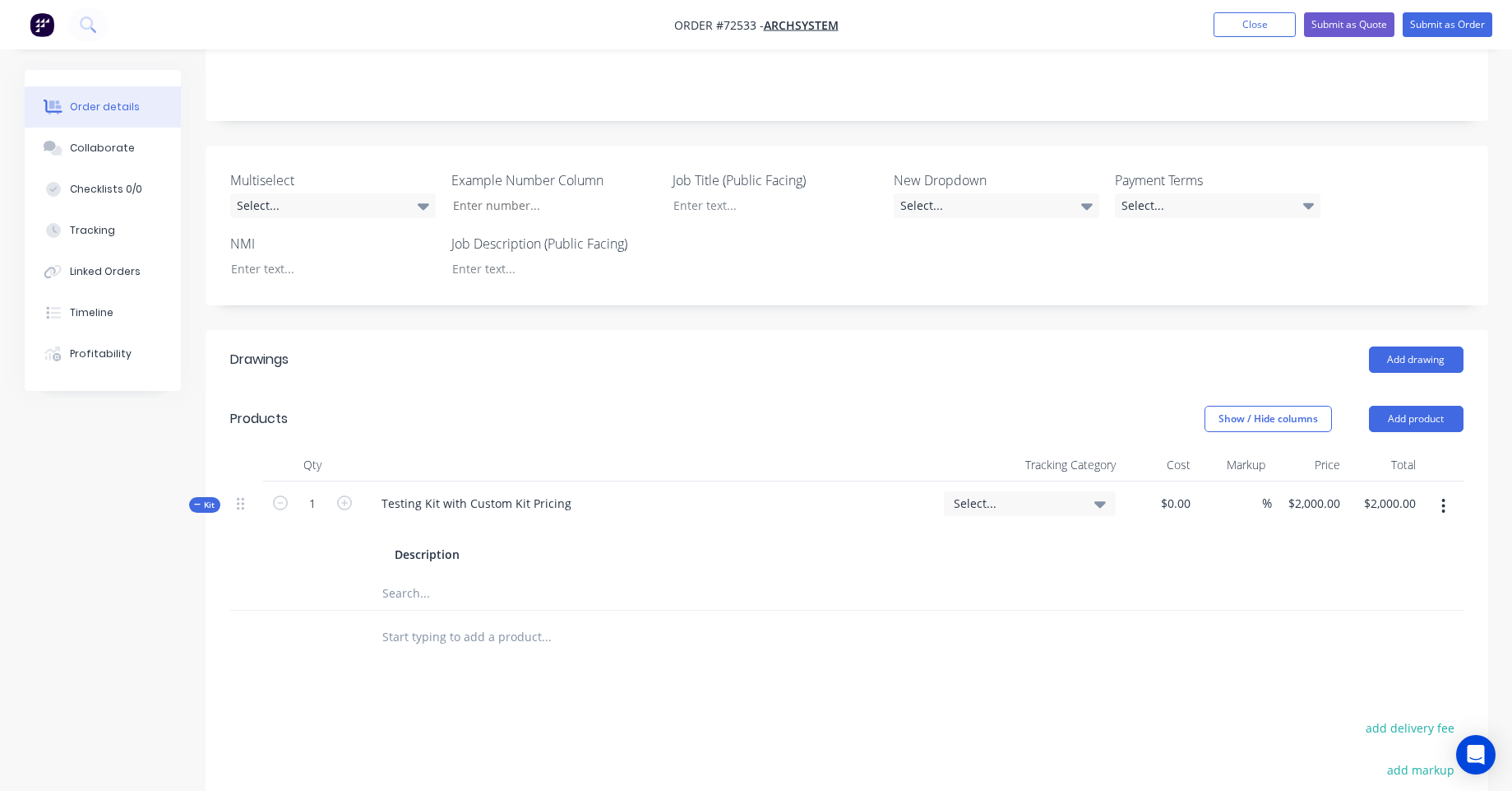
scroll to position [296, 0]
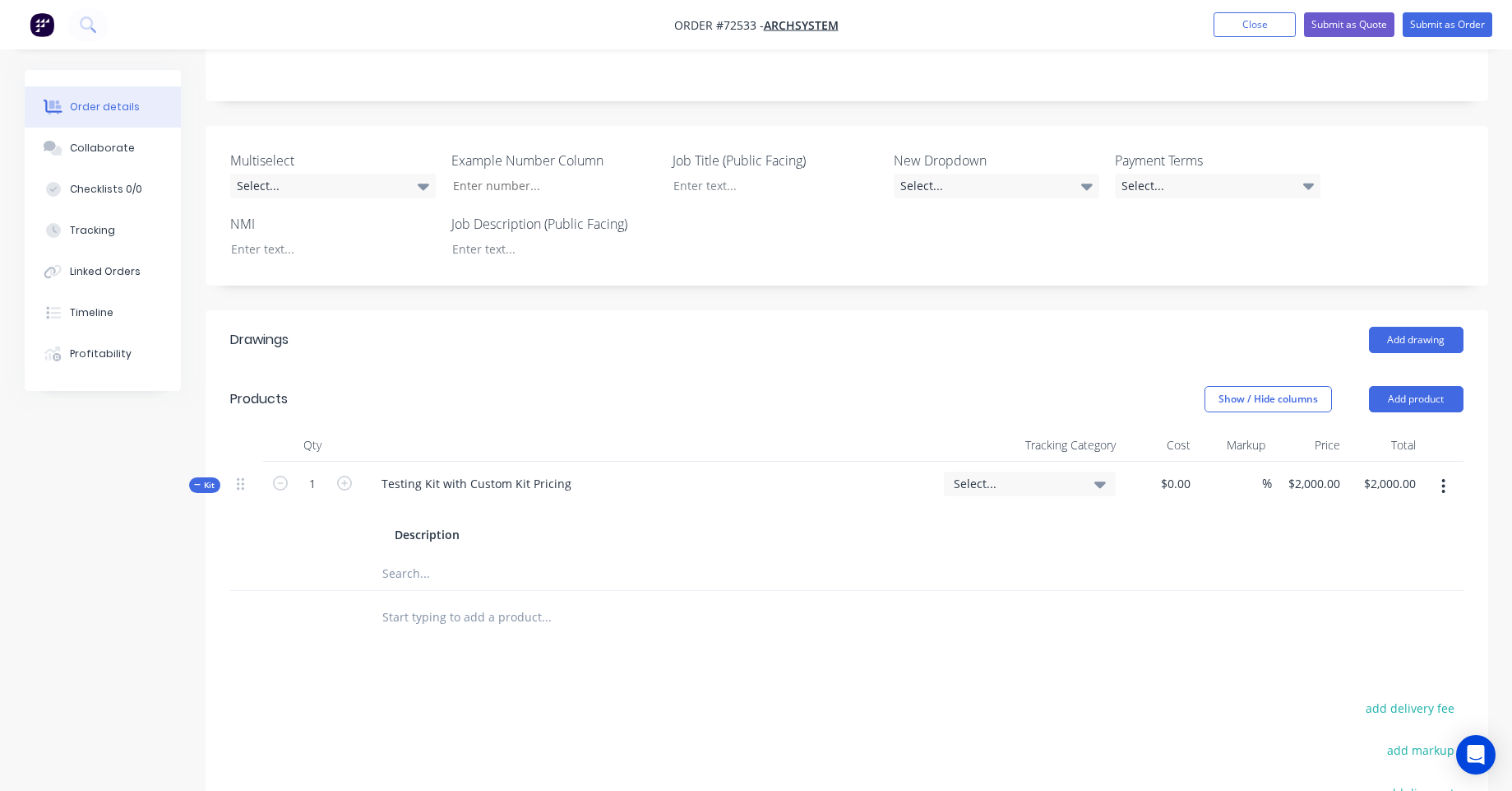
click at [464, 578] on input "text" at bounding box center [546, 573] width 328 height 33
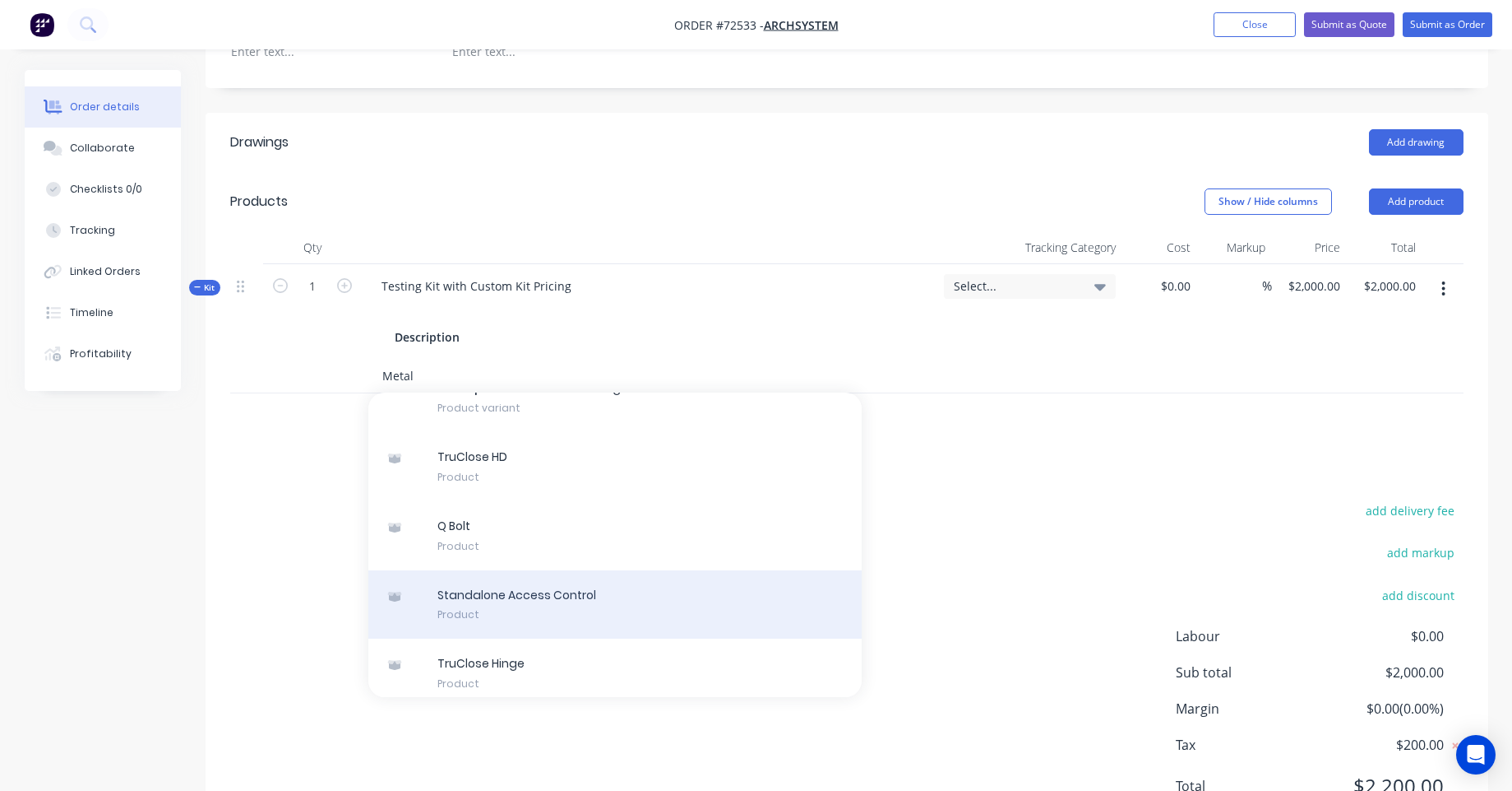
scroll to position [1171, 0]
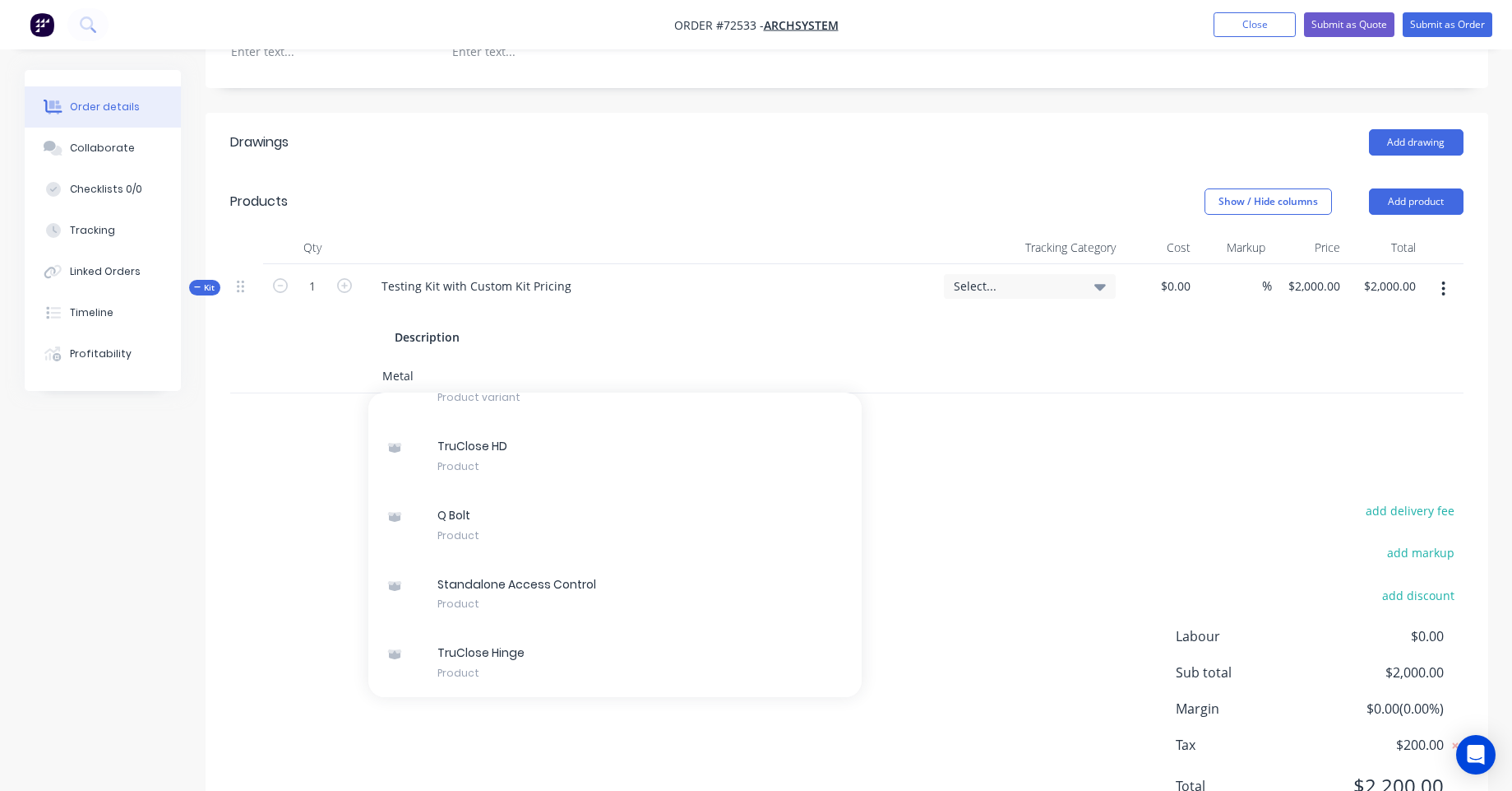
type input "Metal"
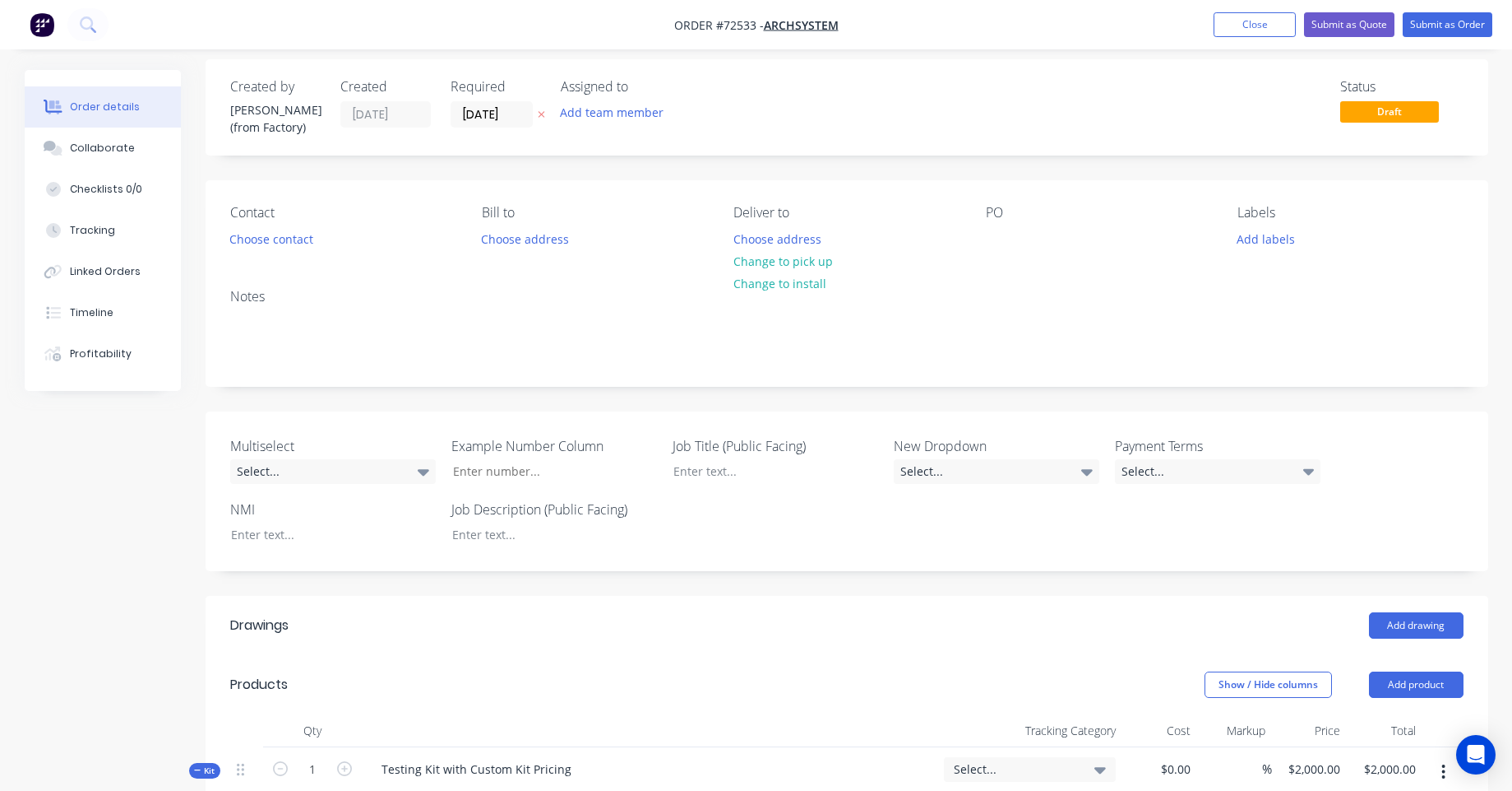
scroll to position [0, 0]
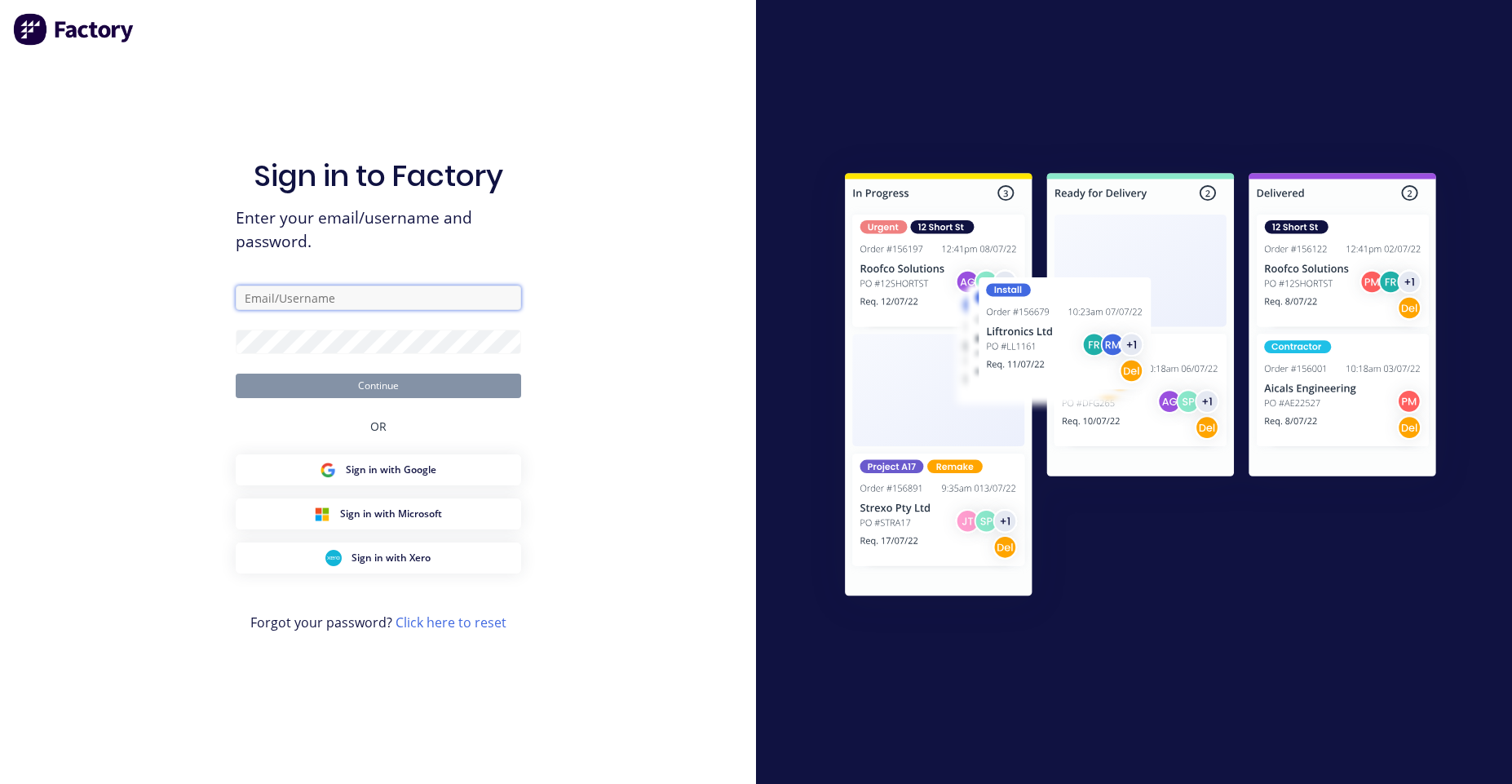
click at [356, 307] on input "text" at bounding box center [378, 297] width 286 height 24
type input "[PERSON_NAME][EMAIL_ADDRESS][DOMAIN_NAME]"
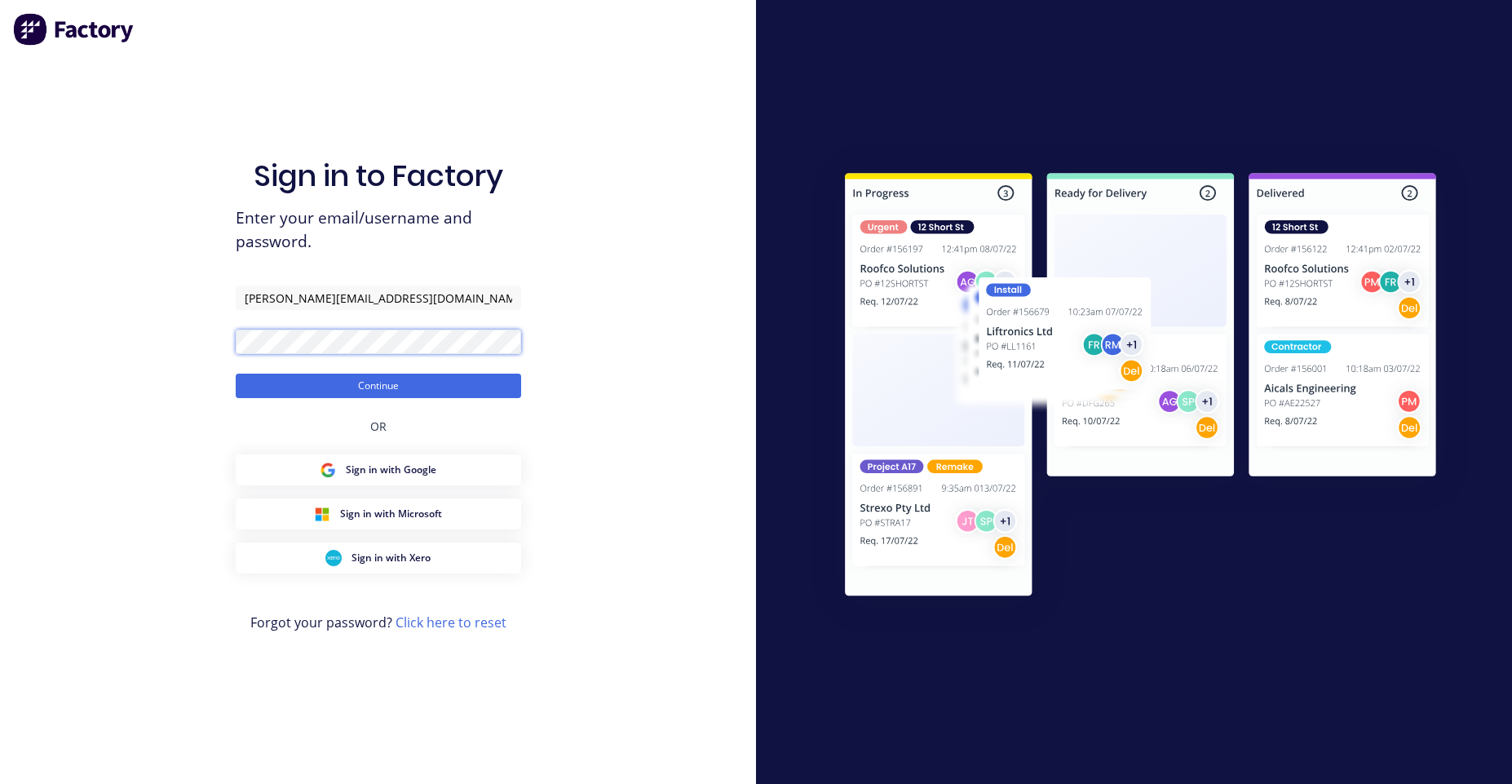
click at [236, 374] on button "Continue" at bounding box center [378, 385] width 286 height 24
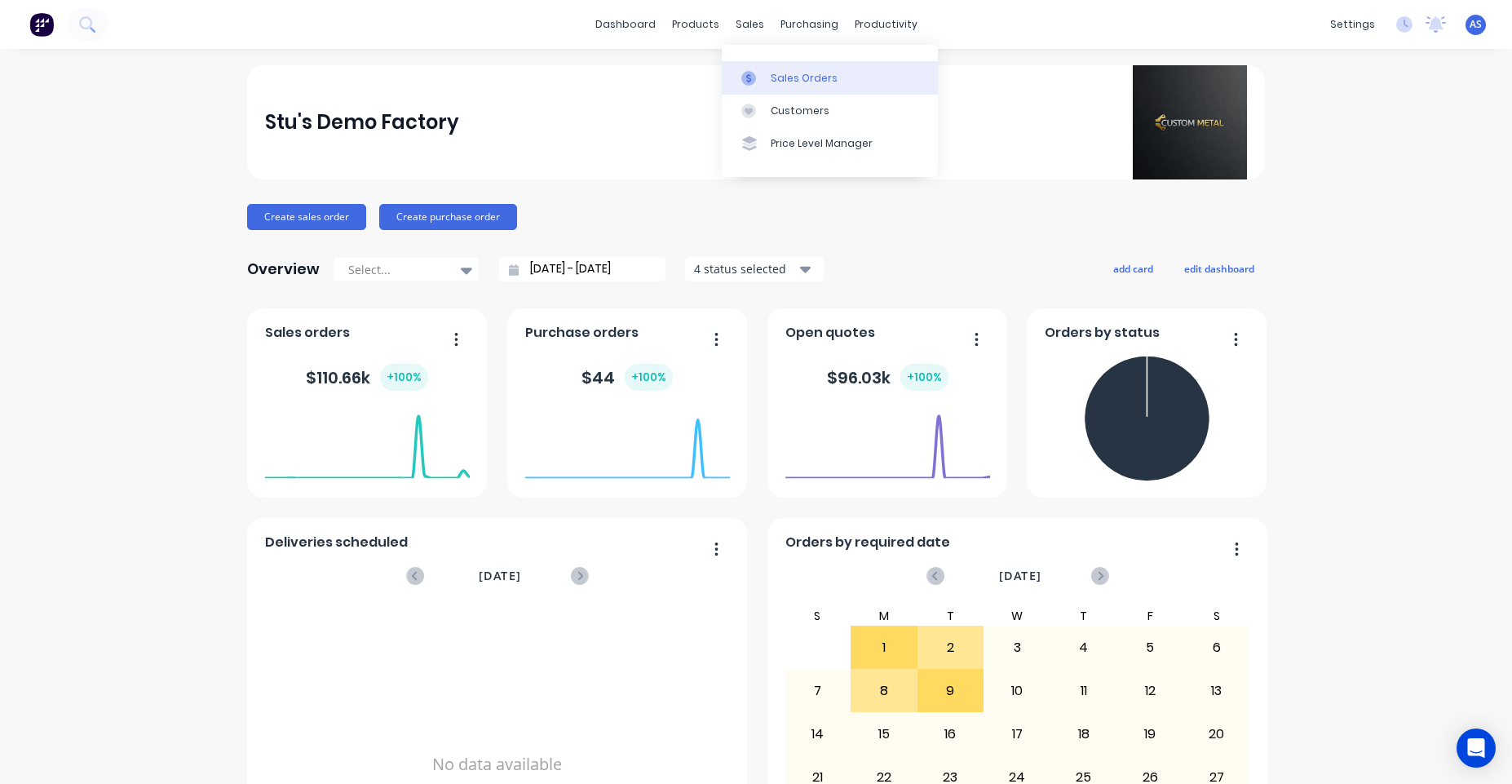
click at [763, 69] on link "Sales Orders" at bounding box center [829, 77] width 216 height 33
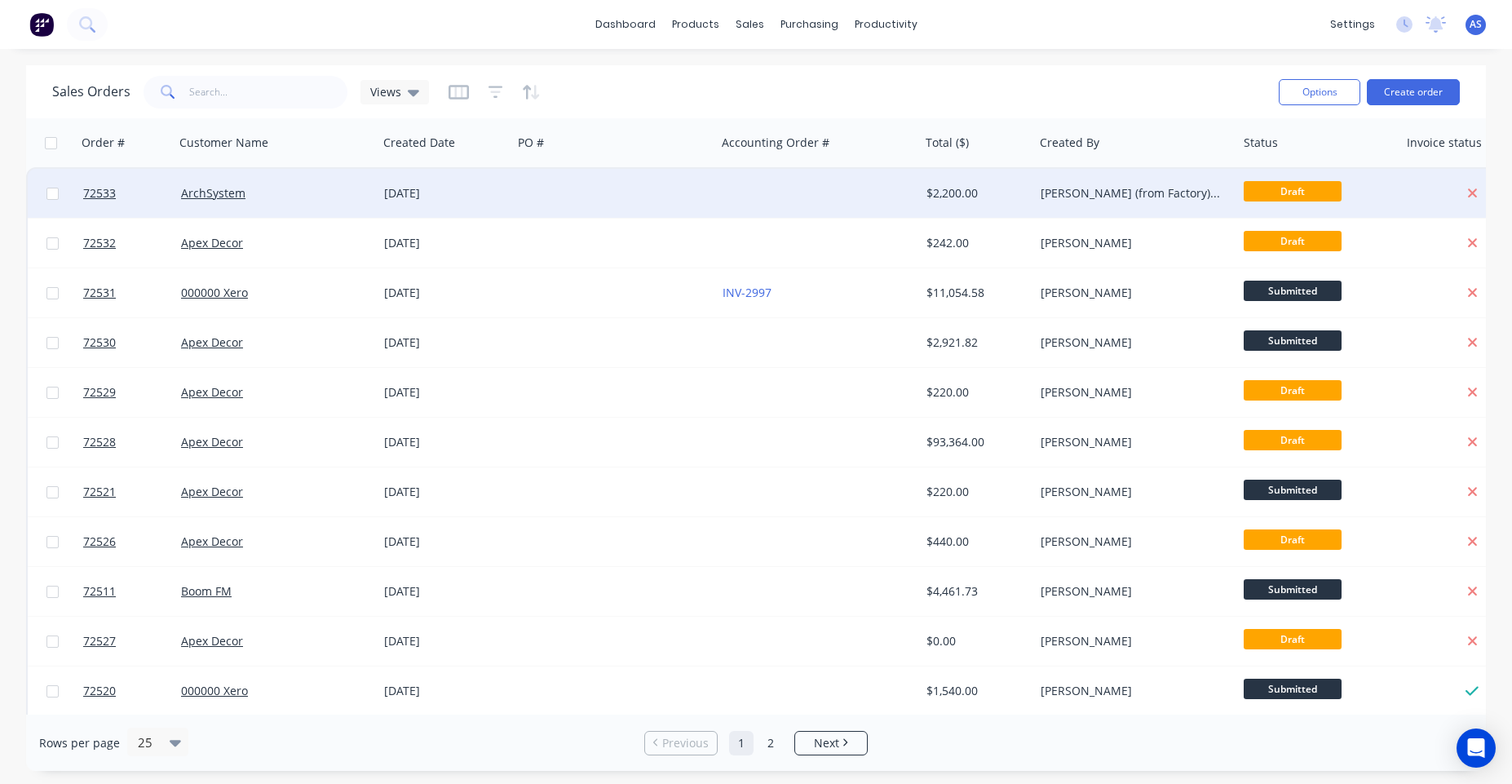
click at [844, 186] on div at bounding box center [817, 193] width 204 height 49
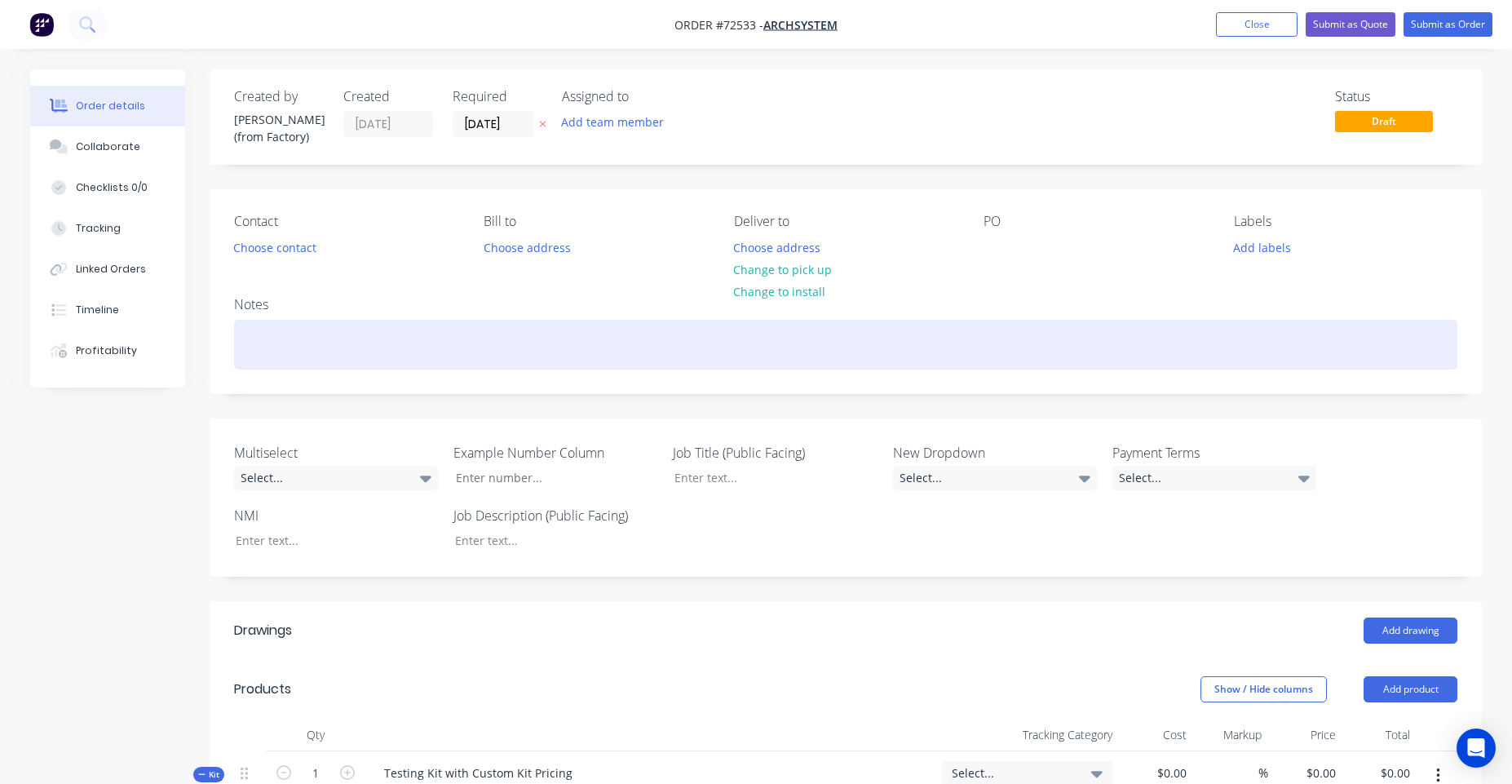
type input "$2,000.00"
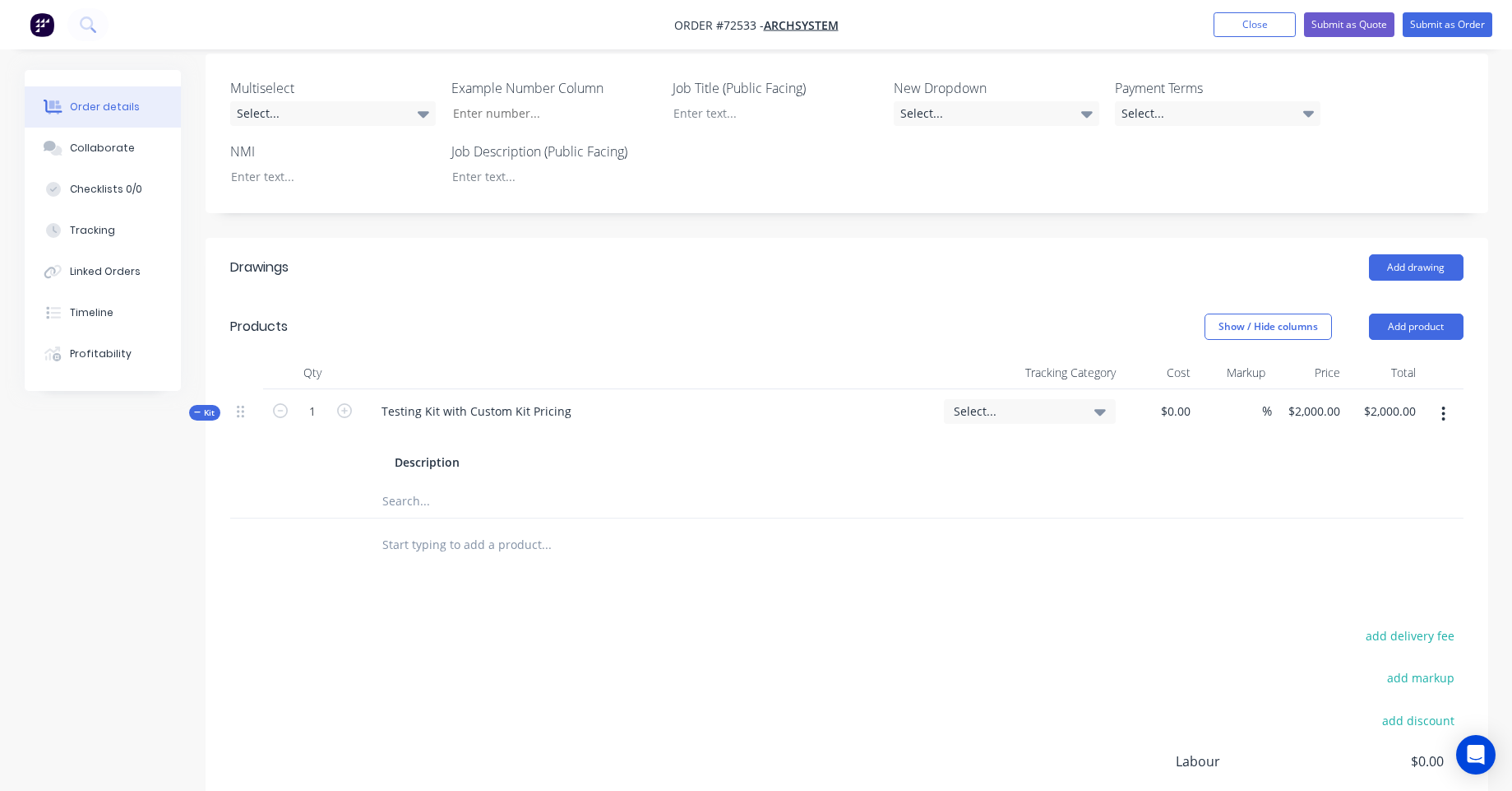
scroll to position [395, 0]
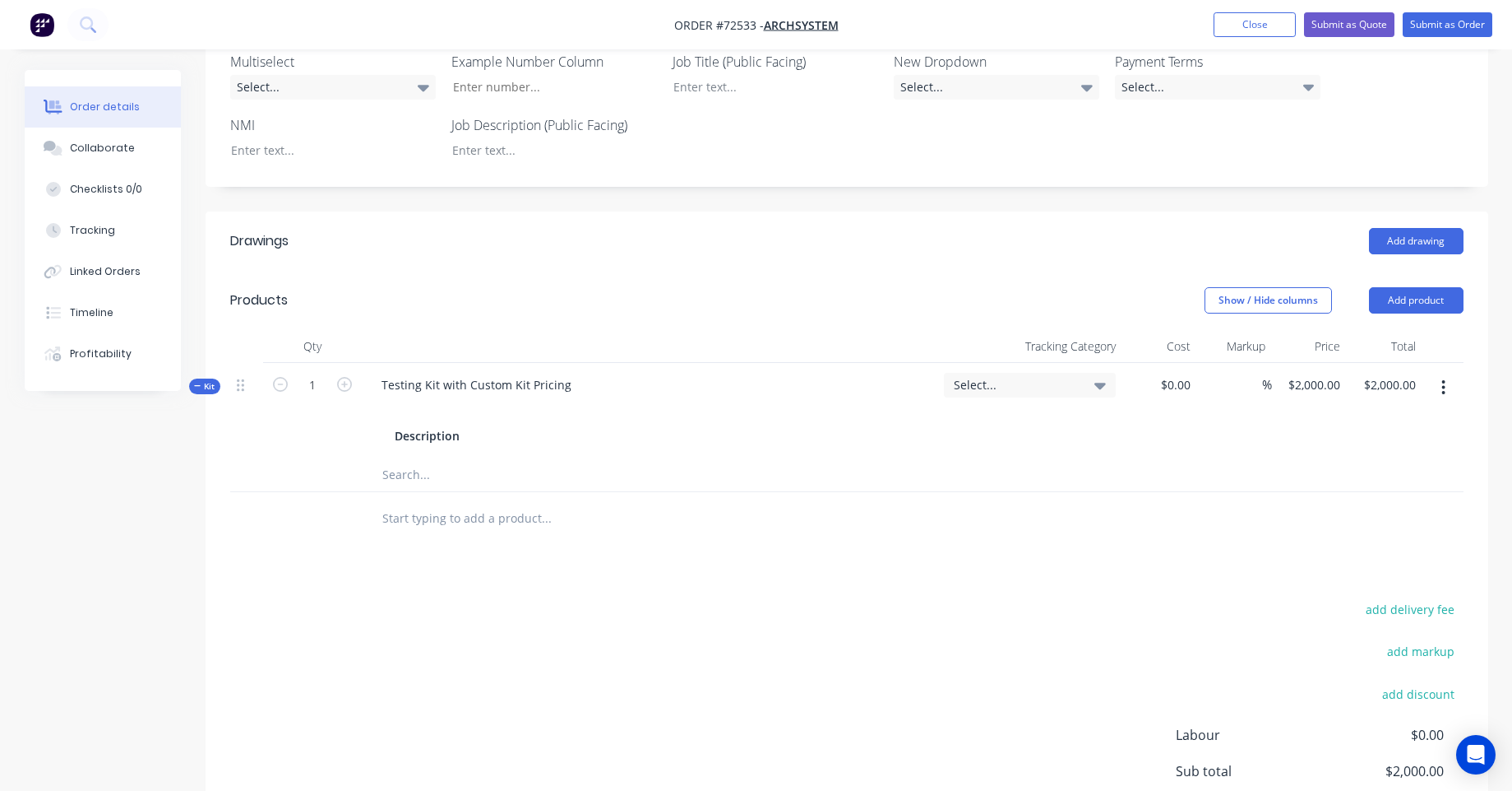
click at [485, 470] on input "text" at bounding box center [546, 474] width 328 height 33
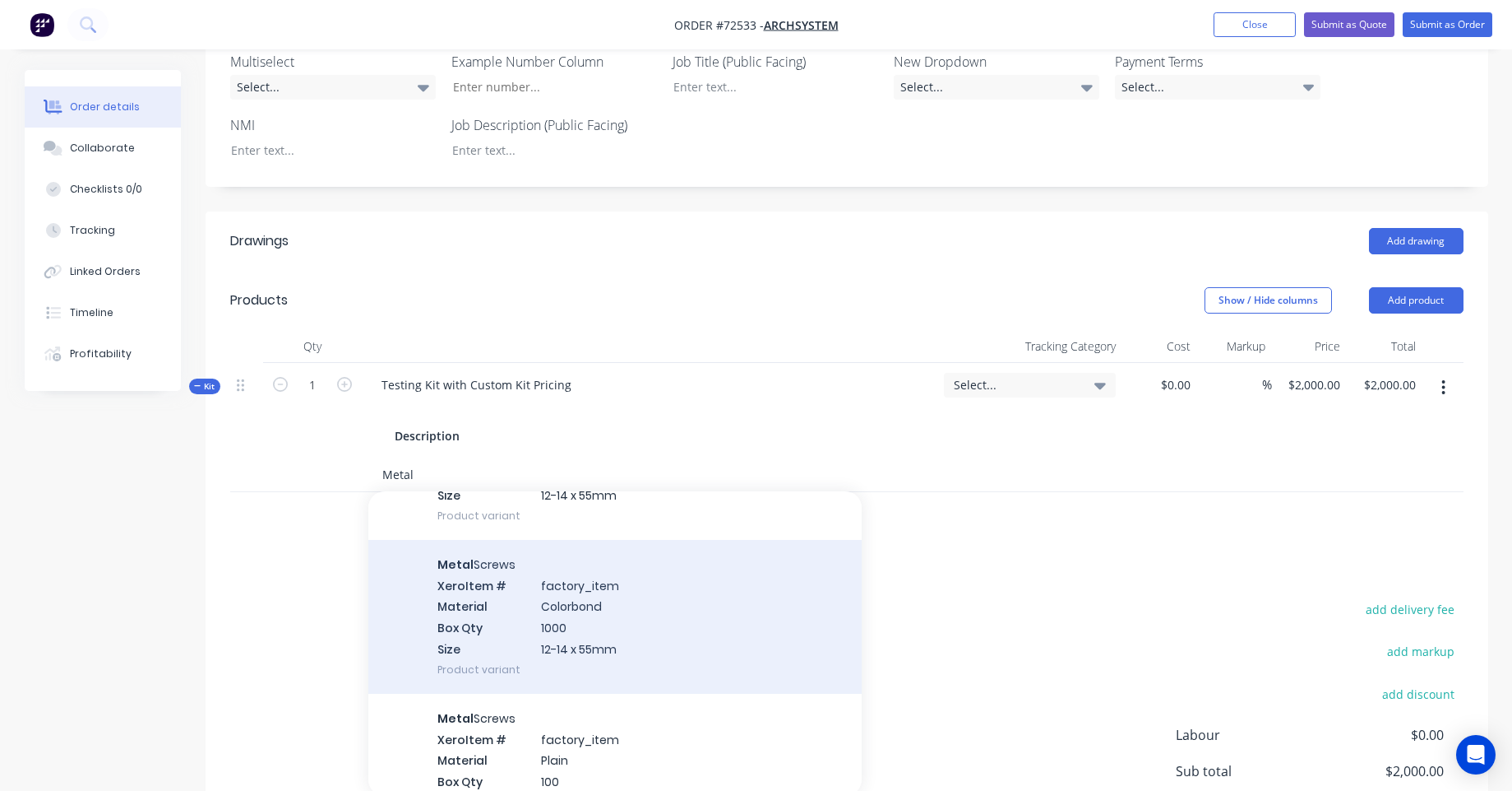
scroll to position [99, 0]
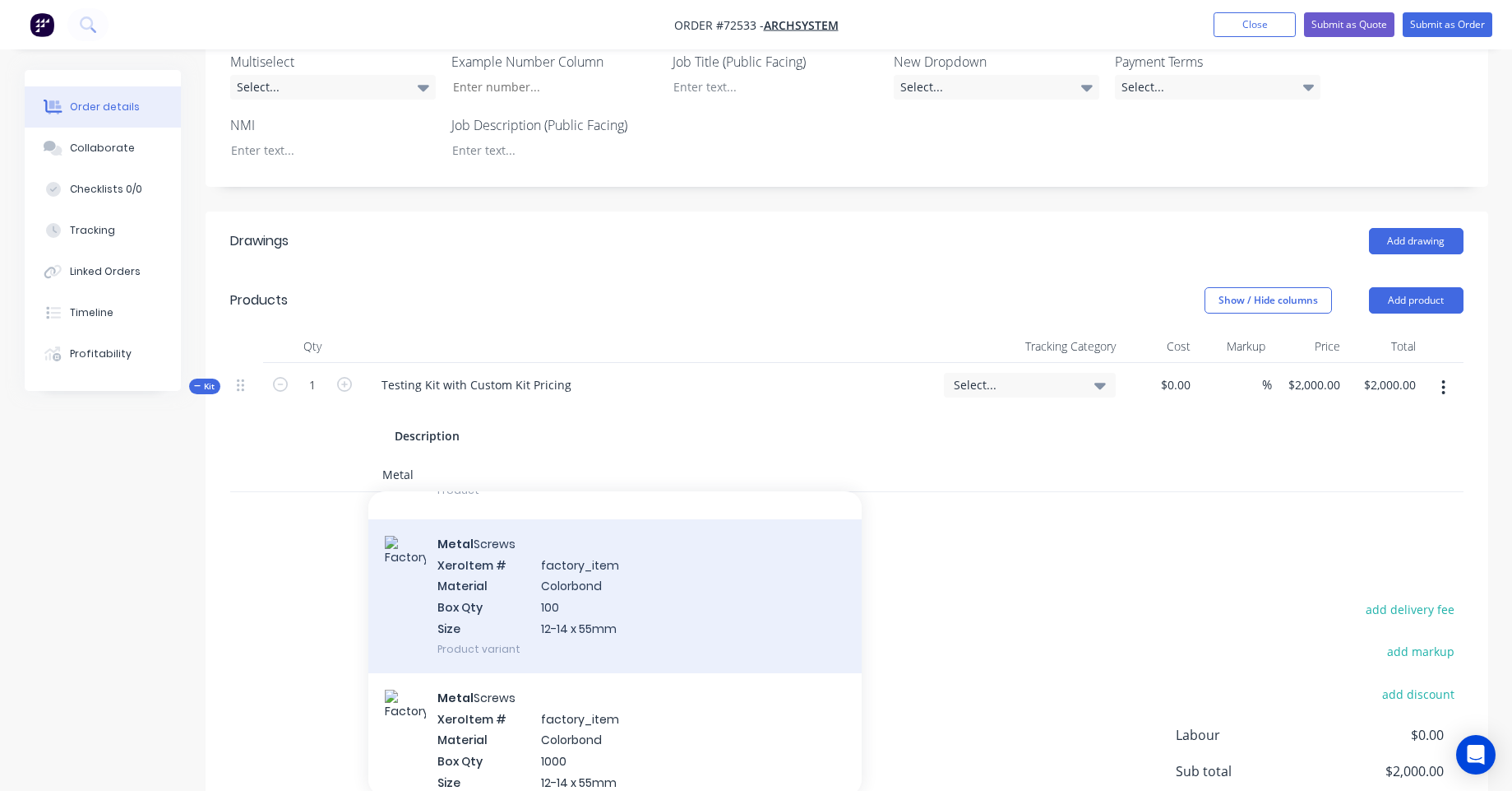
type input "Metal"
click at [598, 586] on div "Metal Screws Xero Item # factory_item Material Colorbond Box Qty 100 Size 12-14…" at bounding box center [615, 595] width 494 height 154
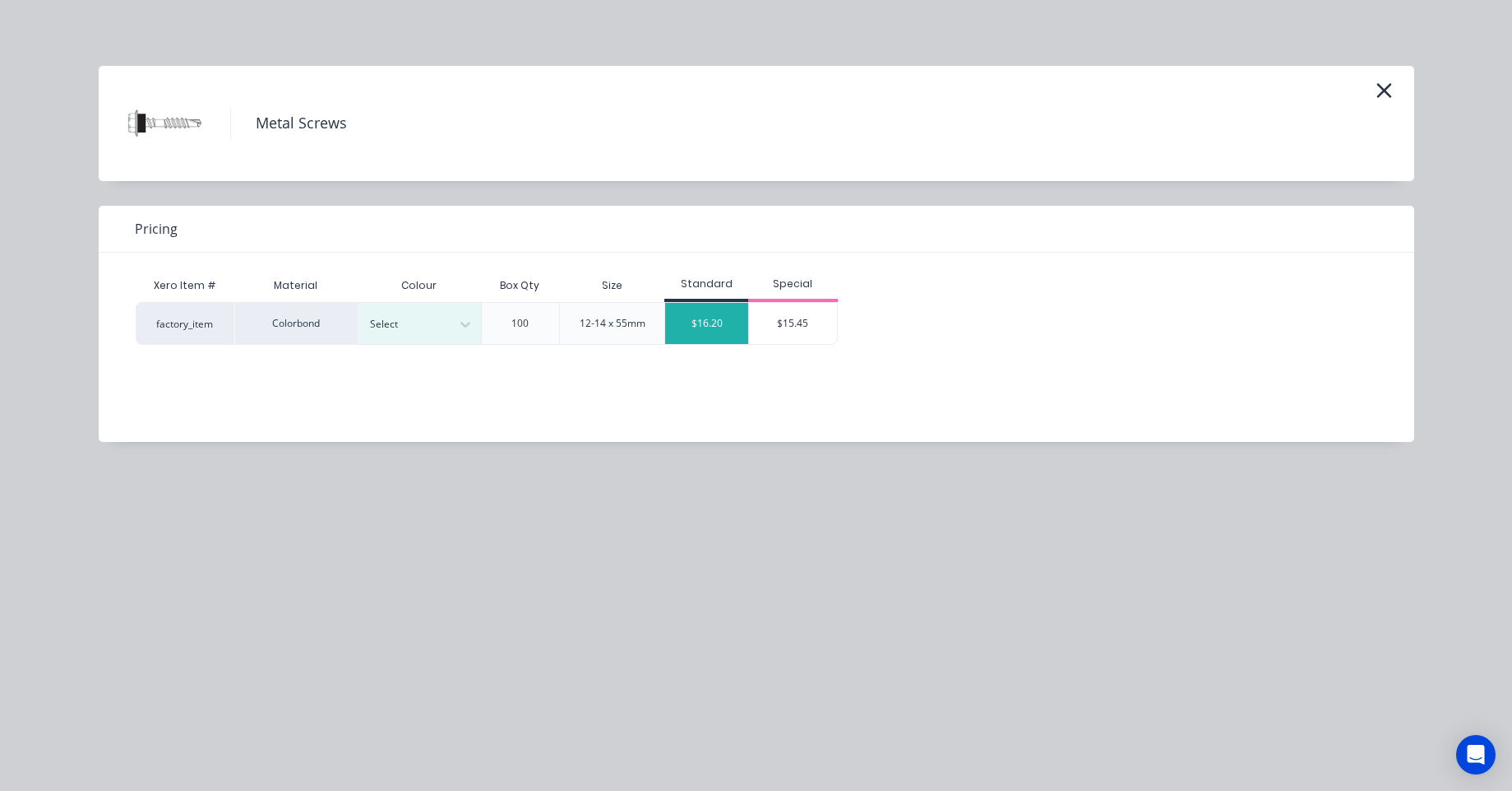
click at [727, 326] on div "$16.20" at bounding box center [706, 323] width 83 height 41
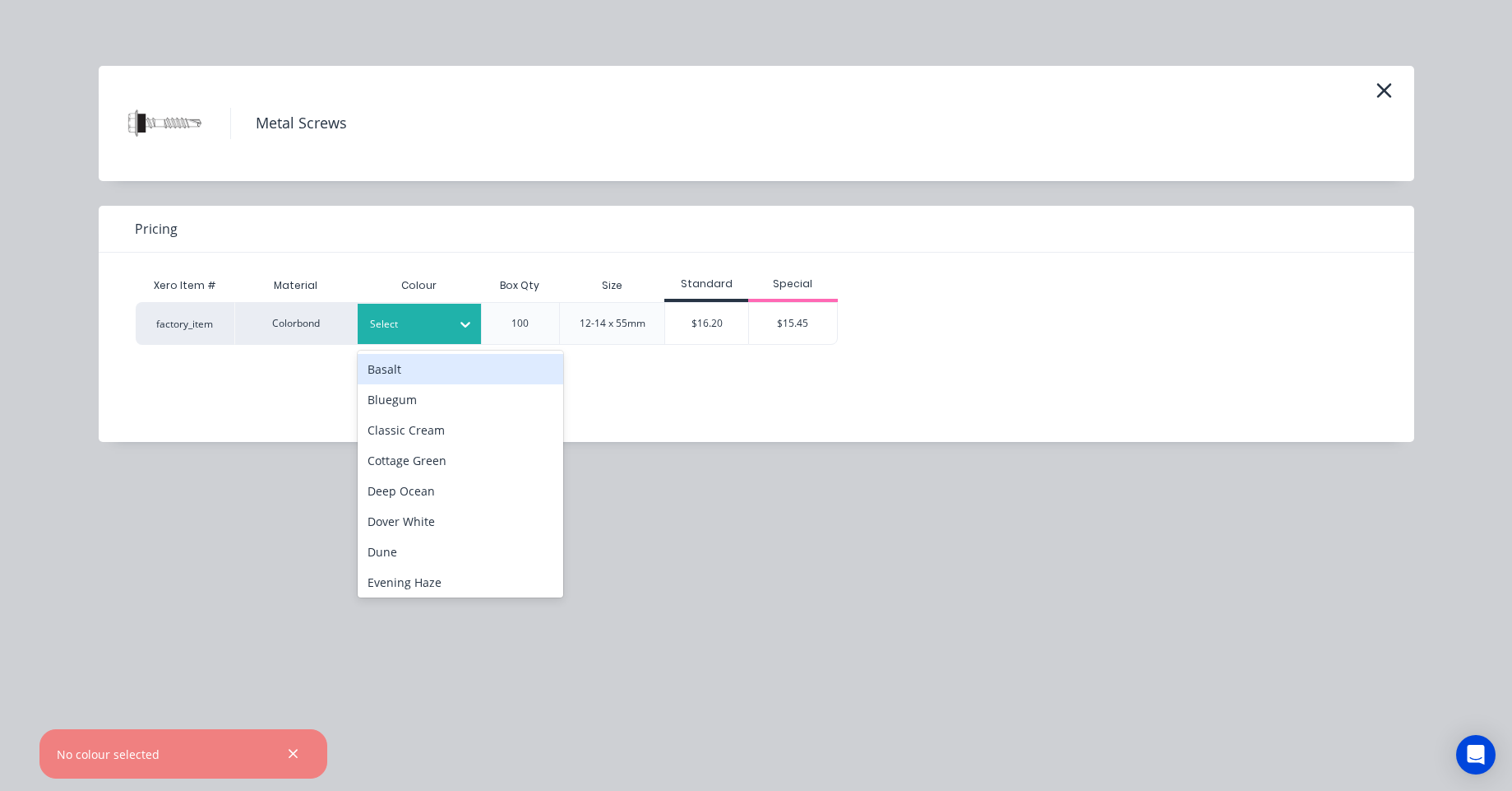
click at [396, 317] on div at bounding box center [406, 324] width 74 height 18
click at [413, 358] on div "Basalt" at bounding box center [460, 369] width 205 height 31
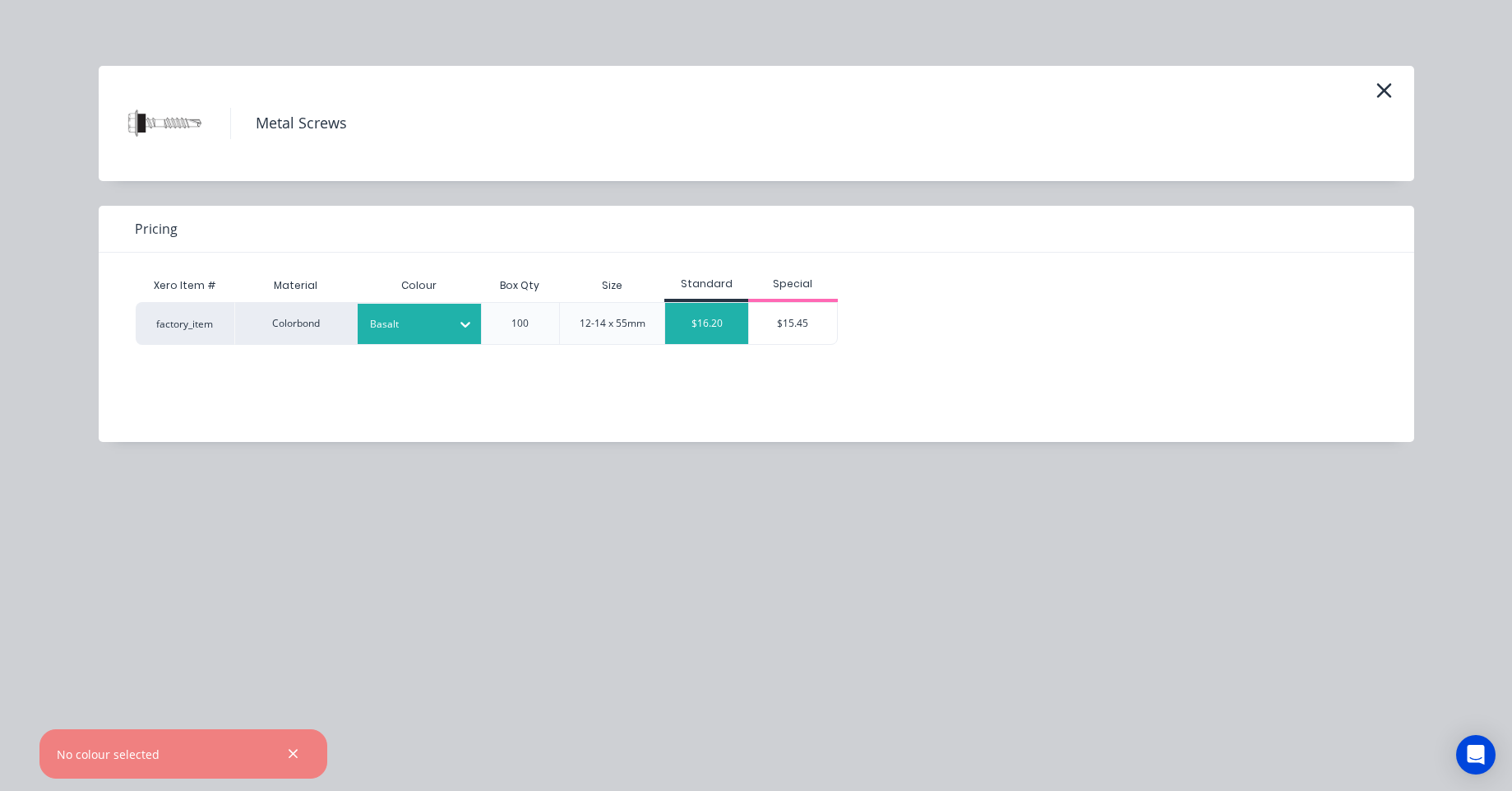
click at [704, 312] on div "$16.20" at bounding box center [706, 323] width 83 height 41
type input "$0.00"
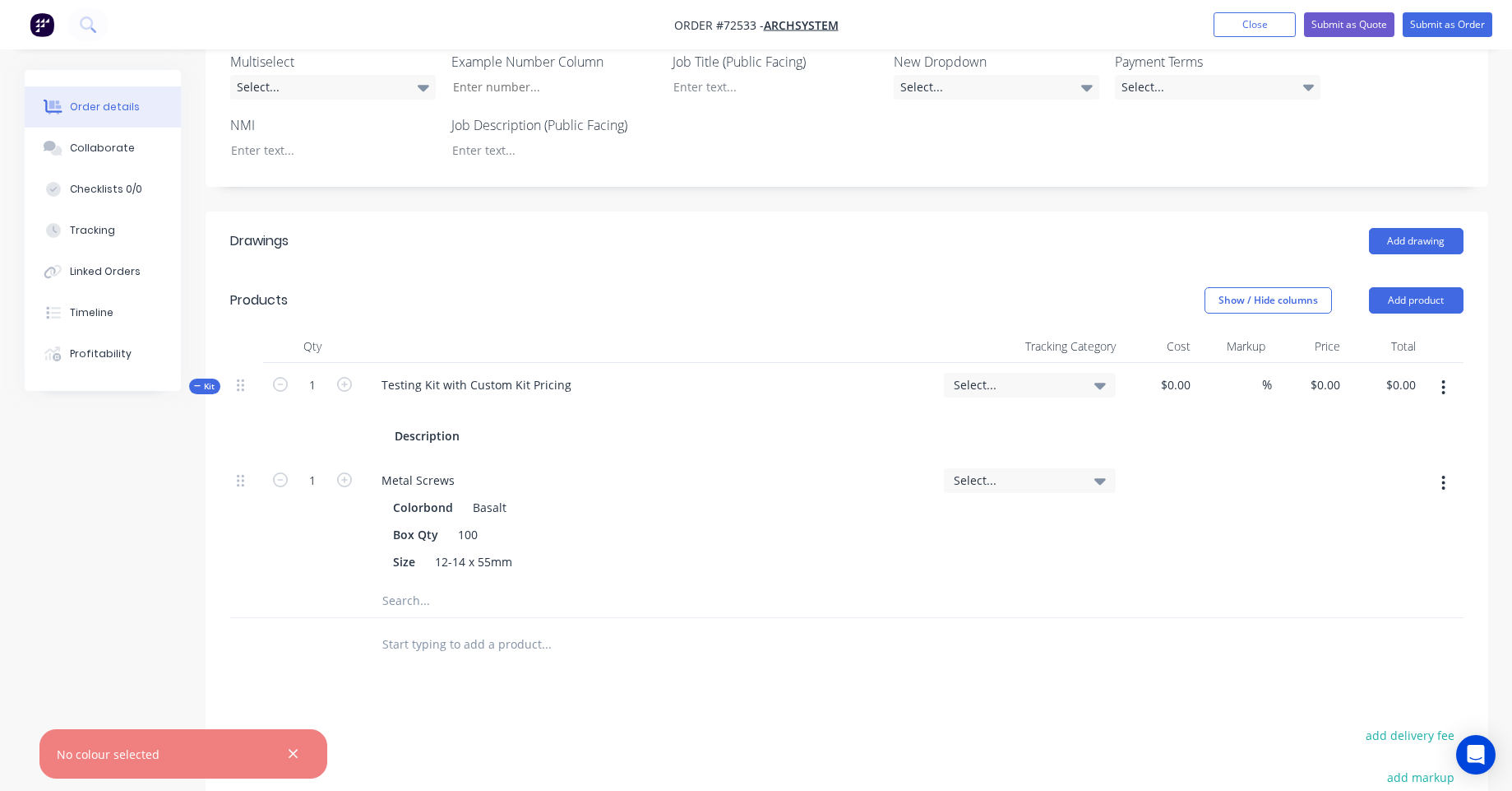
click at [1005, 486] on span "Select..." at bounding box center [1016, 479] width 124 height 17
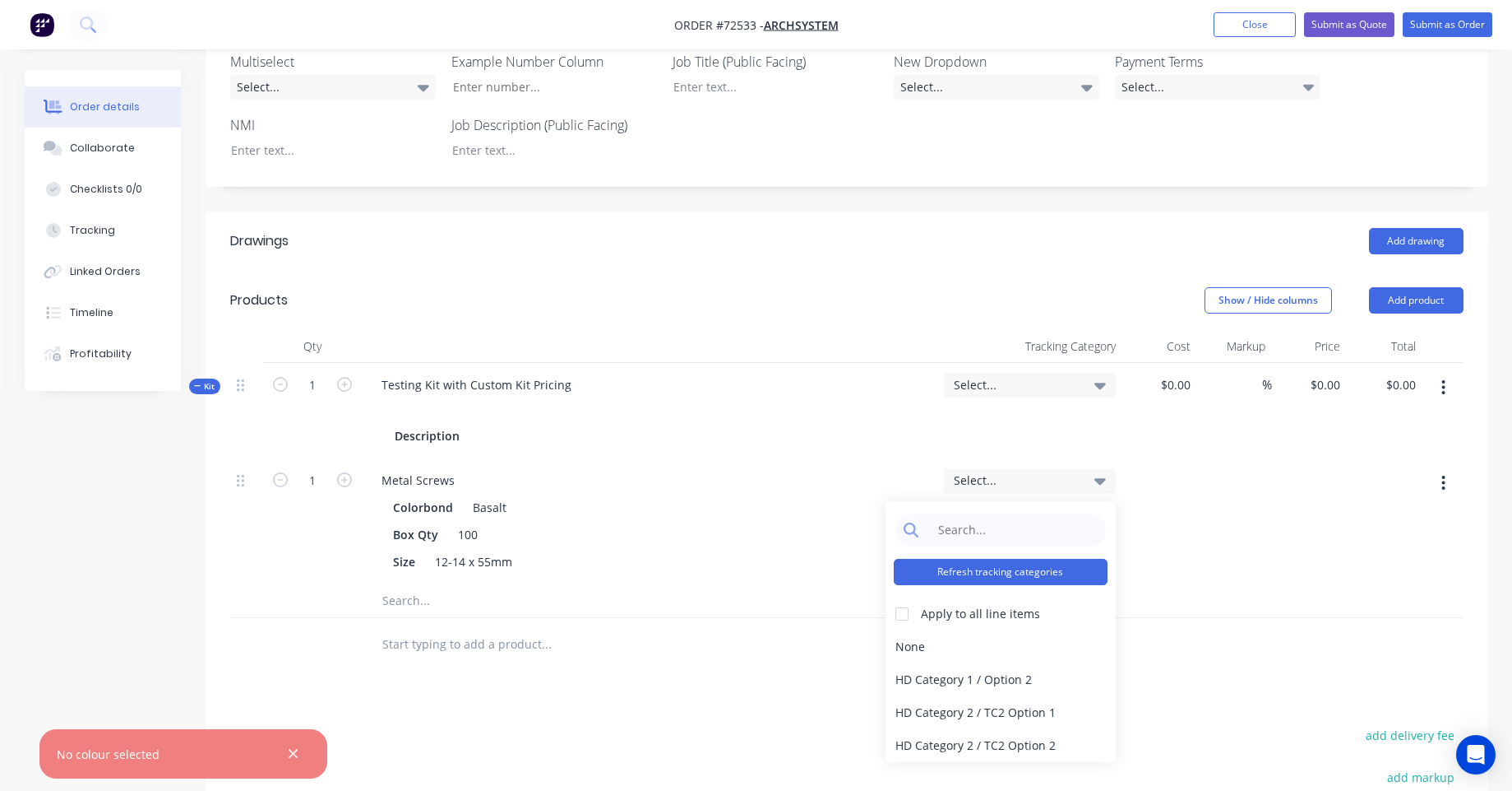
click at [931, 565] on button "Refresh tracking categories" at bounding box center [1001, 571] width 214 height 26
click at [1173, 413] on div "$0.00" at bounding box center [1159, 410] width 74 height 95
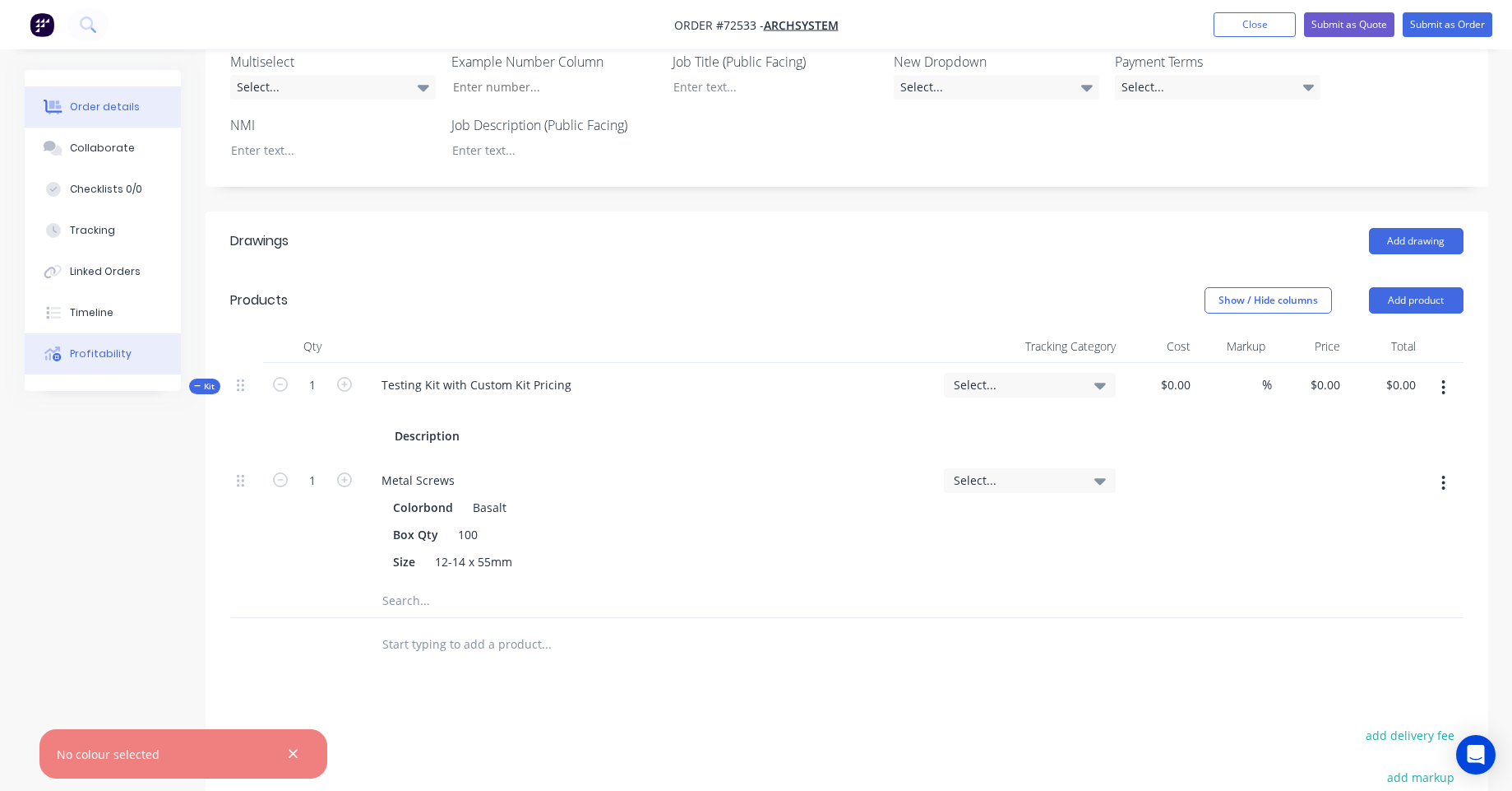
click at [153, 347] on button "Profitability" at bounding box center [102, 354] width 156 height 41
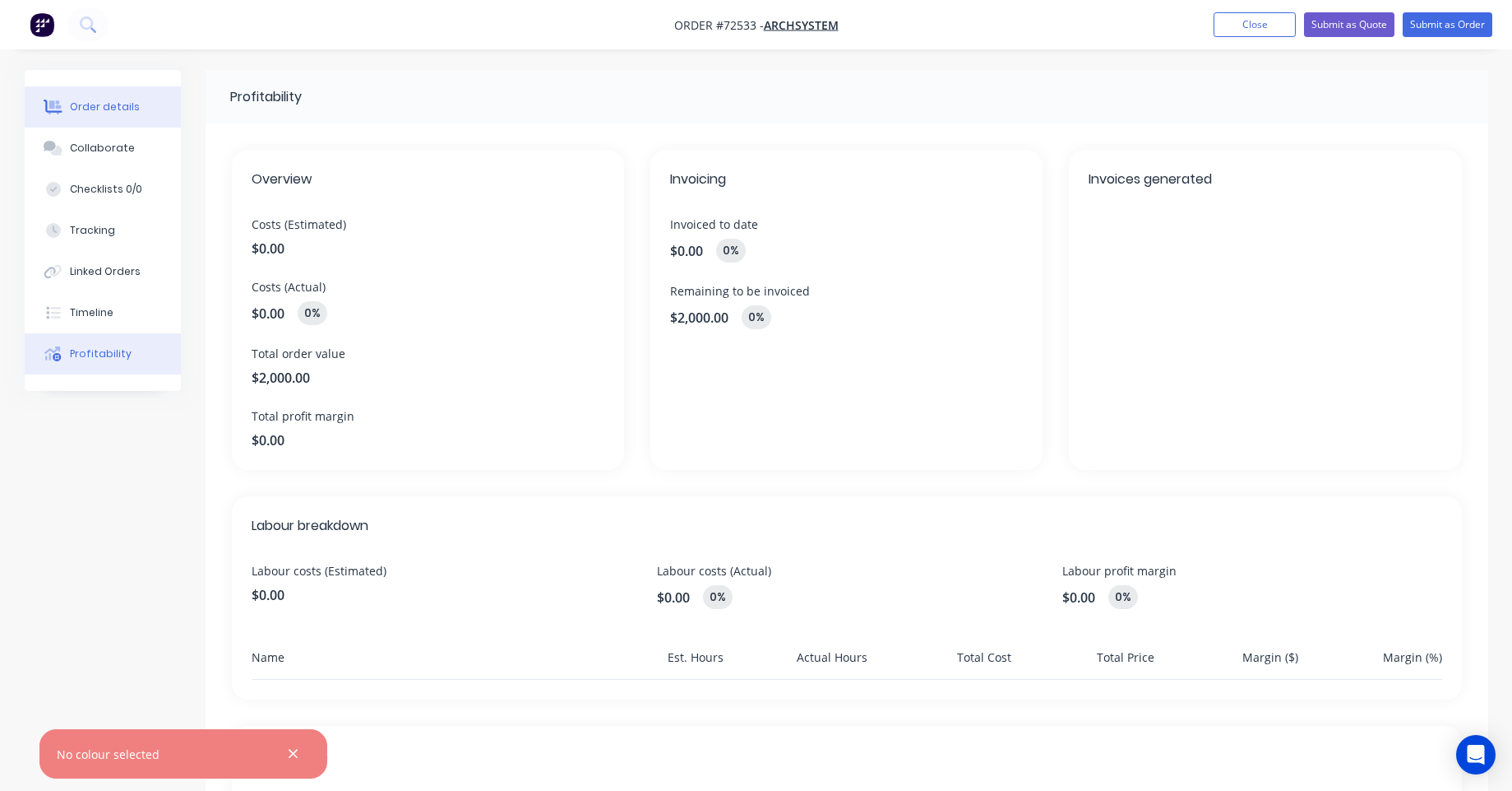
click at [105, 111] on div "Order details" at bounding box center [105, 107] width 70 height 14
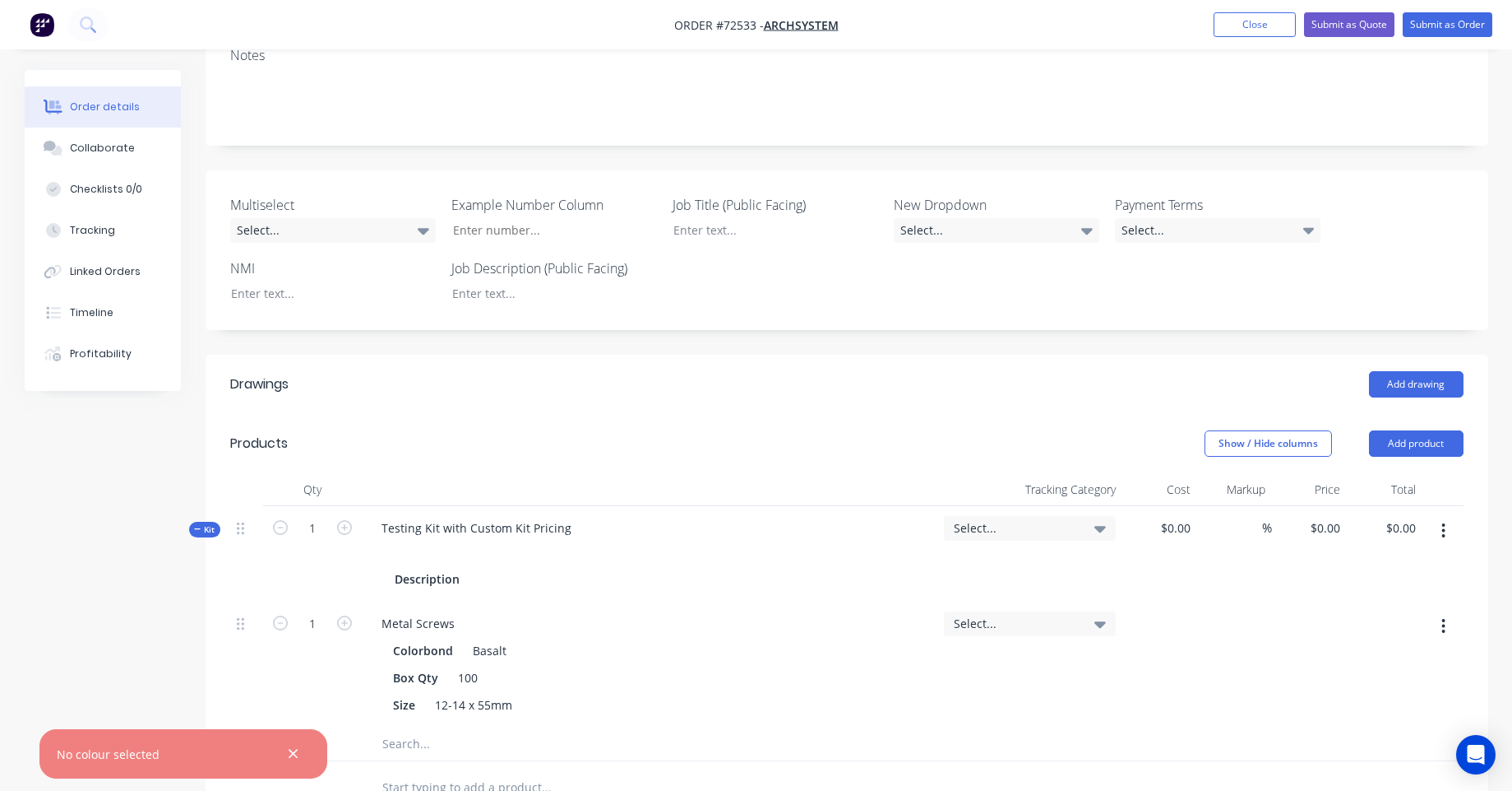
scroll to position [296, 0]
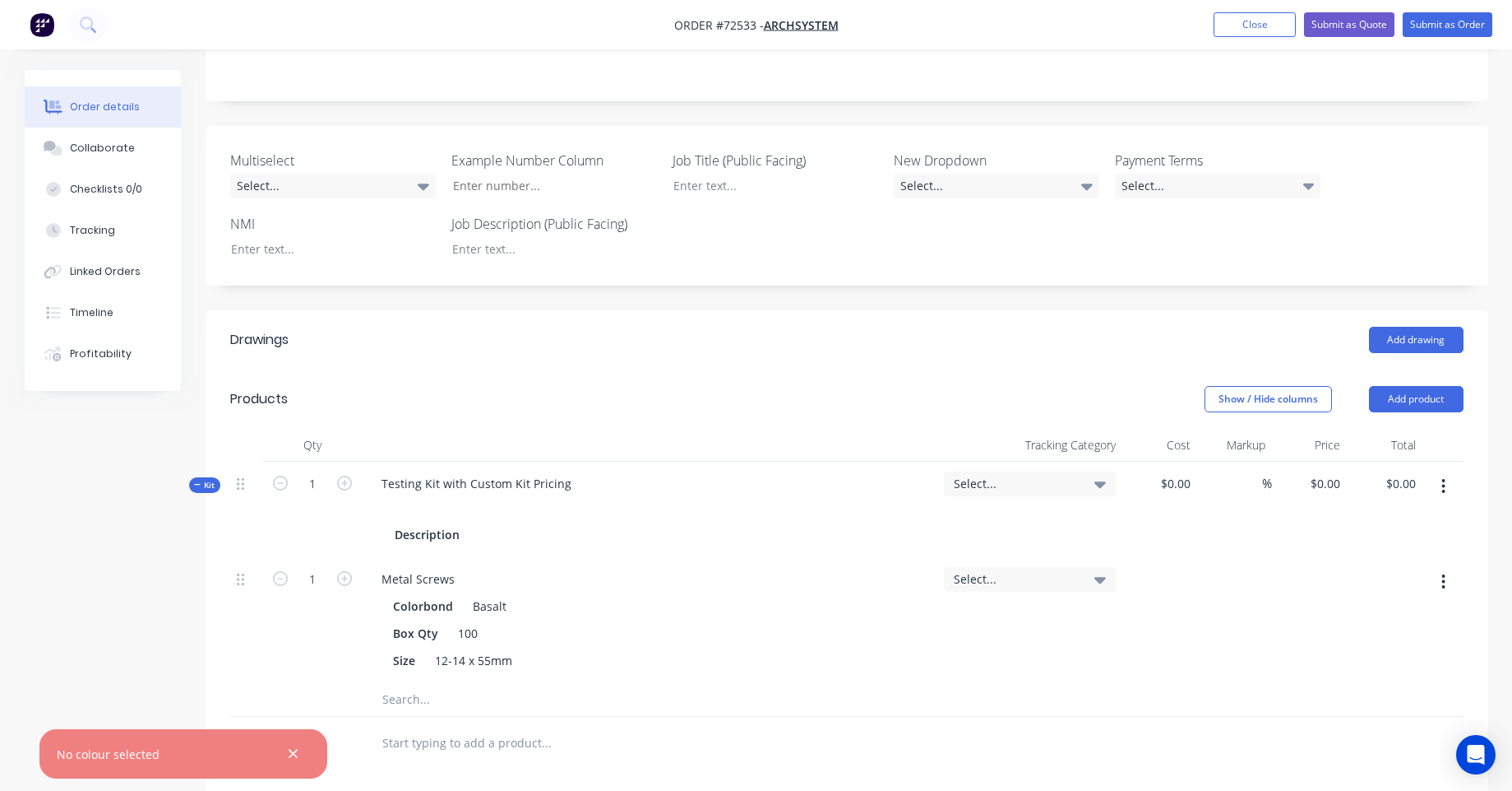
click at [0, 449] on div "Order details Collaborate Checklists 0/0 Tracking Linked Orders Timeline Profit…" at bounding box center [756, 446] width 1512 height 1486
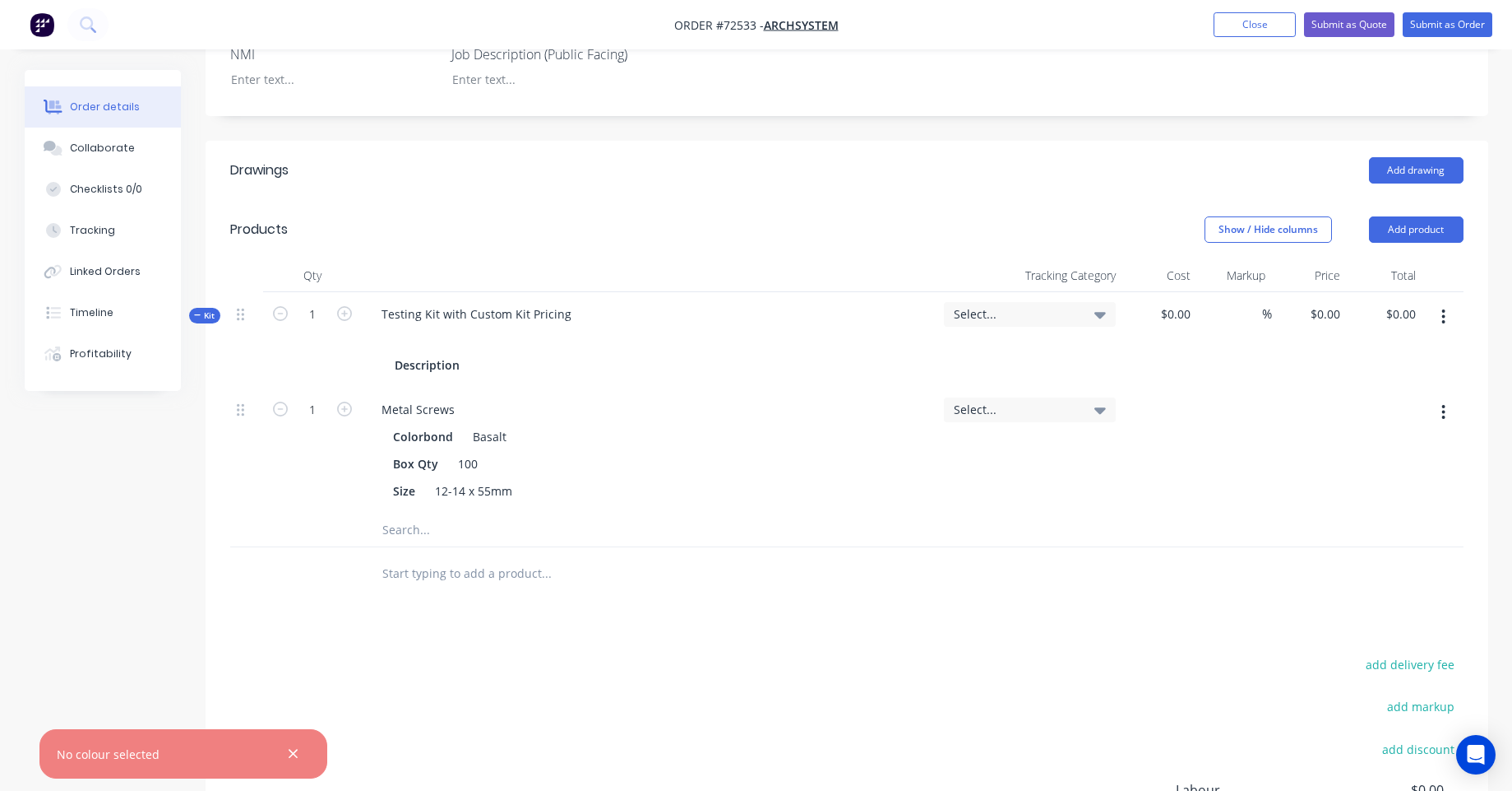
scroll to position [494, 0]
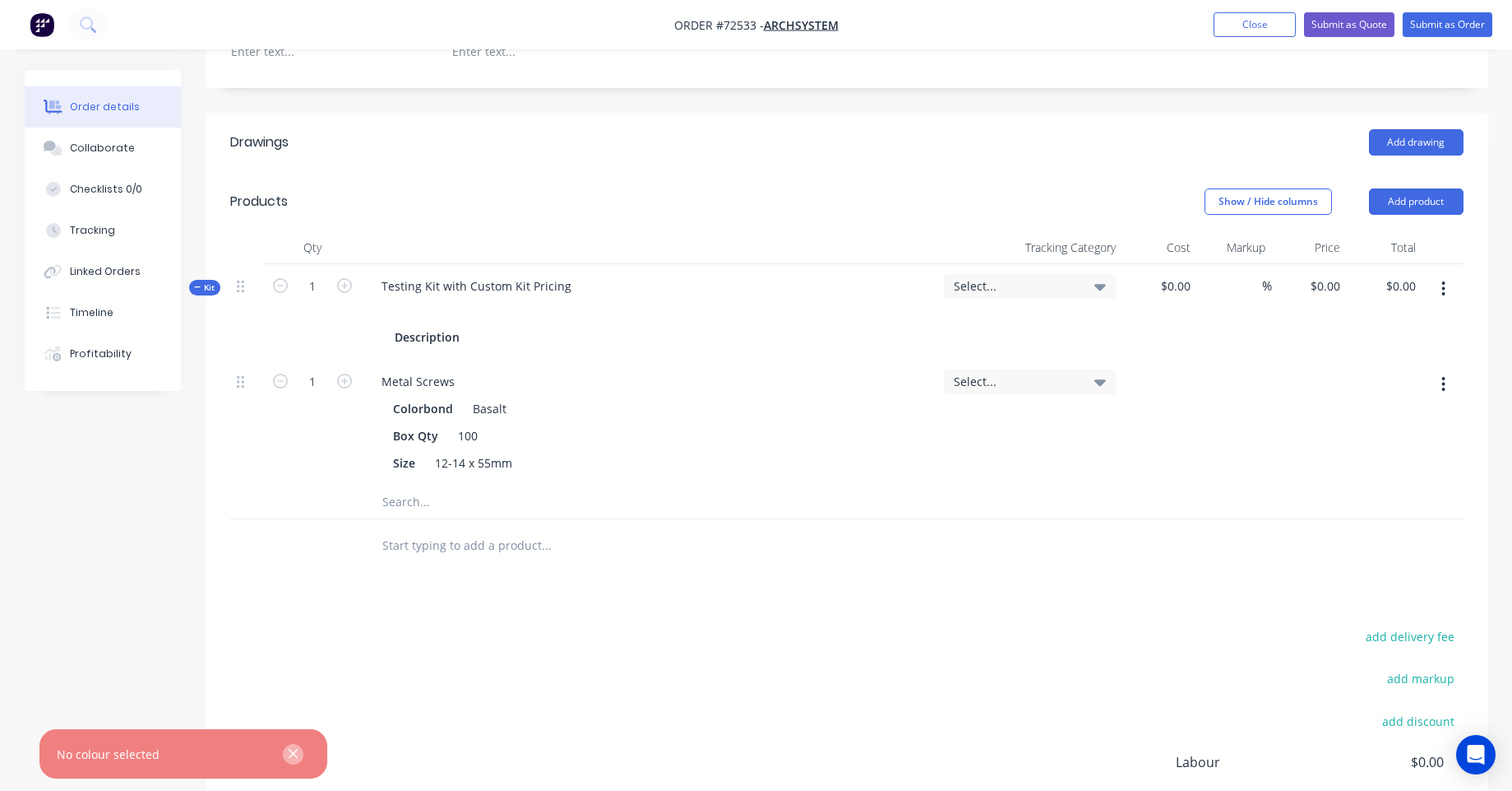
click at [300, 751] on button "button" at bounding box center [293, 753] width 21 height 21
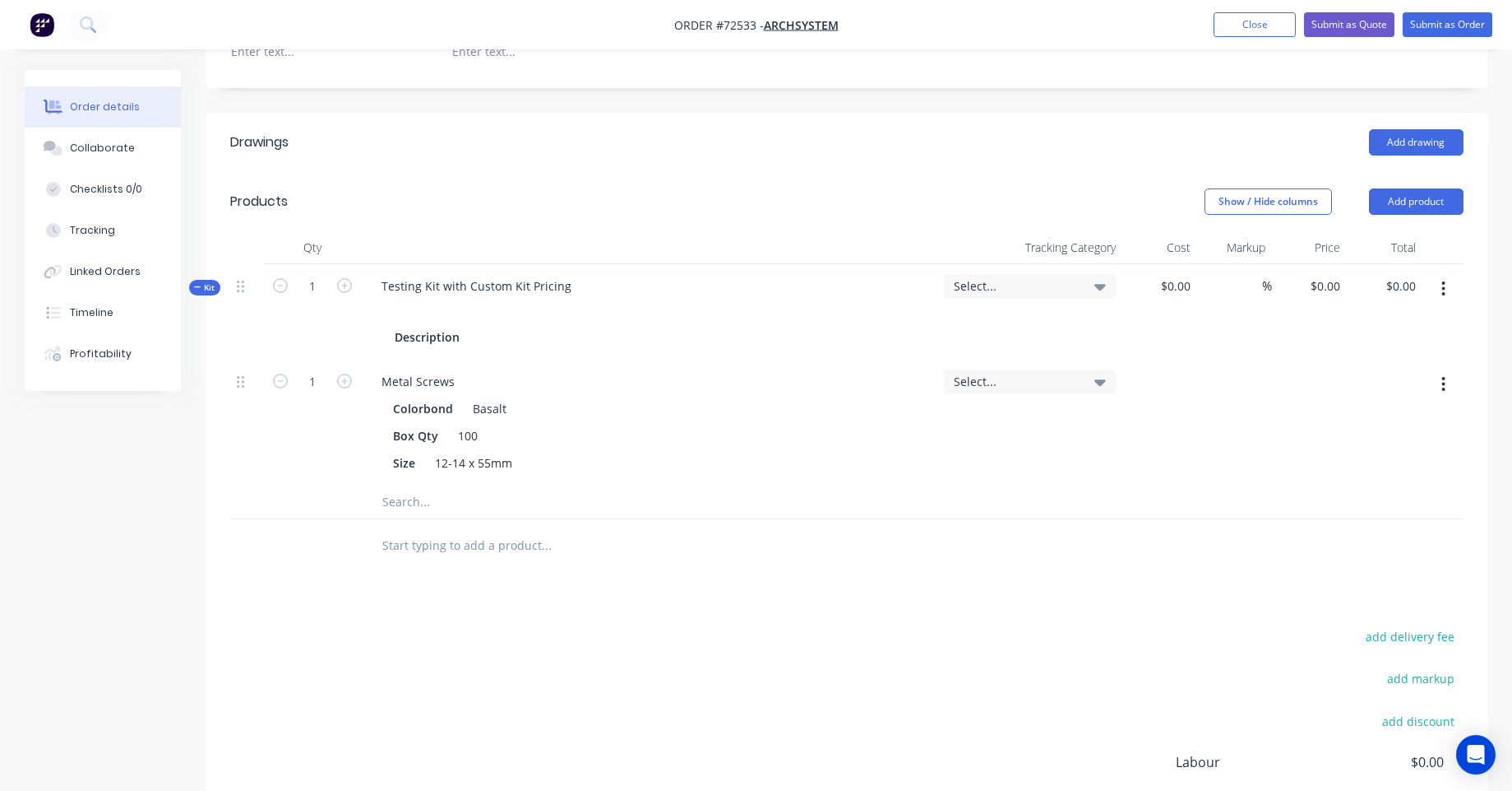
click at [1064, 282] on span "Select..." at bounding box center [1016, 286] width 124 height 17
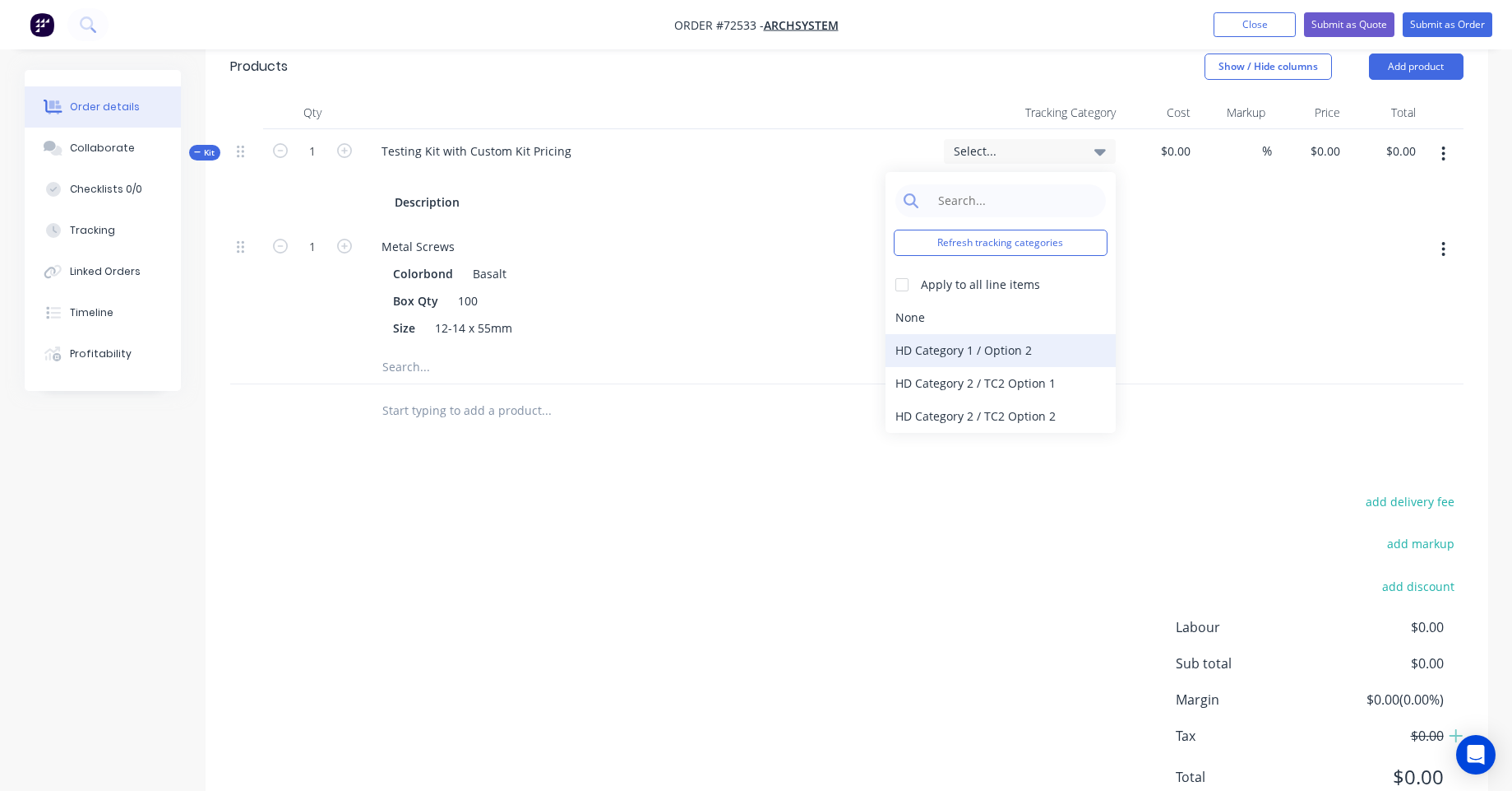
scroll to position [691, 0]
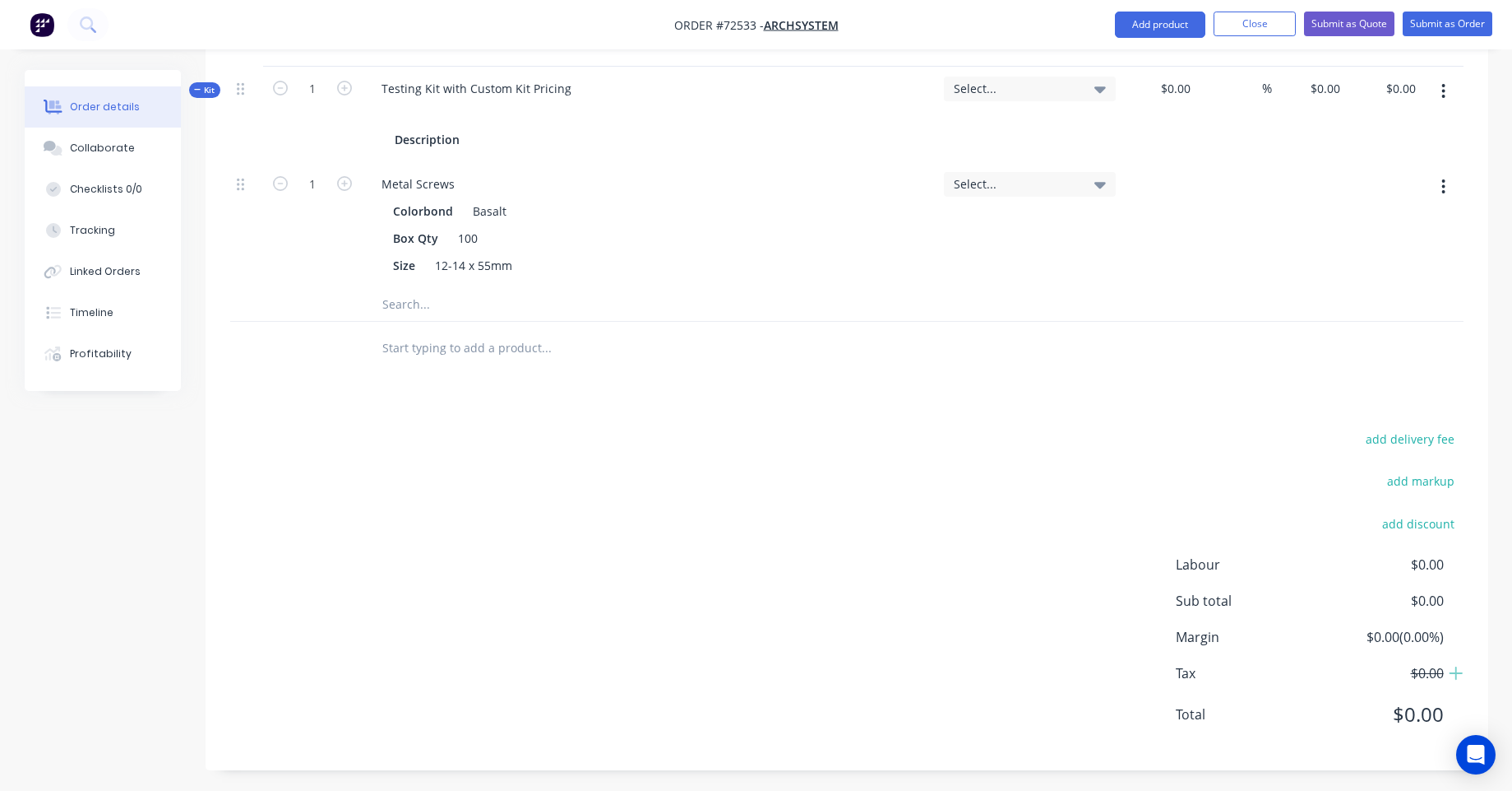
click at [1015, 453] on div "add delivery fee add markup add discount Labour $0.00 Sub total $0.00 Margin $0…" at bounding box center [847, 586] width 1233 height 318
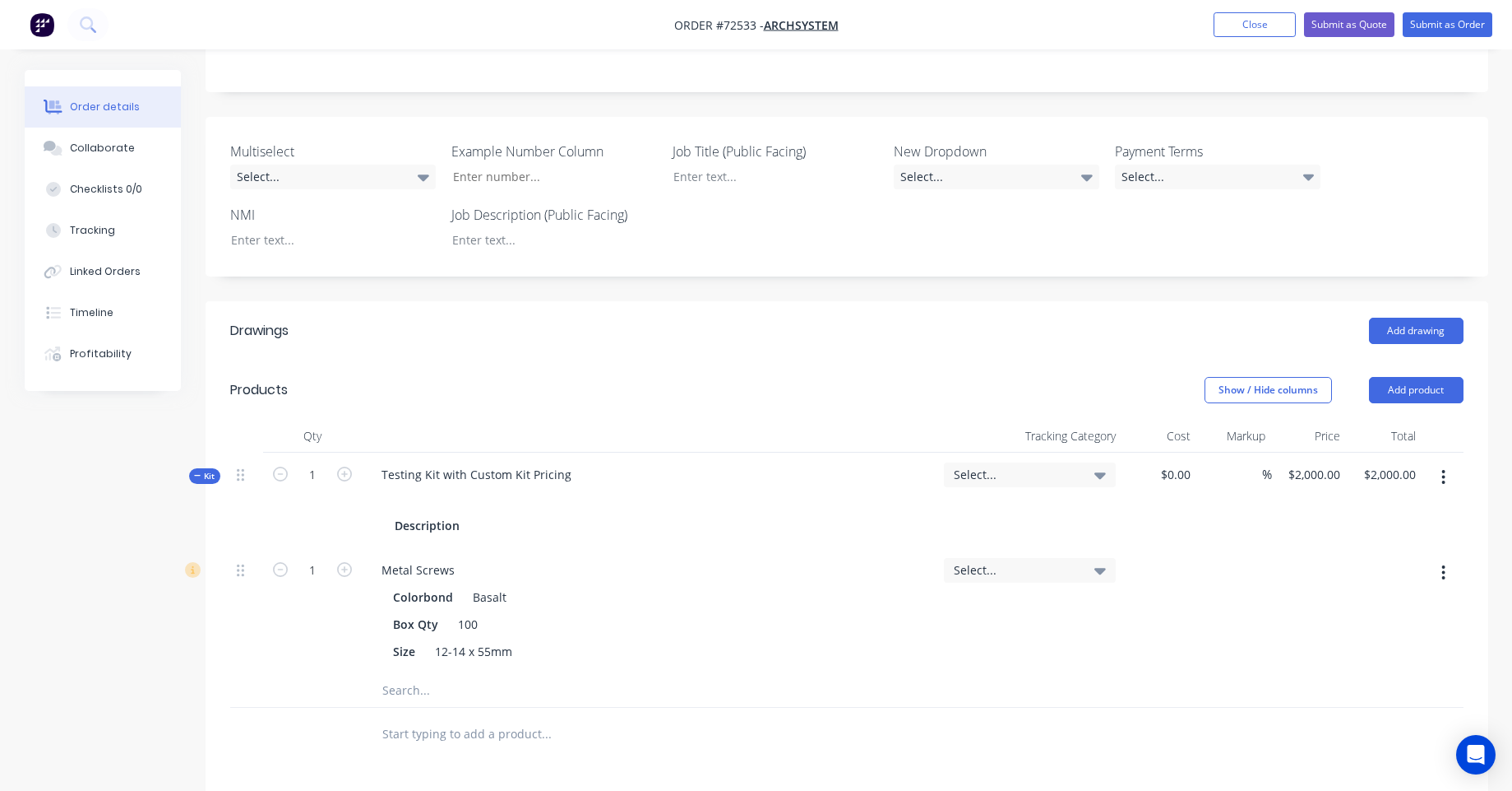
scroll to position [395, 0]
